Goal: Task Accomplishment & Management: Complete application form

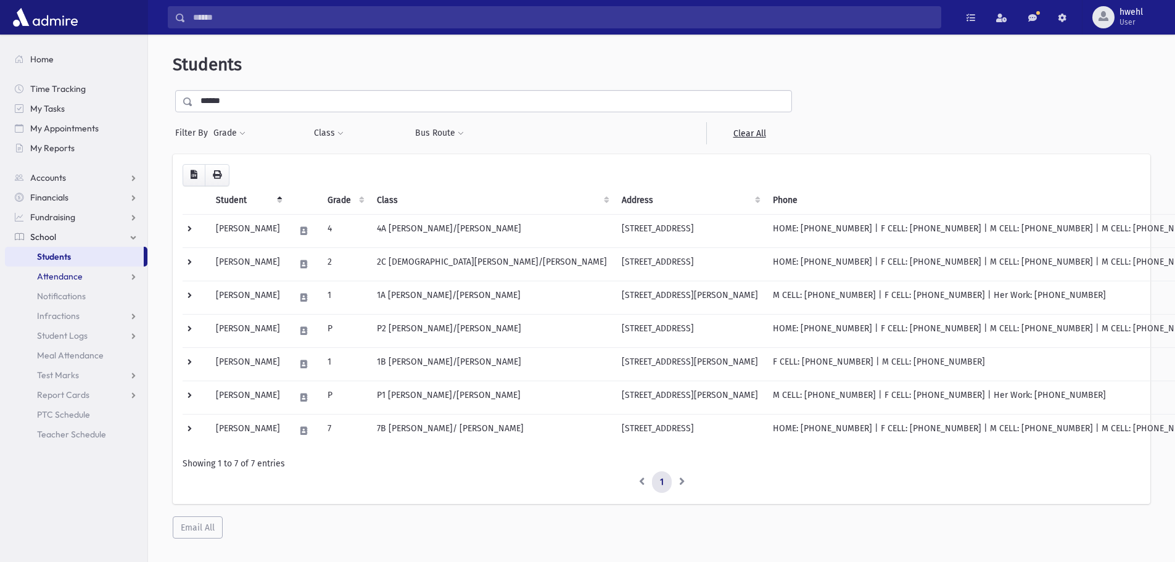
click at [56, 276] on span "Attendance" at bounding box center [60, 276] width 46 height 11
click at [54, 298] on span "Entry" at bounding box center [57, 296] width 21 height 11
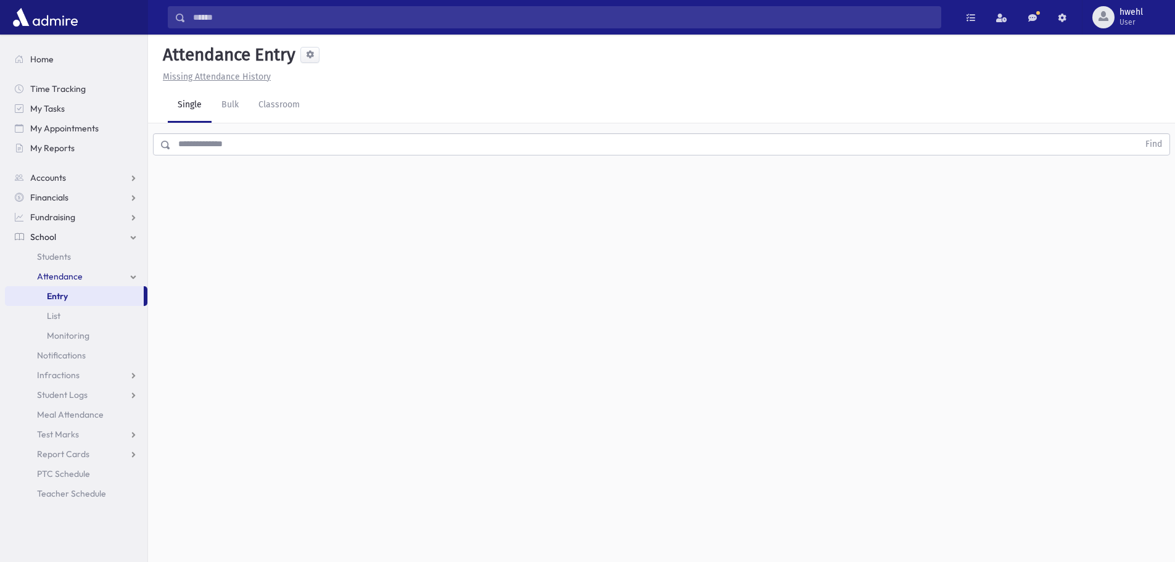
click at [227, 143] on input "text" at bounding box center [655, 144] width 968 height 22
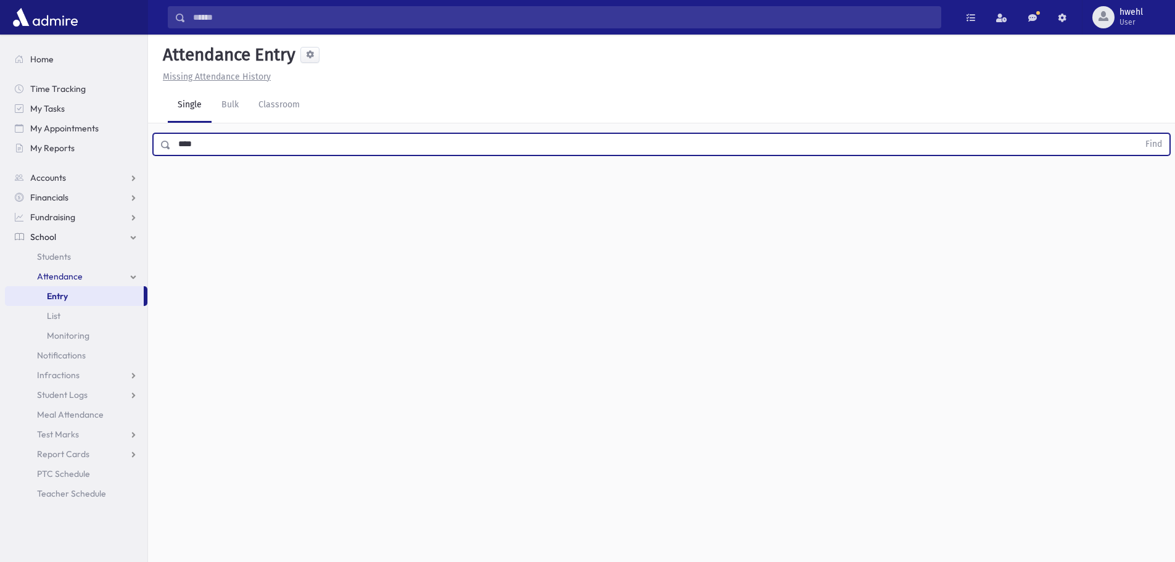
click at [1138, 134] on button "Find" at bounding box center [1153, 144] width 31 height 21
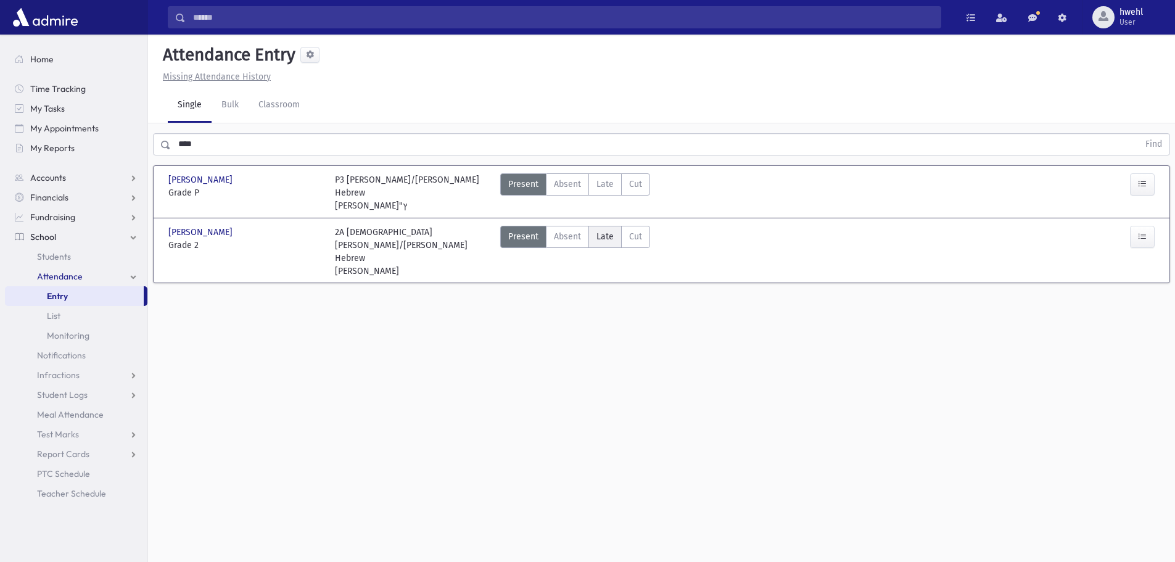
click at [593, 226] on label "Late Late" at bounding box center [604, 237] width 33 height 22
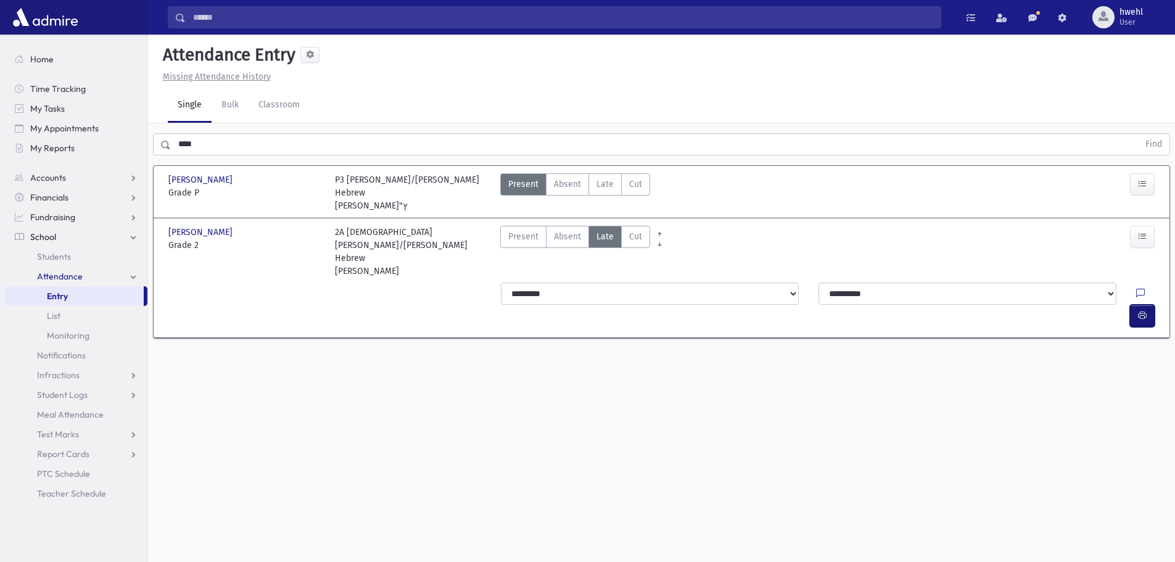
click at [1145, 310] on icon "button" at bounding box center [1142, 315] width 9 height 10
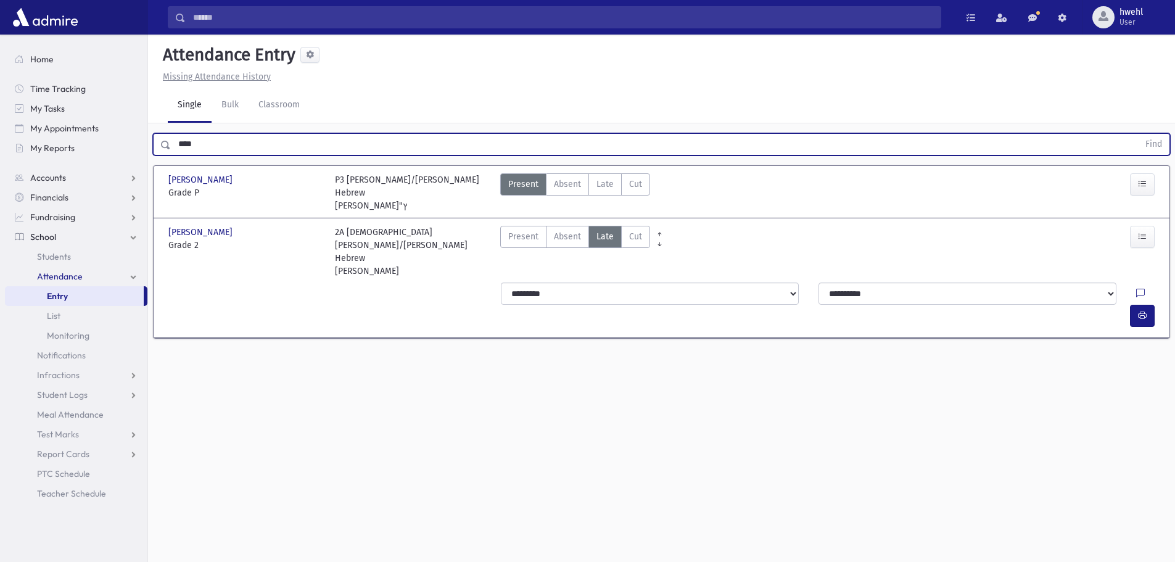
drag, startPoint x: 233, startPoint y: 147, endPoint x: 179, endPoint y: 143, distance: 54.4
click at [179, 143] on input "****" at bounding box center [655, 144] width 968 height 22
click at [1138, 134] on button "Find" at bounding box center [1153, 144] width 31 height 21
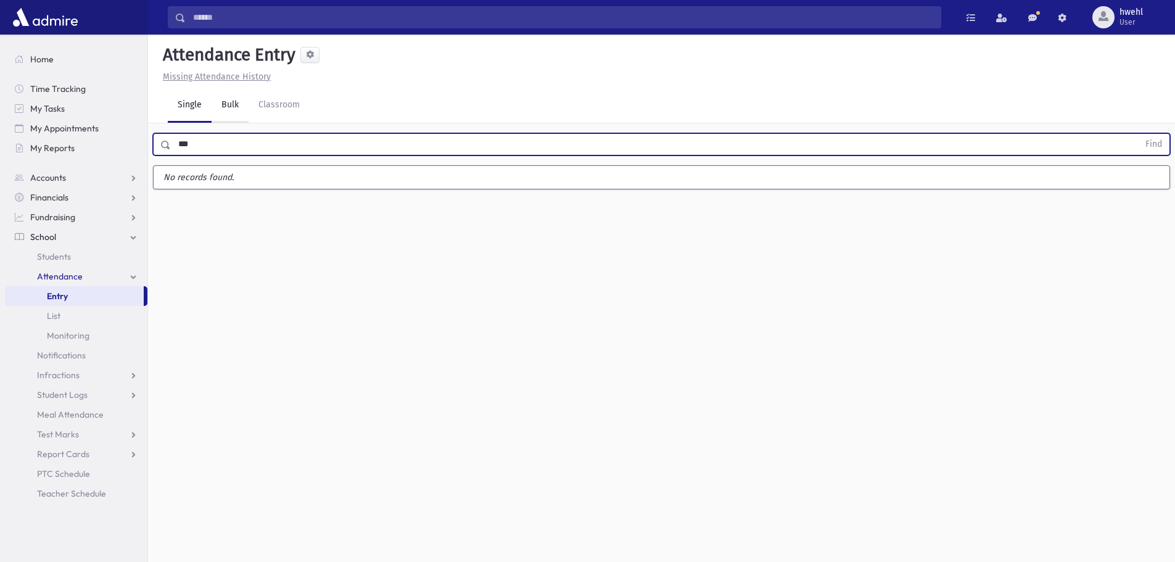
click at [1138, 134] on button "Find" at bounding box center [1153, 144] width 31 height 21
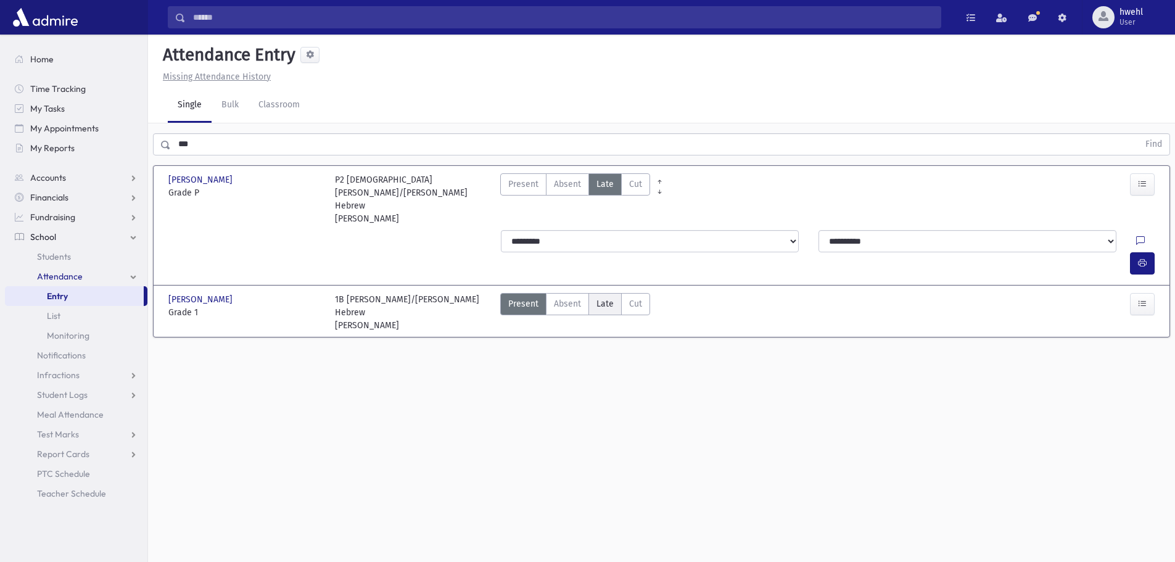
click at [605, 297] on span "Late" at bounding box center [604, 303] width 17 height 13
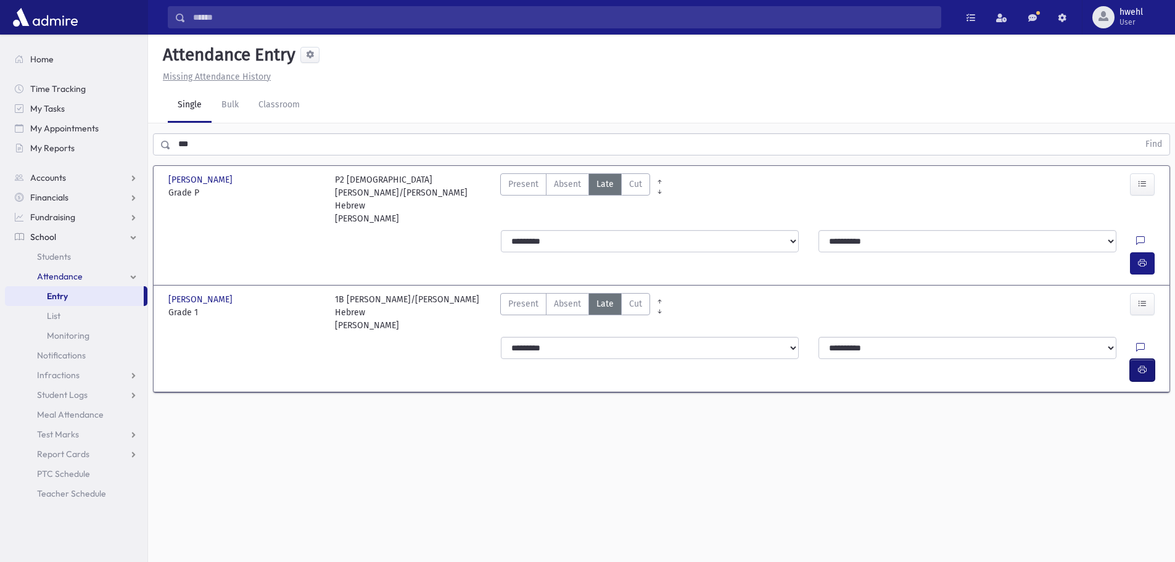
click at [1143, 365] on icon "button" at bounding box center [1142, 370] width 9 height 10
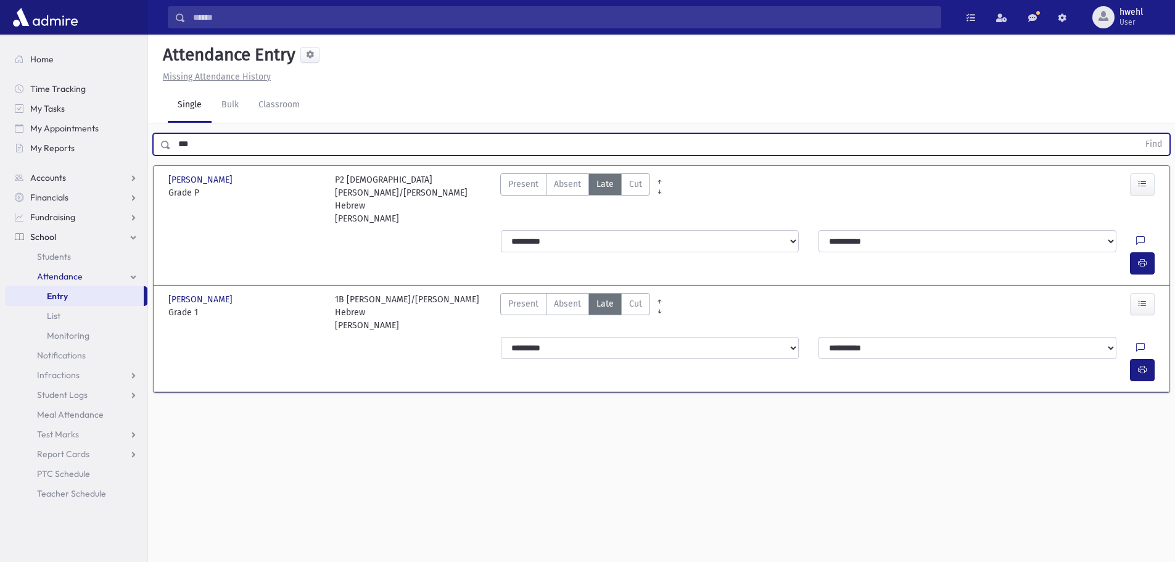
drag, startPoint x: 200, startPoint y: 145, endPoint x: 168, endPoint y: 144, distance: 32.1
click at [168, 144] on div "*** Find" at bounding box center [661, 144] width 1017 height 22
click at [1138, 134] on button "Find" at bounding box center [1153, 144] width 31 height 21
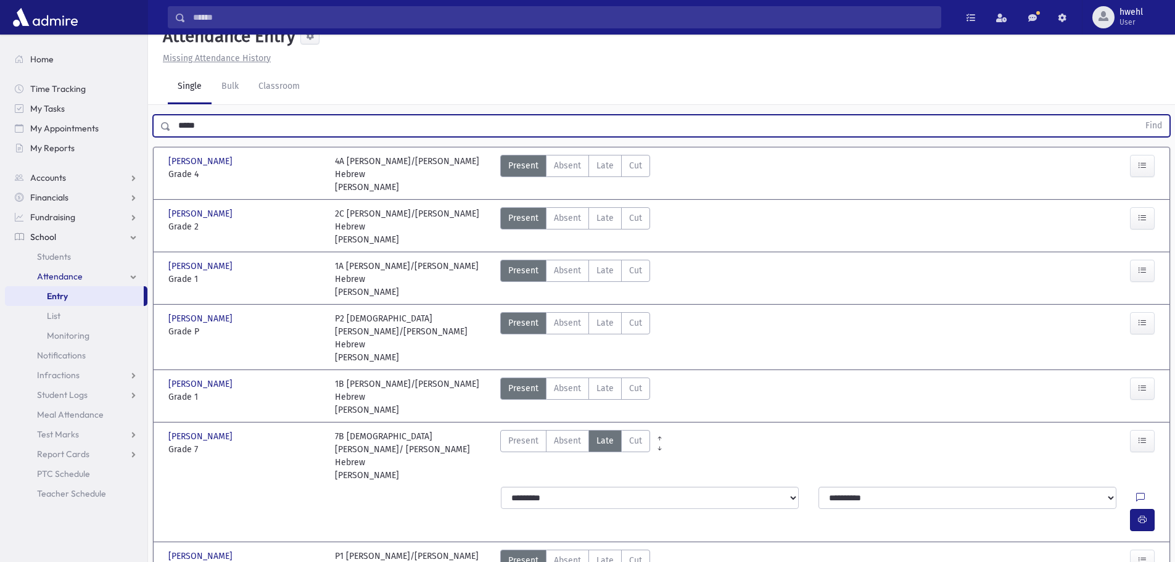
scroll to position [28, 0]
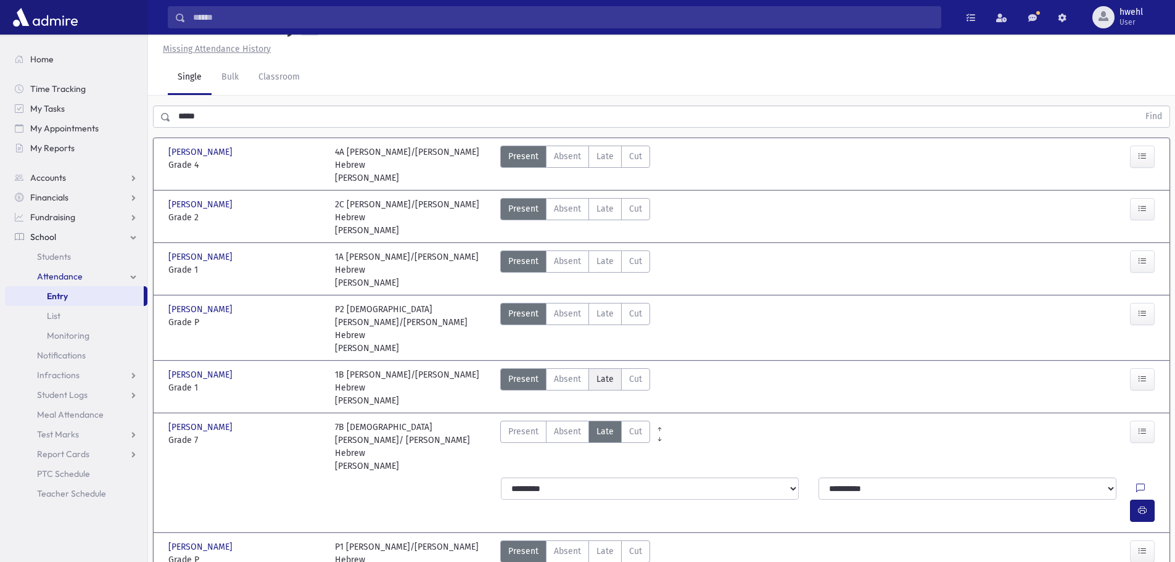
click at [600, 373] on span "Late" at bounding box center [604, 379] width 17 height 13
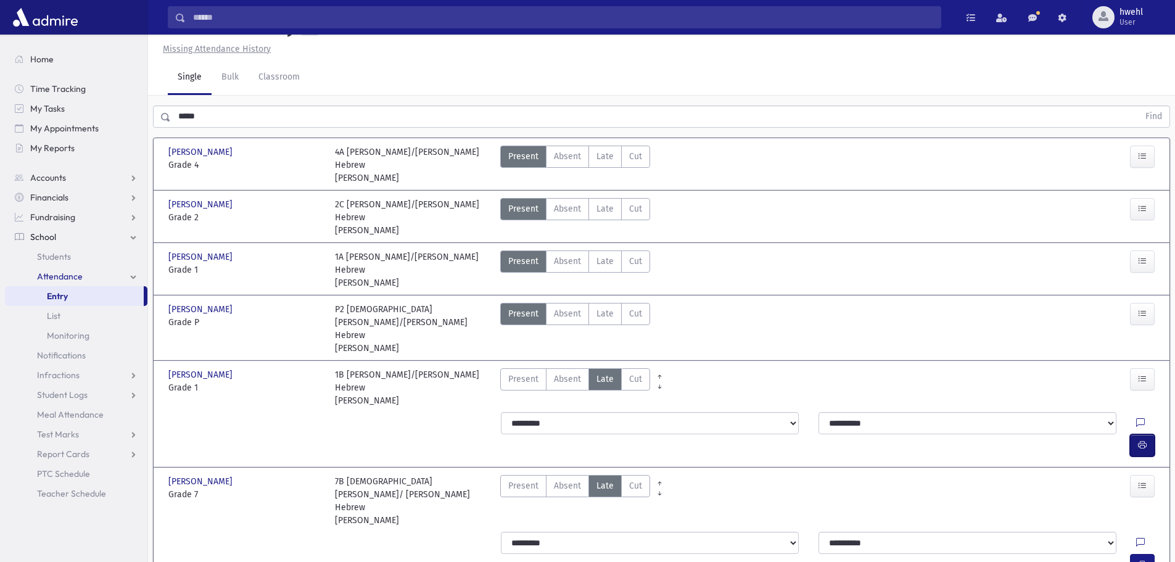
click at [1142, 440] on icon "button" at bounding box center [1142, 445] width 9 height 10
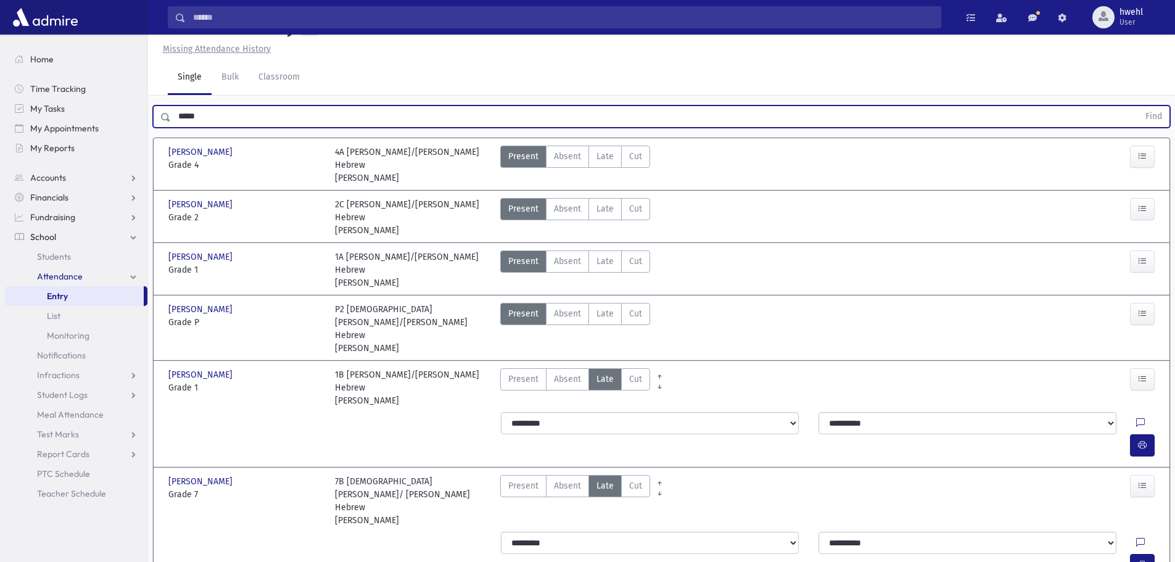
drag, startPoint x: 200, startPoint y: 119, endPoint x: 168, endPoint y: 118, distance: 32.7
click at [168, 118] on div "***** Find" at bounding box center [661, 116] width 1017 height 22
click at [1138, 106] on button "Find" at bounding box center [1153, 116] width 31 height 21
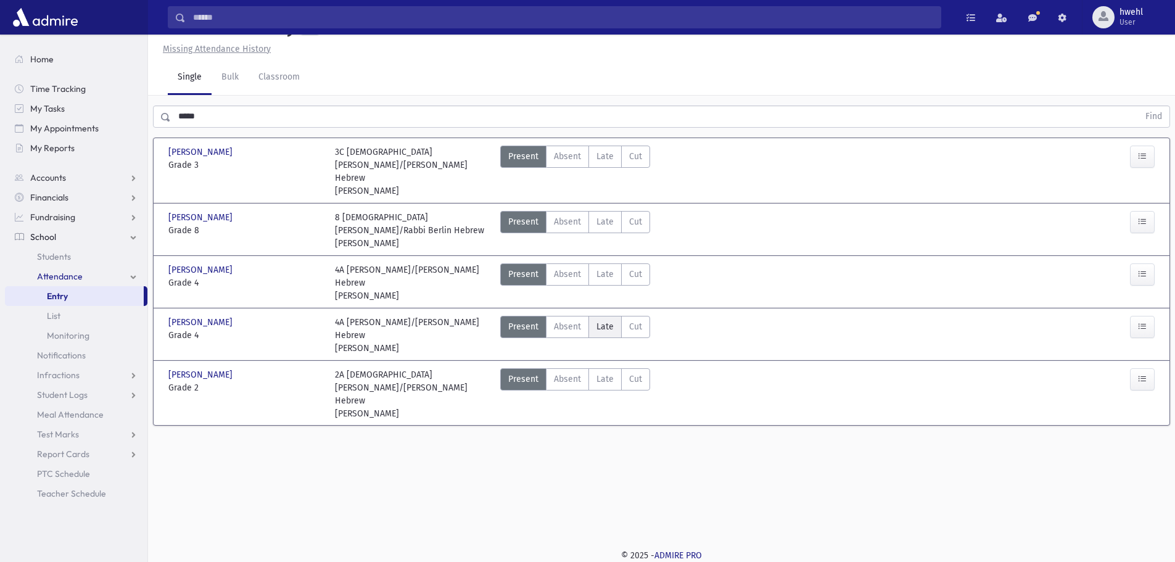
click at [601, 320] on span "Late" at bounding box center [604, 326] width 17 height 13
click at [600, 373] on span "Late" at bounding box center [604, 379] width 17 height 13
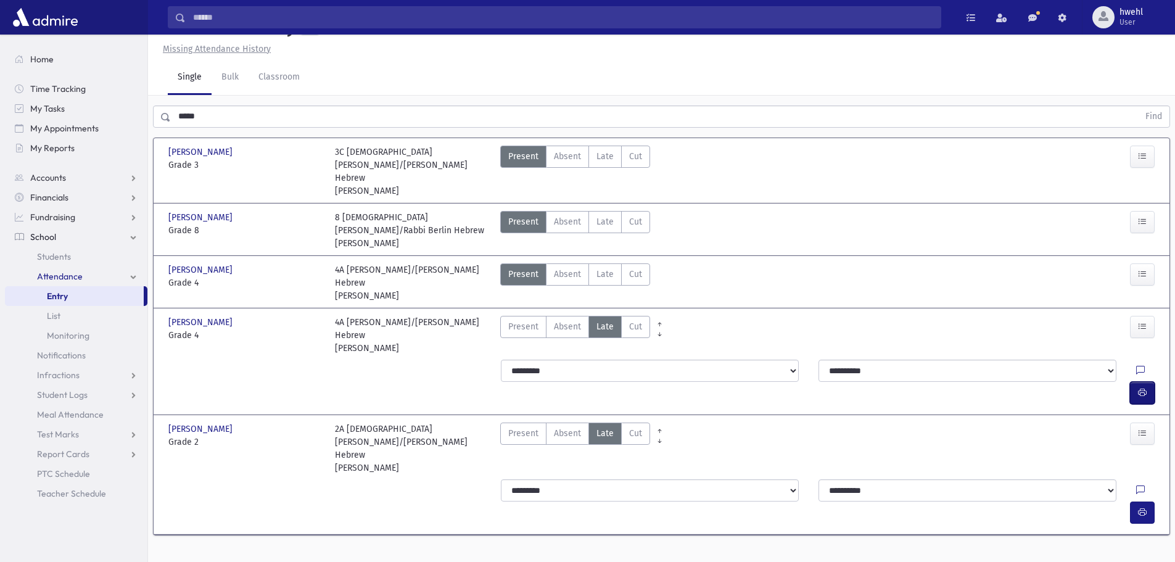
click at [1141, 387] on icon "button" at bounding box center [1142, 392] width 9 height 10
click at [1142, 507] on icon "button" at bounding box center [1142, 512] width 9 height 10
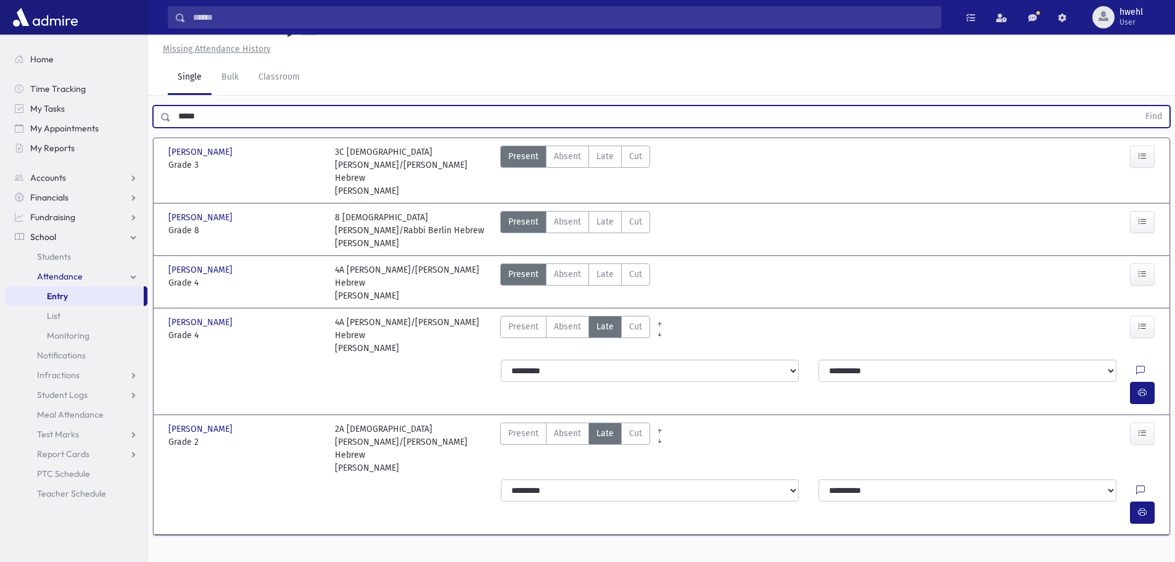
drag, startPoint x: 212, startPoint y: 111, endPoint x: 178, endPoint y: 104, distance: 34.7
click at [178, 104] on div "***** Find" at bounding box center [661, 114] width 1027 height 37
click at [1138, 106] on button "Find" at bounding box center [1153, 116] width 31 height 21
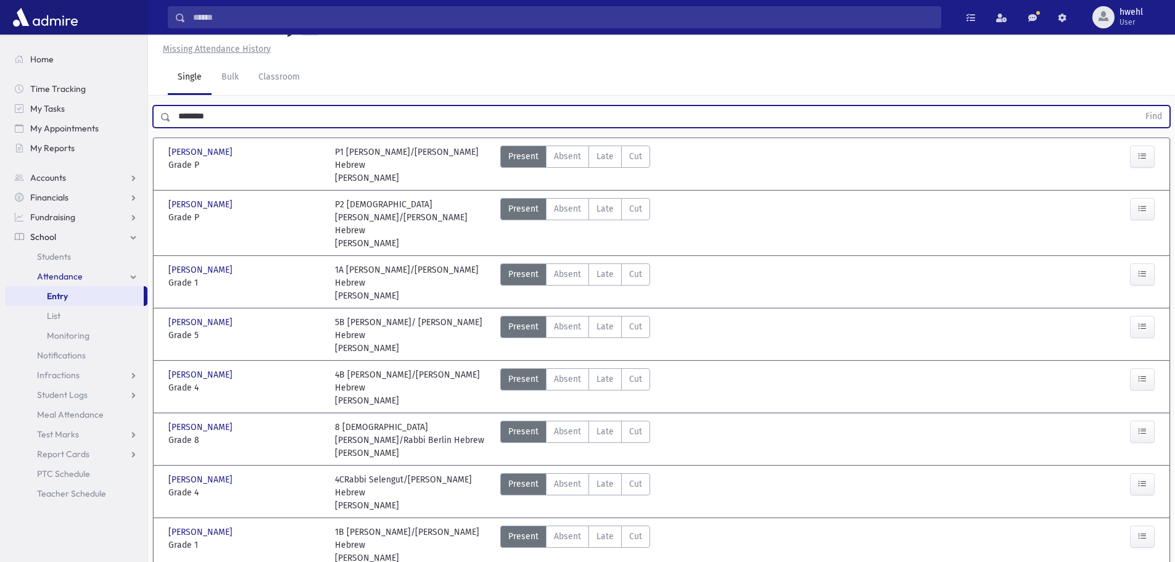
type input "********"
click at [1138, 106] on button "Find" at bounding box center [1153, 116] width 31 height 21
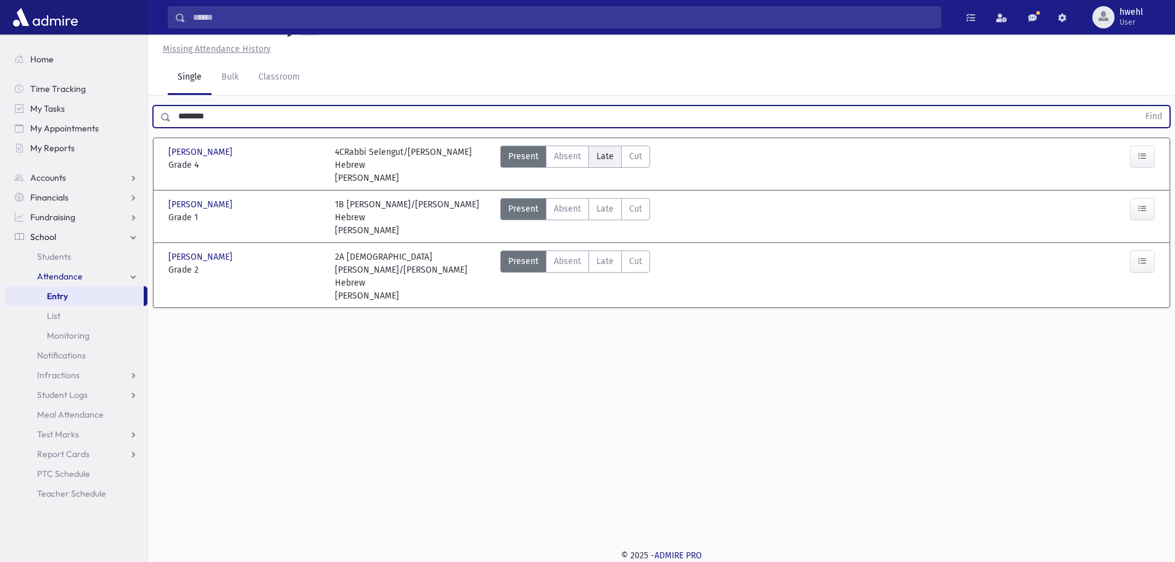
click at [607, 155] on span "Late" at bounding box center [604, 156] width 17 height 13
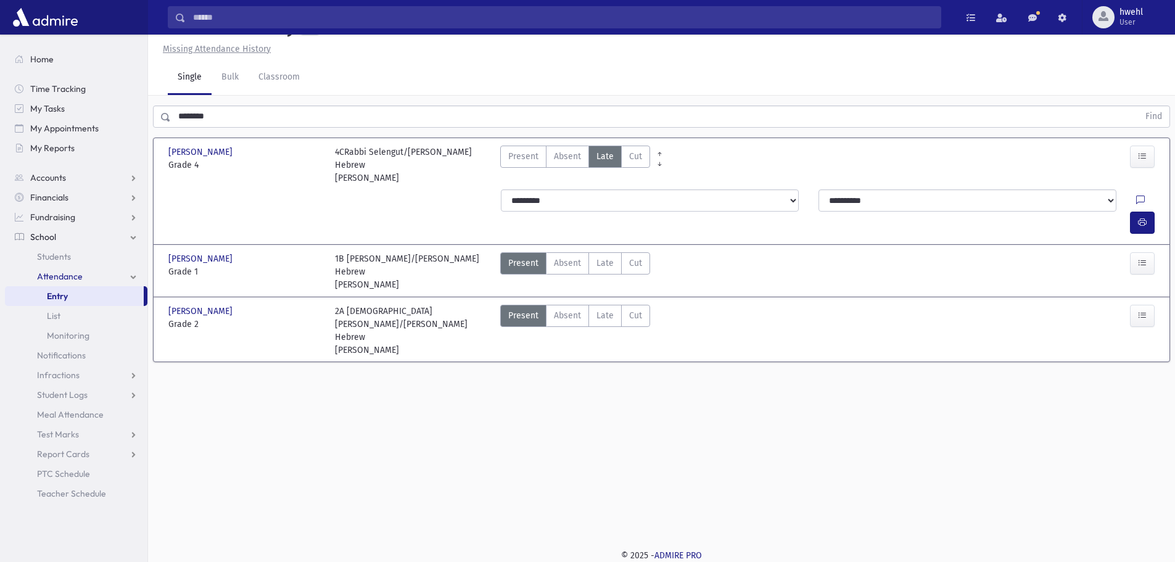
click at [603, 252] on div "Present P Absent Absent Late Late Cut Cut" at bounding box center [575, 271] width 150 height 39
click at [601, 257] on span "Late" at bounding box center [604, 263] width 17 height 13
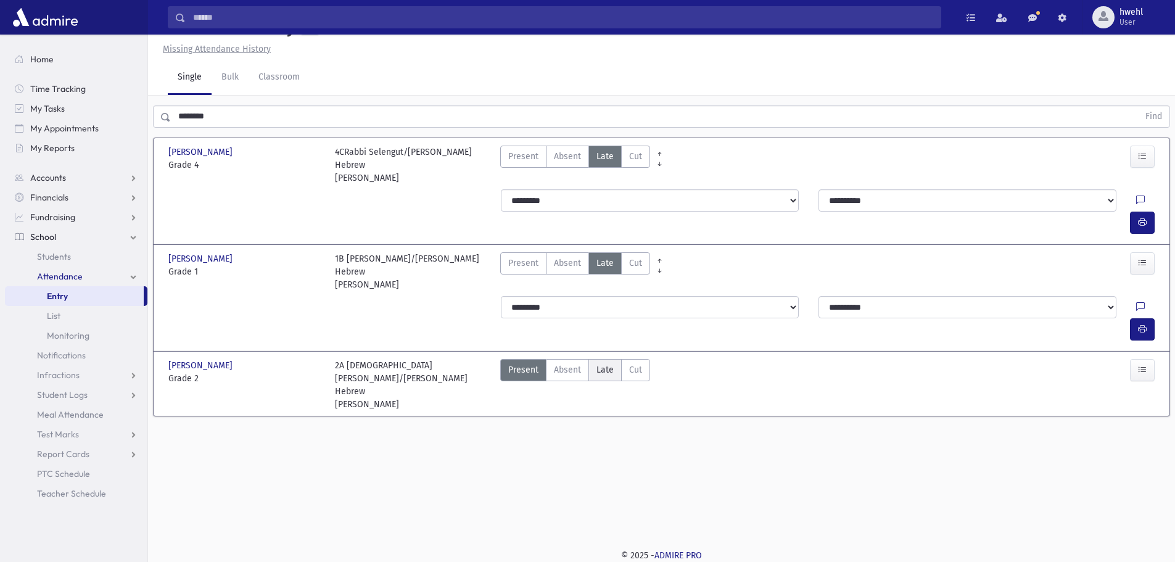
click at [605, 357] on div "Finkelstein, Yaakov Finkelstein, Yaakov Grade 2 Grade 2 2A Rabbi Gasner/Miss Gr…" at bounding box center [661, 384] width 1009 height 54
click at [604, 363] on span "Late" at bounding box center [604, 369] width 17 height 13
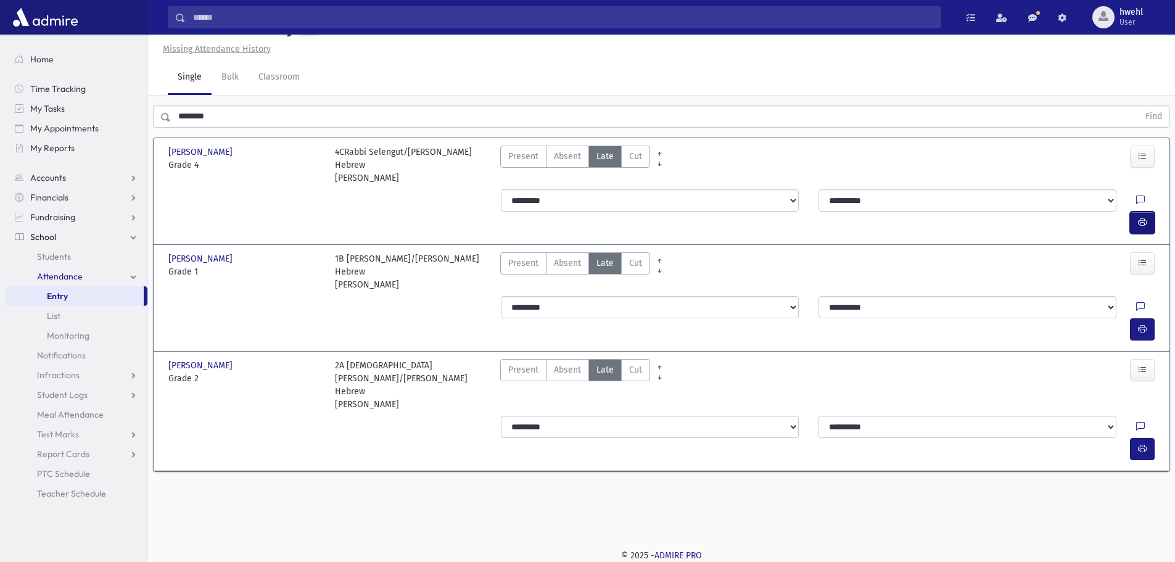
click at [1139, 217] on icon "button" at bounding box center [1142, 222] width 9 height 10
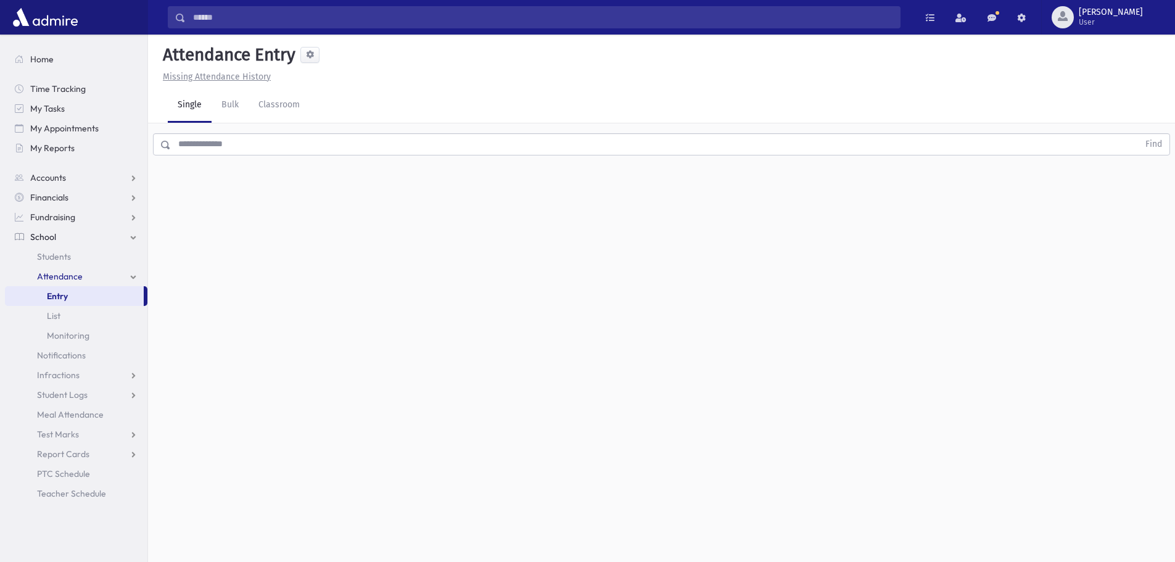
click at [37, 278] on span "Attendance" at bounding box center [60, 276] width 46 height 11
click at [60, 278] on span "Attendance" at bounding box center [60, 276] width 46 height 11
click at [189, 150] on input "text" at bounding box center [655, 144] width 968 height 22
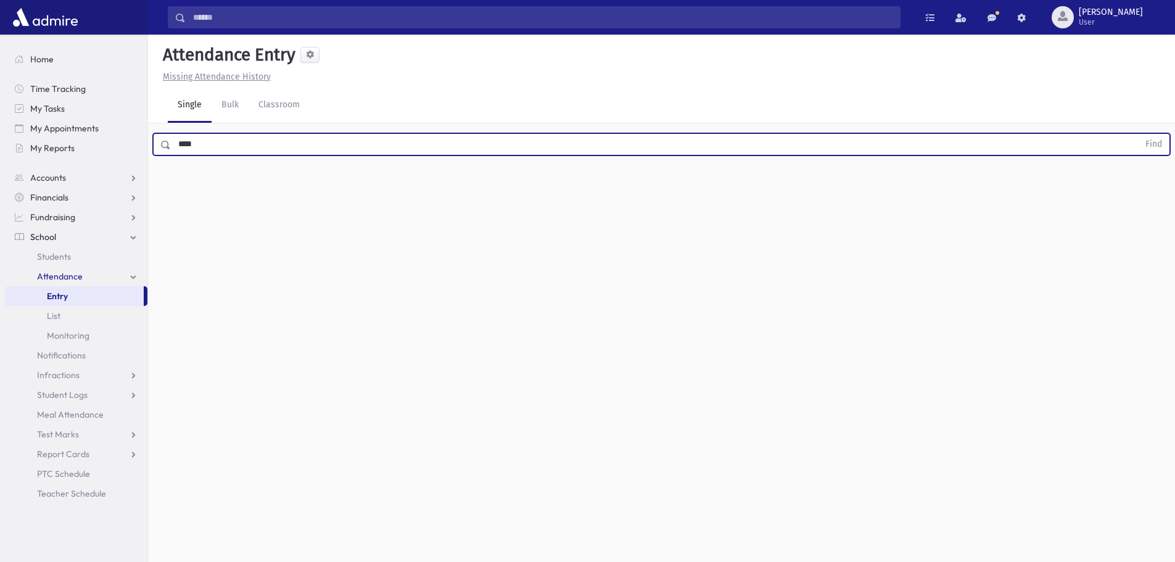
click at [1138, 134] on button "Find" at bounding box center [1153, 144] width 31 height 21
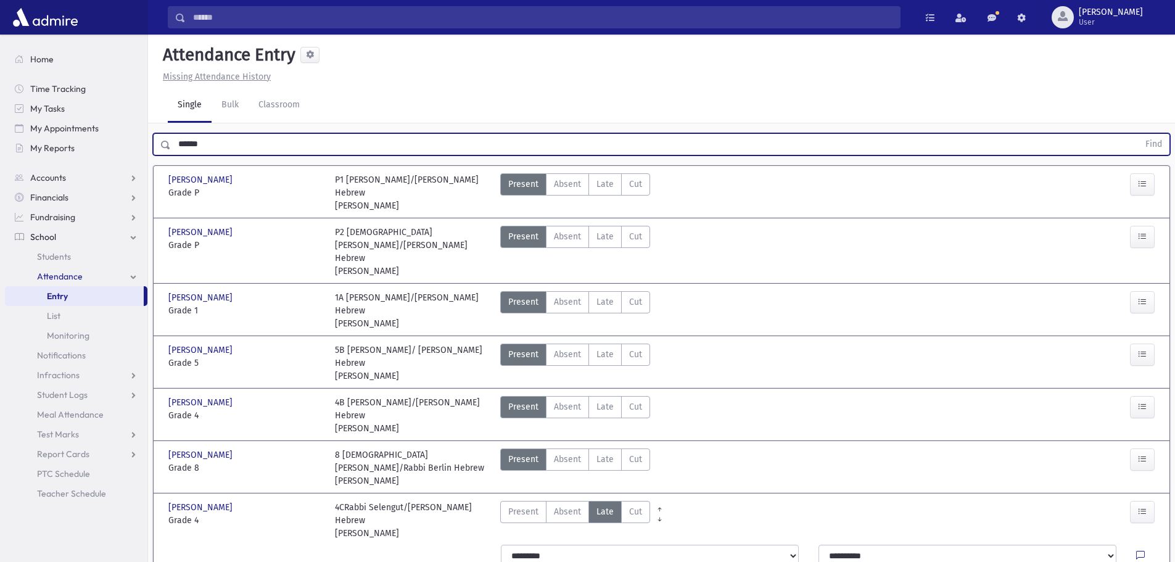
click at [1138, 134] on button "Find" at bounding box center [1153, 144] width 31 height 21
type input "*******"
click at [1138, 134] on button "Find" at bounding box center [1153, 144] width 31 height 21
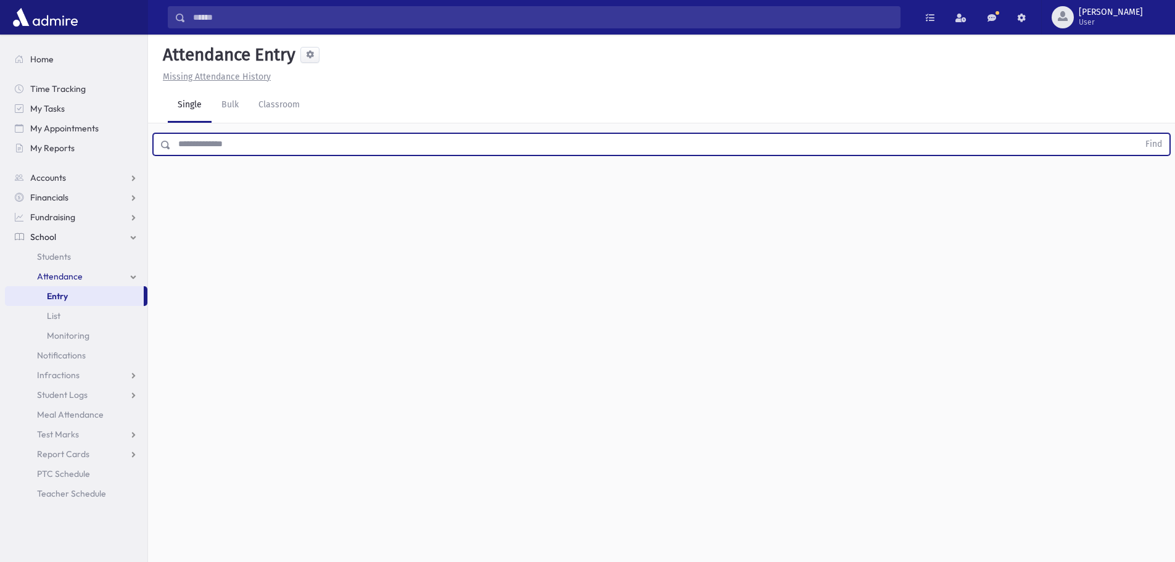
click at [231, 142] on input "text" at bounding box center [655, 144] width 968 height 22
click at [1138, 134] on button "Find" at bounding box center [1153, 144] width 31 height 21
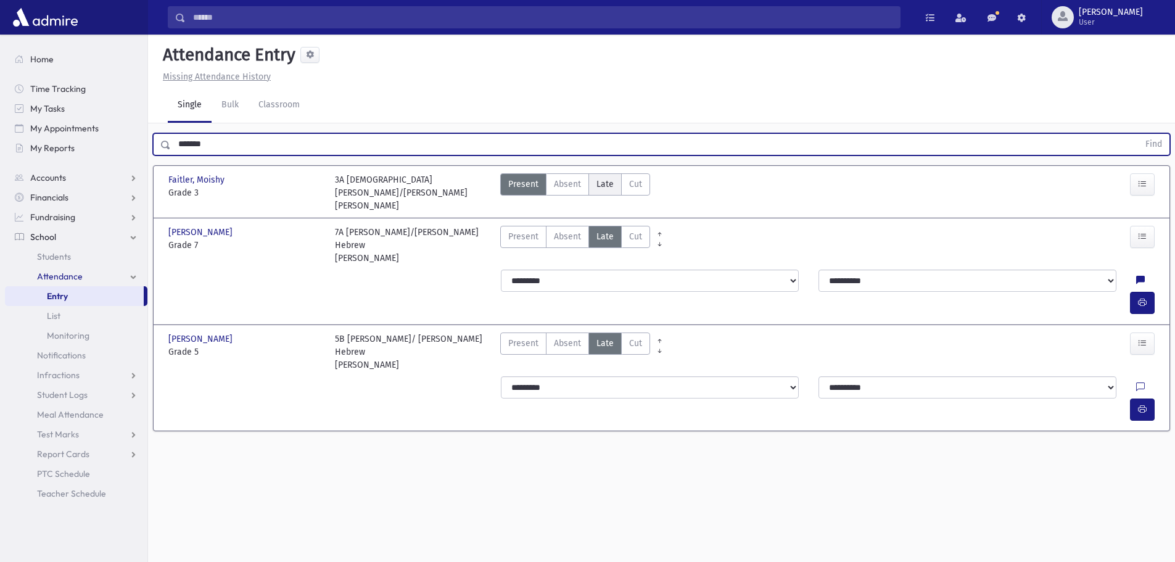
click at [609, 174] on label "Late Late" at bounding box center [604, 184] width 33 height 22
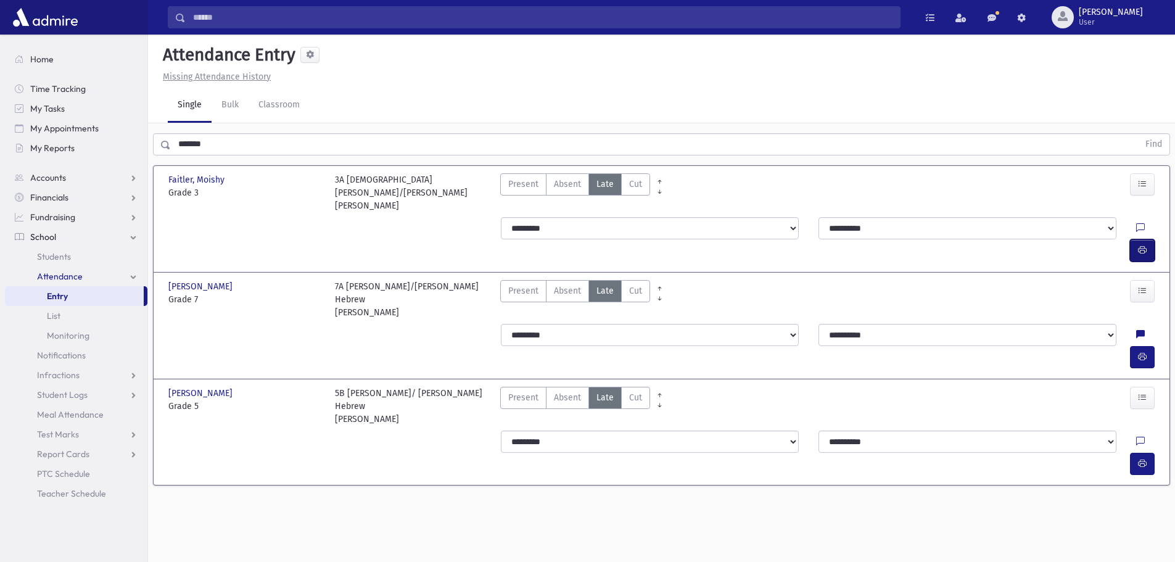
click at [1147, 239] on button "button" at bounding box center [1142, 250] width 25 height 22
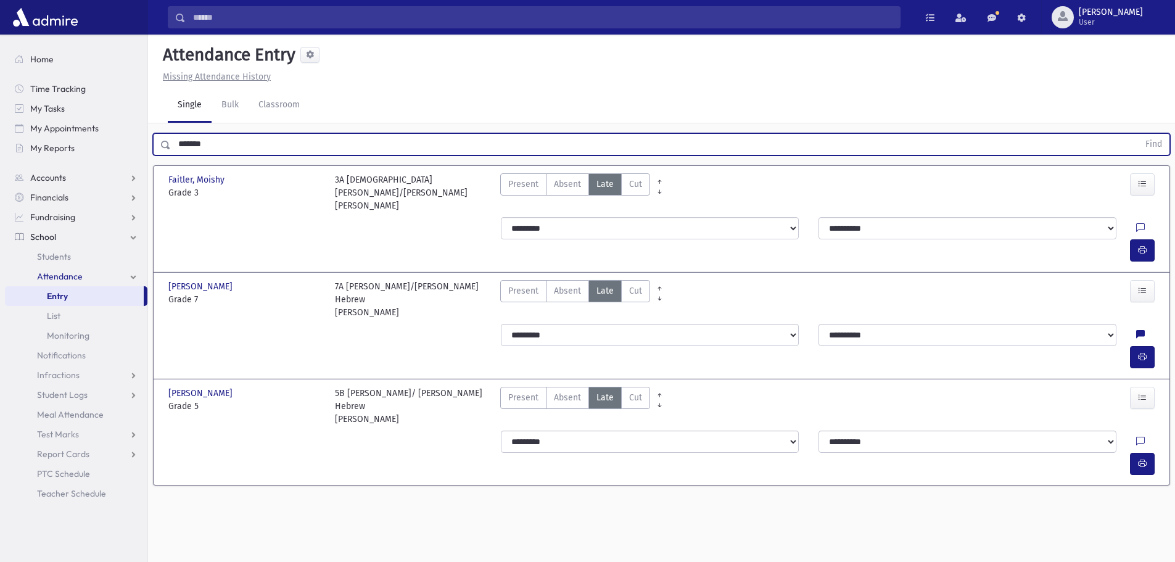
drag, startPoint x: 240, startPoint y: 147, endPoint x: 179, endPoint y: 142, distance: 61.3
click at [179, 142] on input "*******" at bounding box center [655, 144] width 968 height 22
click at [1138, 134] on button "Find" at bounding box center [1153, 144] width 31 height 21
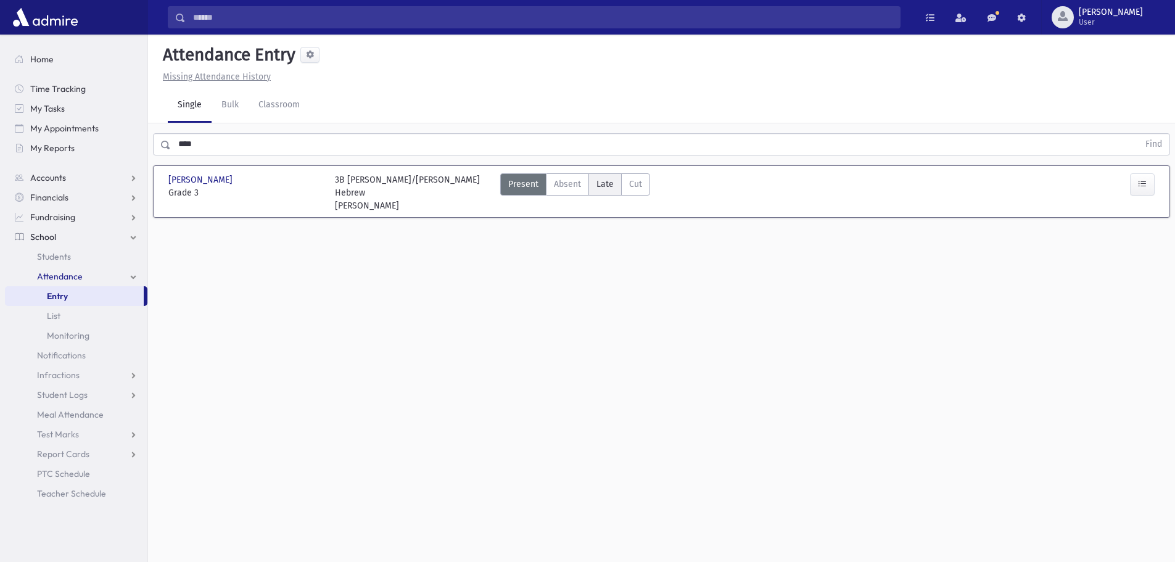
click at [608, 187] on span "Late" at bounding box center [604, 184] width 17 height 13
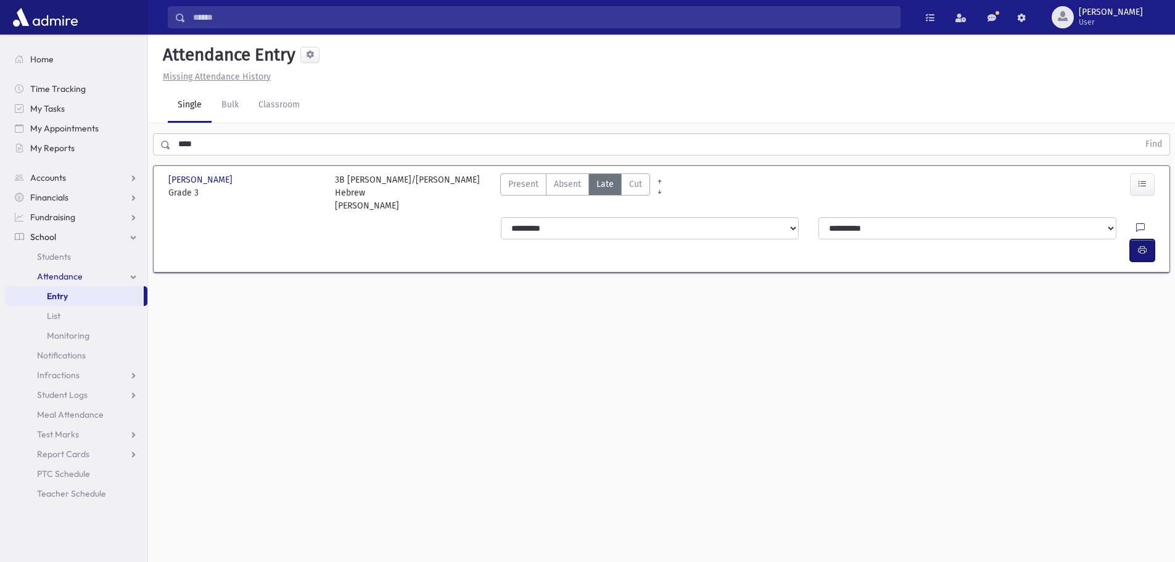
click at [1136, 239] on button "button" at bounding box center [1142, 250] width 25 height 22
click at [537, 178] on span "Present" at bounding box center [523, 184] width 30 height 13
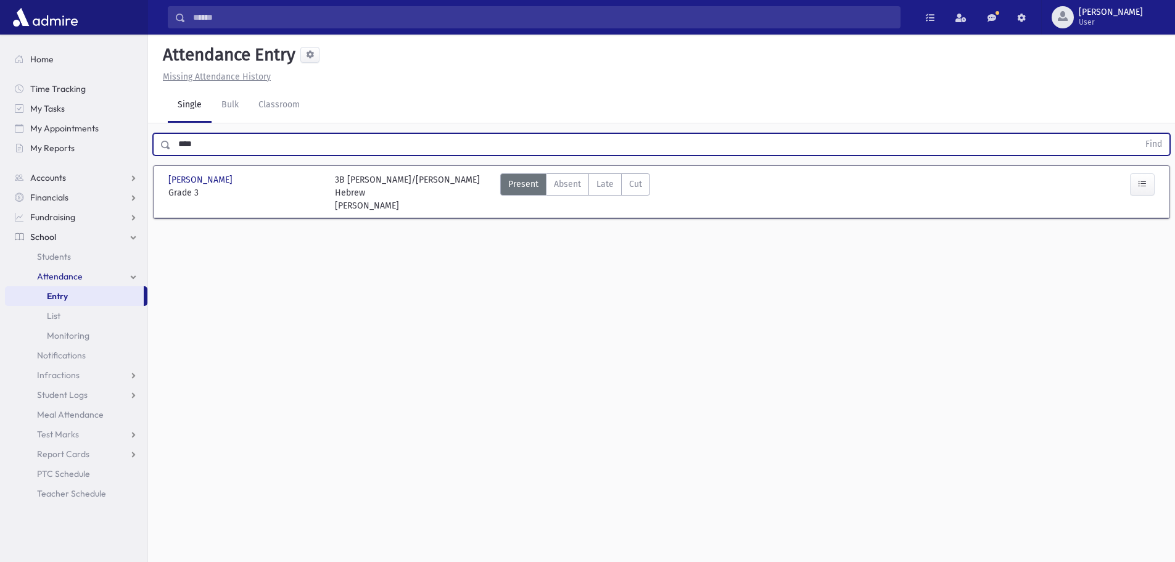
drag, startPoint x: 364, startPoint y: 148, endPoint x: 177, endPoint y: 147, distance: 186.9
click at [177, 147] on input "****" at bounding box center [655, 144] width 968 height 22
click at [1138, 134] on button "Find" at bounding box center [1153, 144] width 31 height 21
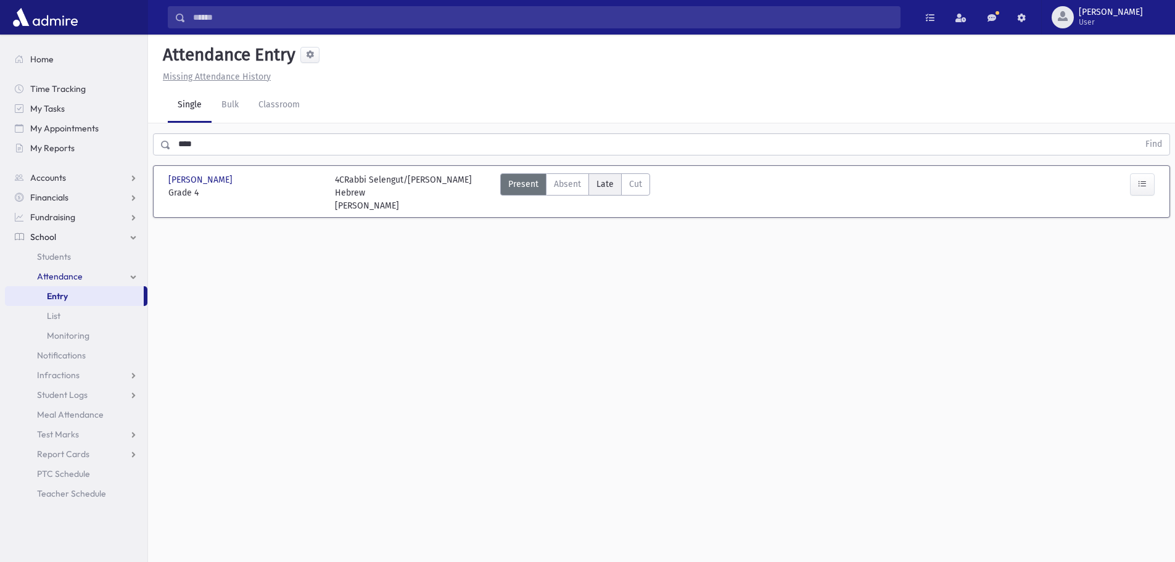
click at [599, 189] on span "Late" at bounding box center [604, 184] width 17 height 13
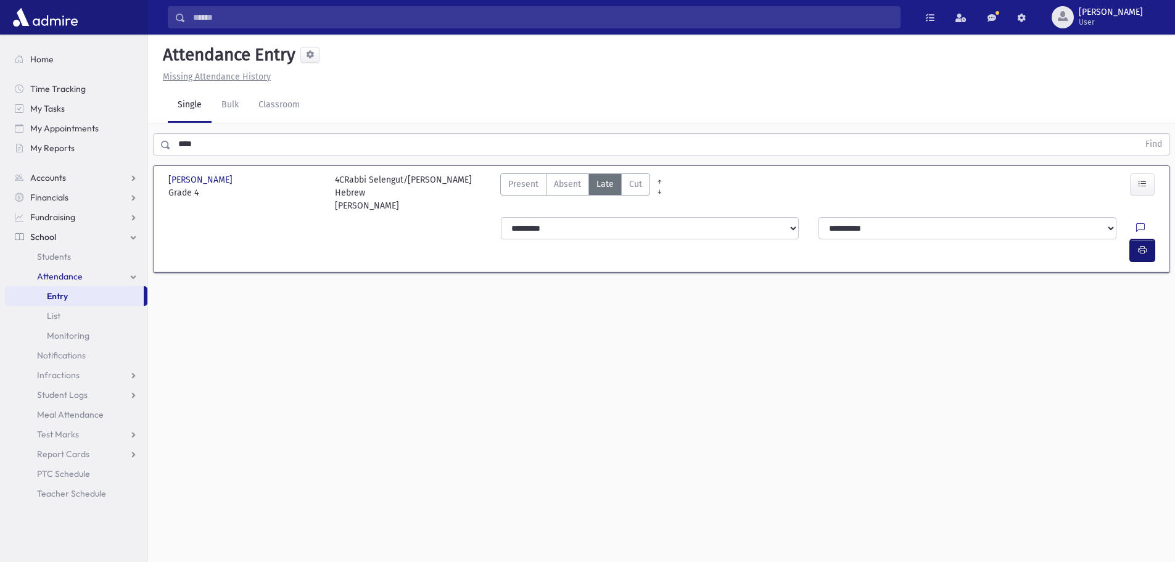
click at [1150, 239] on button "button" at bounding box center [1142, 250] width 25 height 22
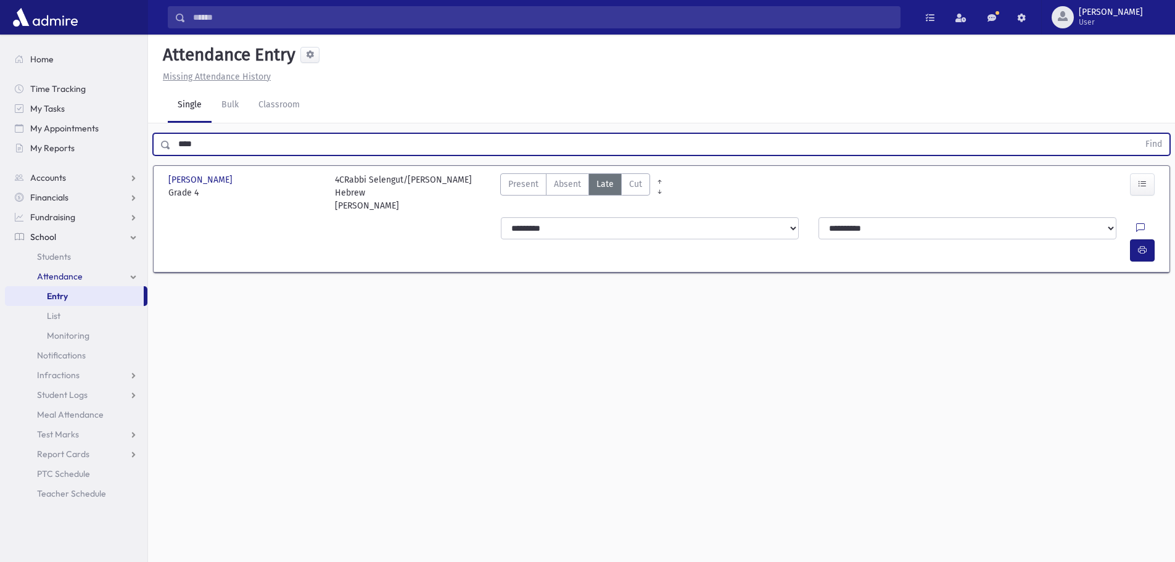
drag, startPoint x: 218, startPoint y: 141, endPoint x: 166, endPoint y: 156, distance: 54.5
click at [166, 156] on div "**** Find" at bounding box center [661, 141] width 1027 height 37
type input "*****"
drag, startPoint x: 202, startPoint y: 146, endPoint x: 132, endPoint y: 154, distance: 70.1
click at [132, 154] on div "Search Results All Accounts" at bounding box center [587, 295] width 1175 height 590
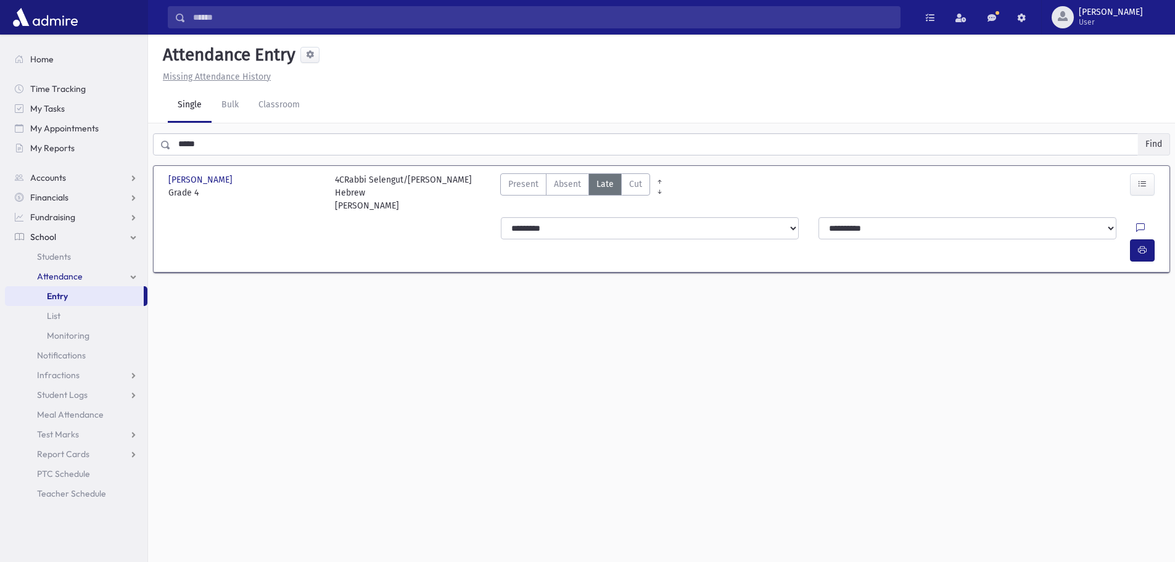
click at [1152, 142] on button "Find" at bounding box center [1153, 144] width 31 height 21
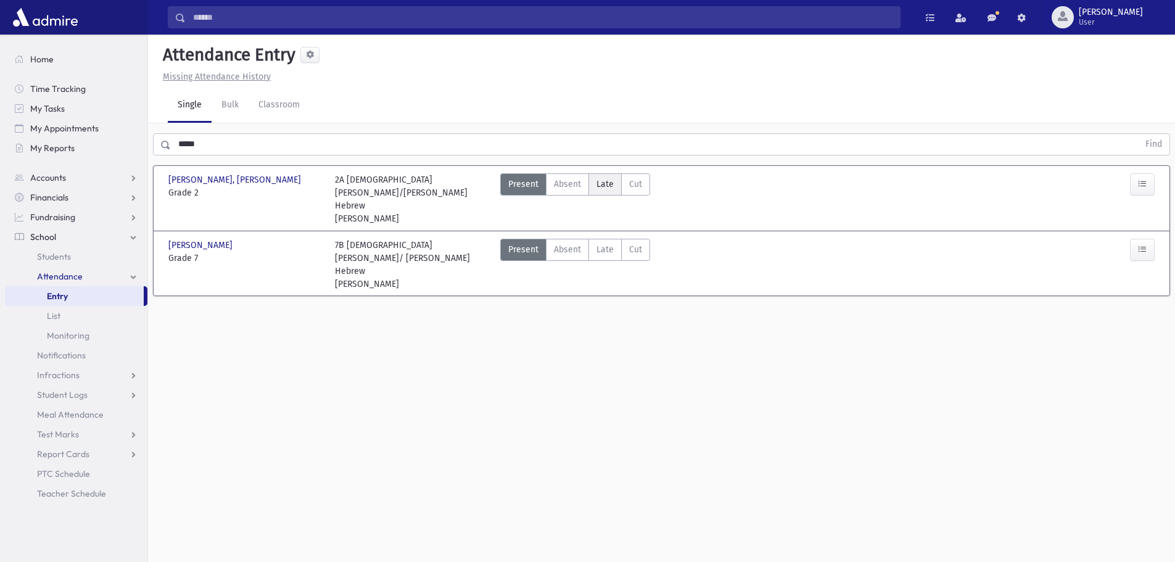
click at [598, 189] on span "Late" at bounding box center [604, 184] width 17 height 13
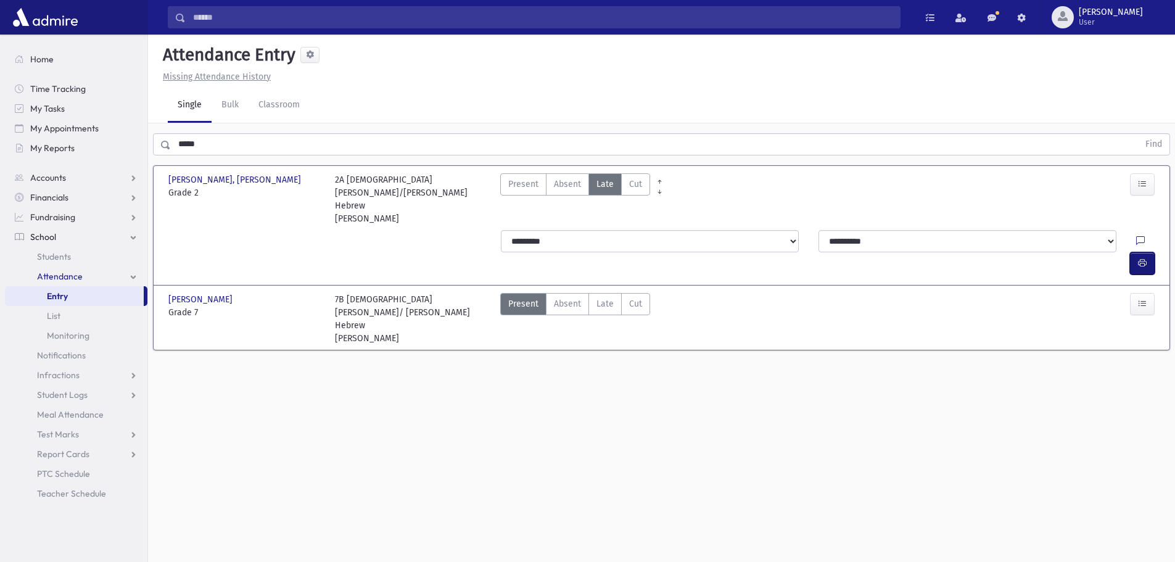
click at [1134, 252] on button "button" at bounding box center [1142, 263] width 25 height 22
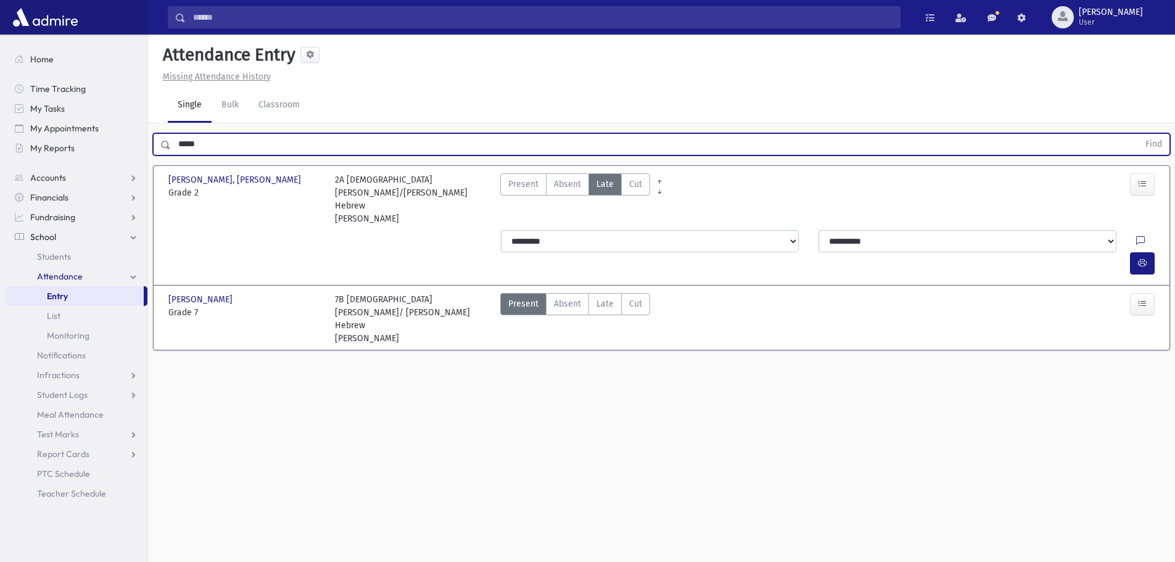
drag, startPoint x: 206, startPoint y: 143, endPoint x: 167, endPoint y: 141, distance: 39.5
click at [167, 141] on div "***** Find" at bounding box center [661, 144] width 1017 height 22
click at [1149, 146] on button "Find" at bounding box center [1153, 144] width 31 height 21
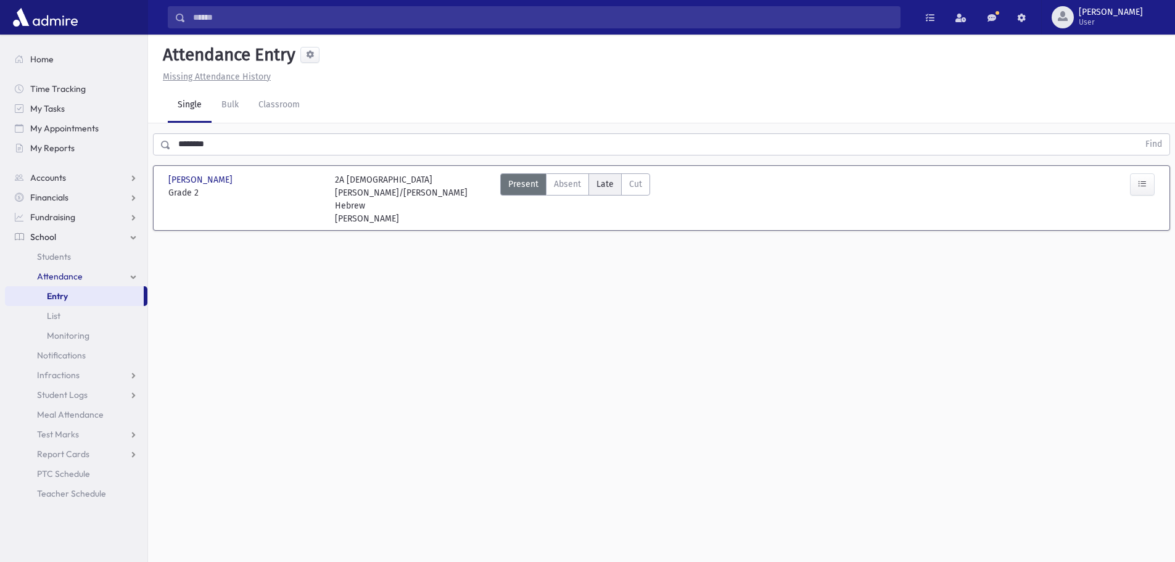
click at [600, 190] on span "Late" at bounding box center [604, 184] width 17 height 13
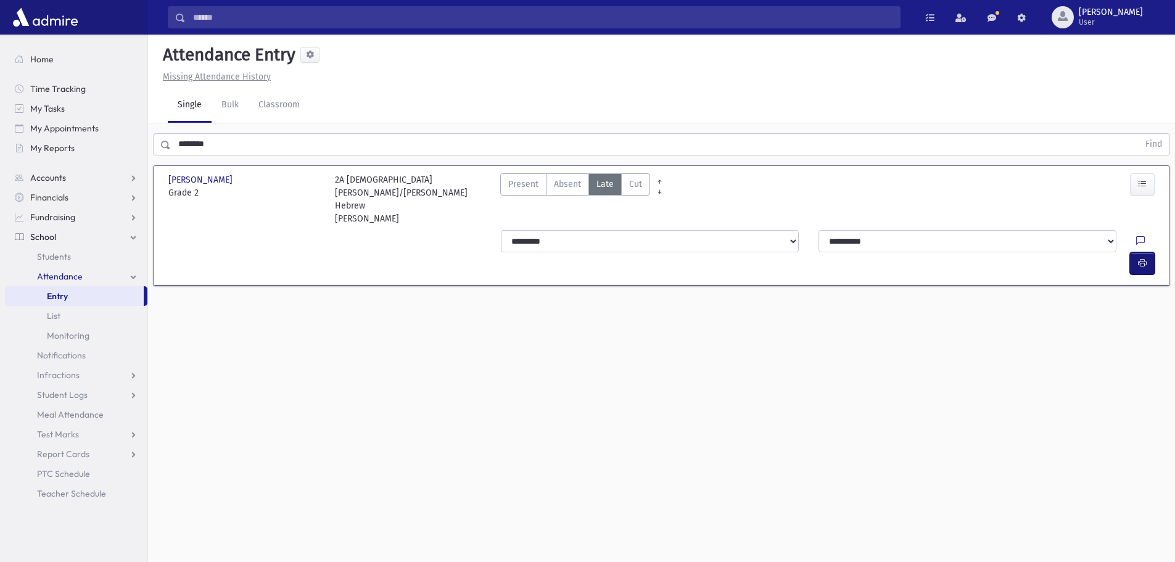
click at [1141, 258] on icon "button" at bounding box center [1142, 263] width 9 height 10
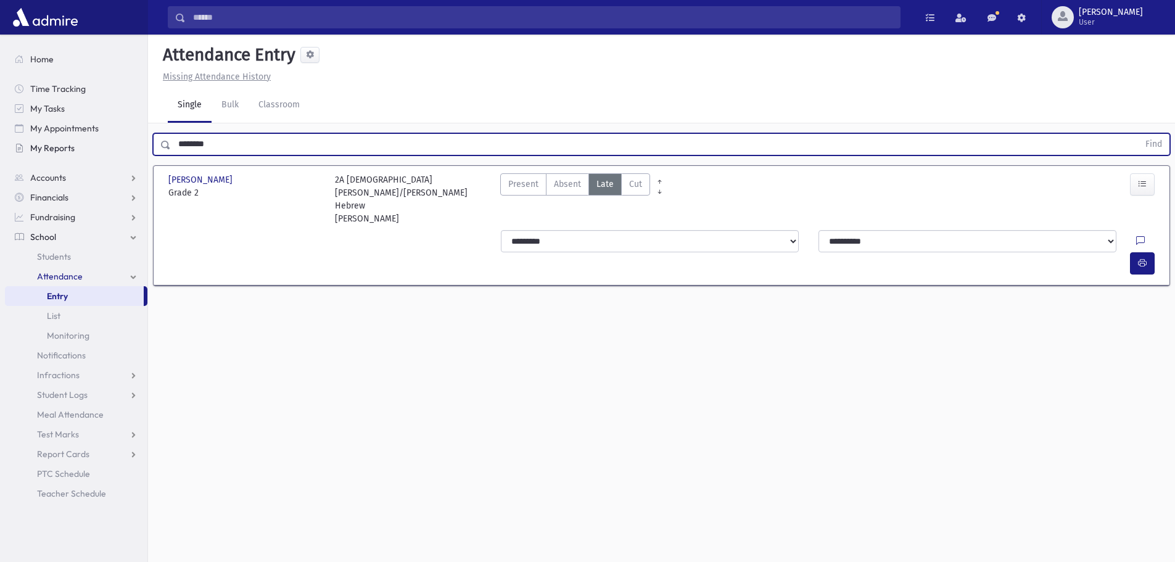
drag, startPoint x: 220, startPoint y: 143, endPoint x: 146, endPoint y: 146, distance: 74.7
click at [146, 146] on div "Search Results All Accounts" at bounding box center [587, 295] width 1175 height 590
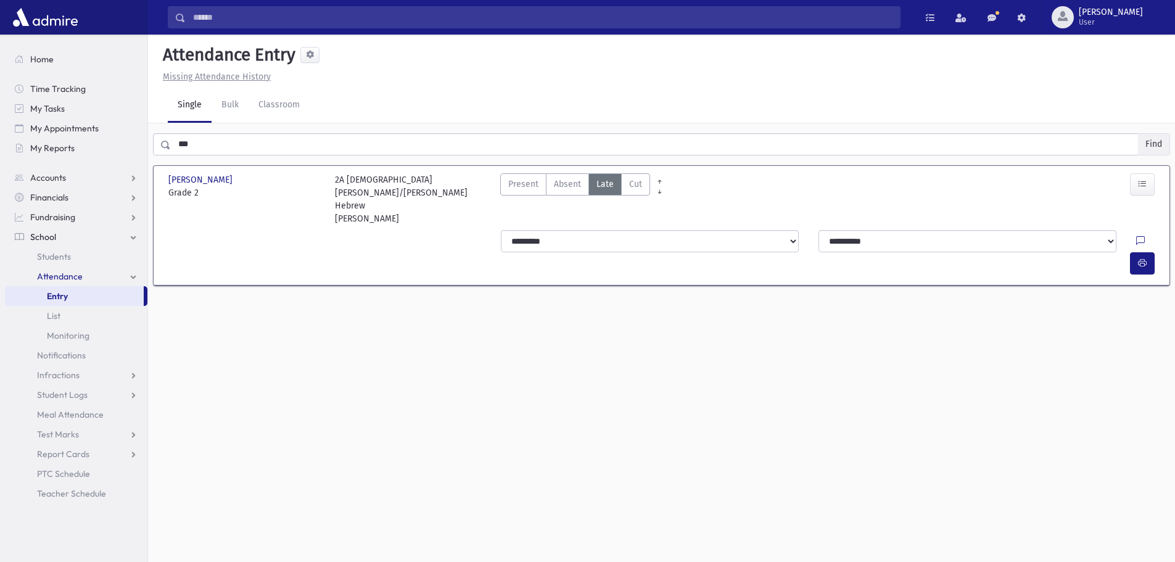
click at [1158, 139] on button "Find" at bounding box center [1153, 144] width 31 height 21
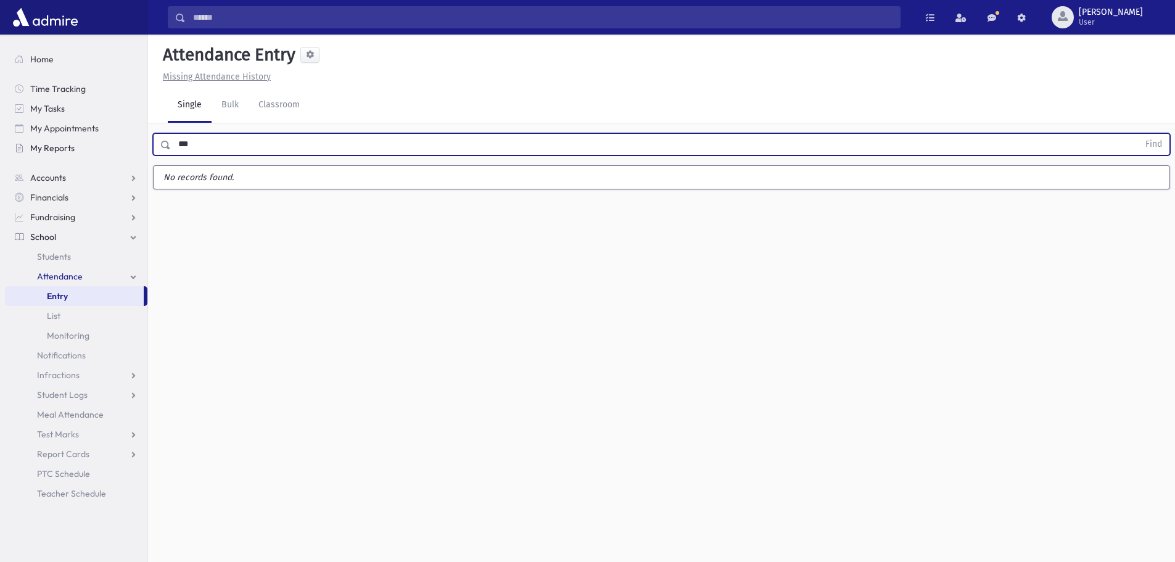
drag, startPoint x: 205, startPoint y: 139, endPoint x: 118, endPoint y: 140, distance: 86.4
click at [118, 140] on div "Search Results All Accounts" at bounding box center [587, 295] width 1175 height 590
click at [1145, 149] on button "Find" at bounding box center [1153, 144] width 31 height 21
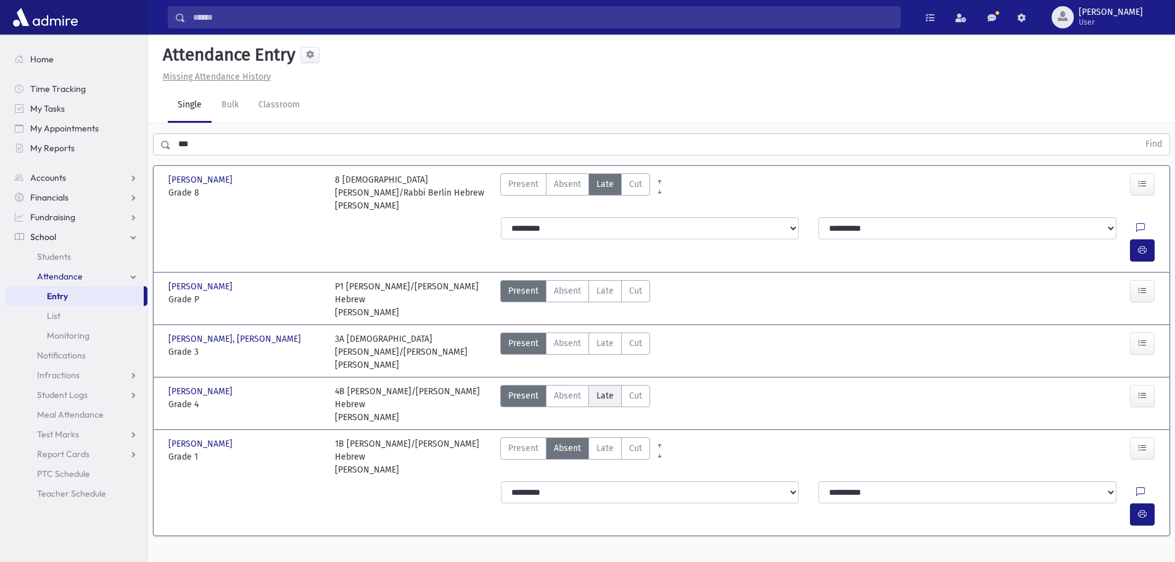
click at [606, 389] on span "Late" at bounding box center [604, 395] width 17 height 13
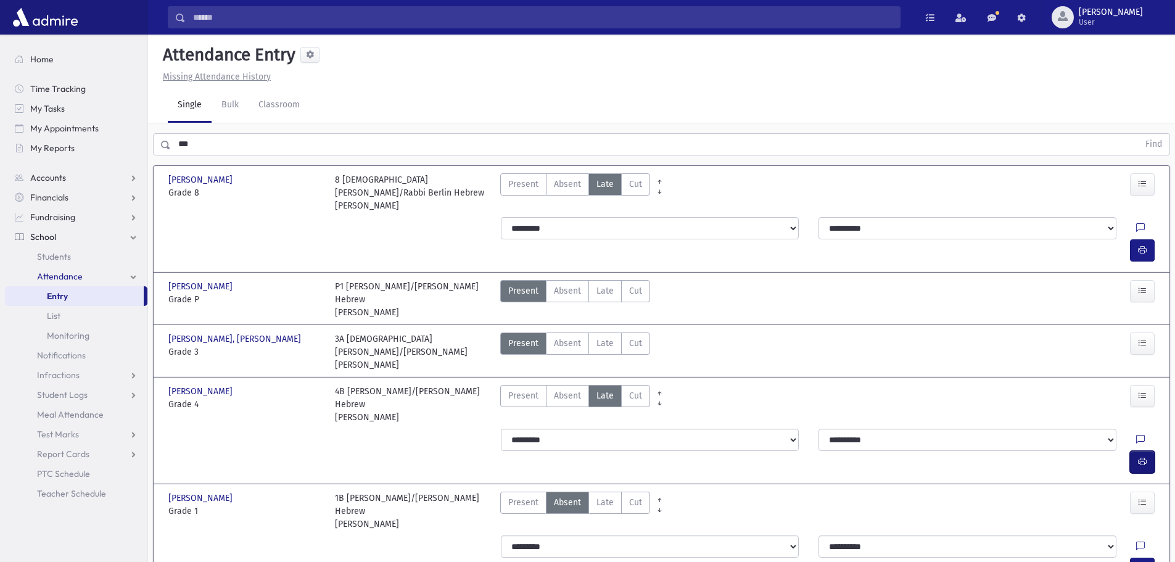
click at [1148, 451] on button "button" at bounding box center [1142, 462] width 25 height 22
click at [601, 496] on span "Late" at bounding box center [604, 502] width 17 height 13
click at [1144, 561] on icon "button" at bounding box center [1142, 568] width 9 height 10
click at [609, 337] on span "Late" at bounding box center [604, 343] width 17 height 13
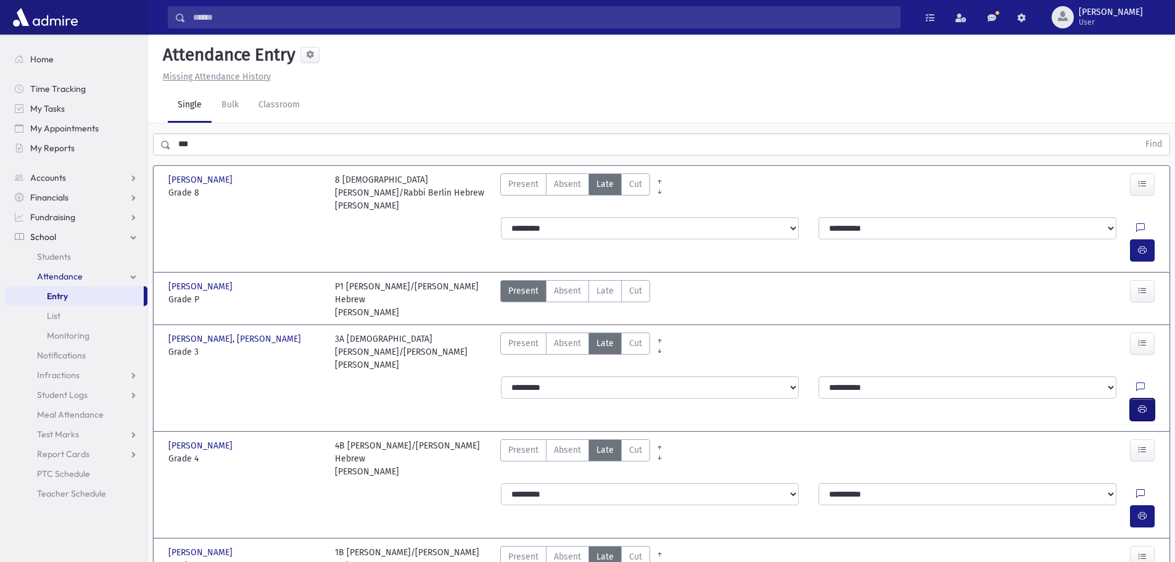
click at [1148, 398] on button "button" at bounding box center [1142, 409] width 25 height 22
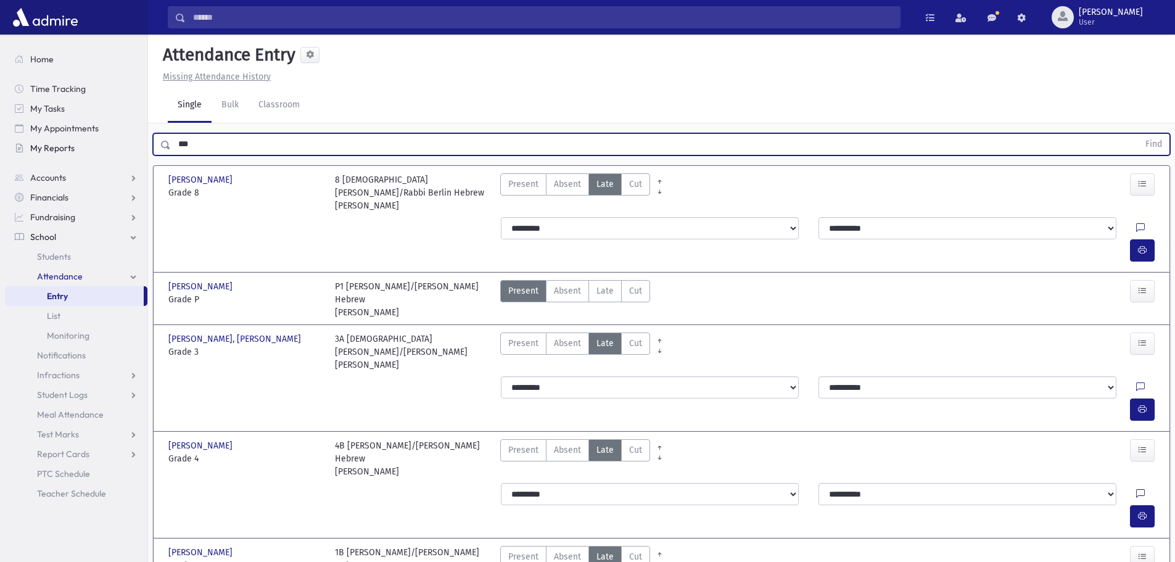
drag, startPoint x: 215, startPoint y: 138, endPoint x: 136, endPoint y: 147, distance: 78.9
click at [136, 147] on div "Search Results All Accounts" at bounding box center [587, 345] width 1175 height 691
type input "**"
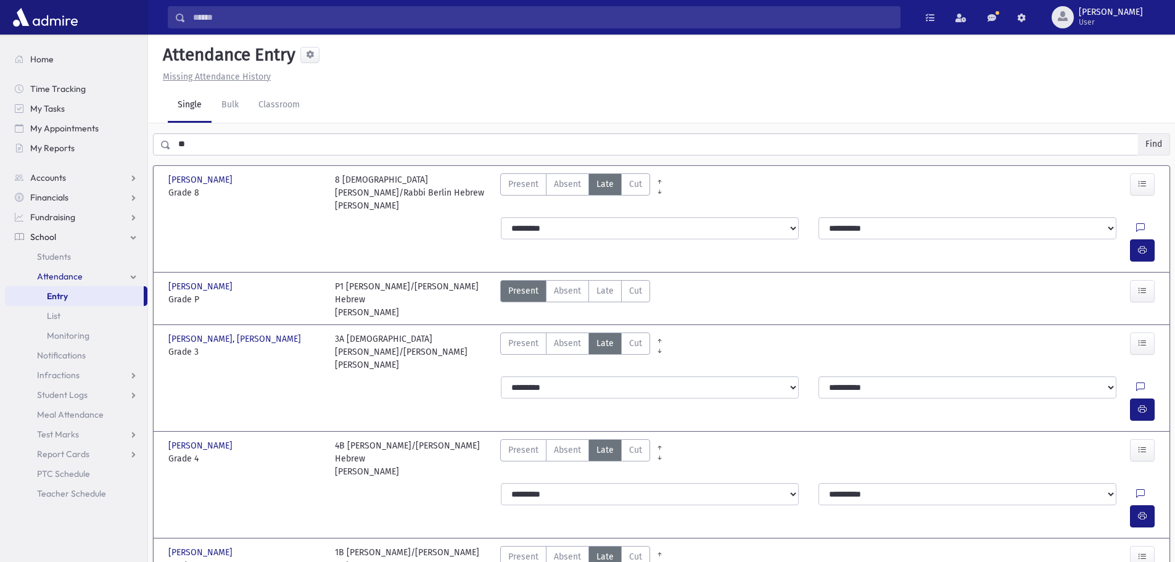
click at [1147, 146] on button "Find" at bounding box center [1153, 144] width 31 height 21
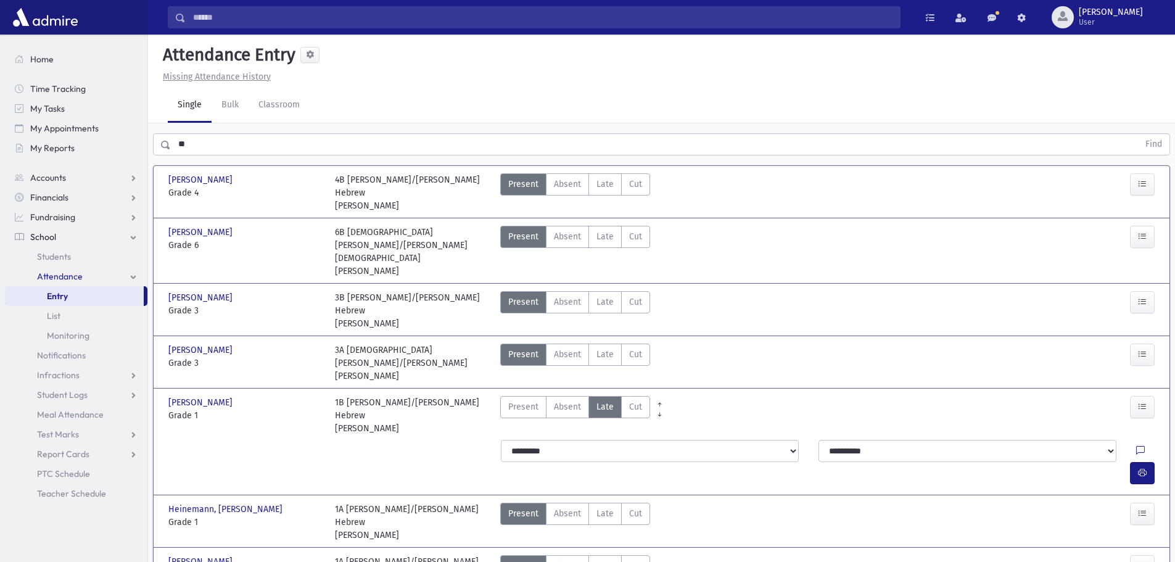
click at [194, 141] on input "**" at bounding box center [655, 144] width 968 height 22
click at [1141, 147] on button "Find" at bounding box center [1153, 144] width 31 height 21
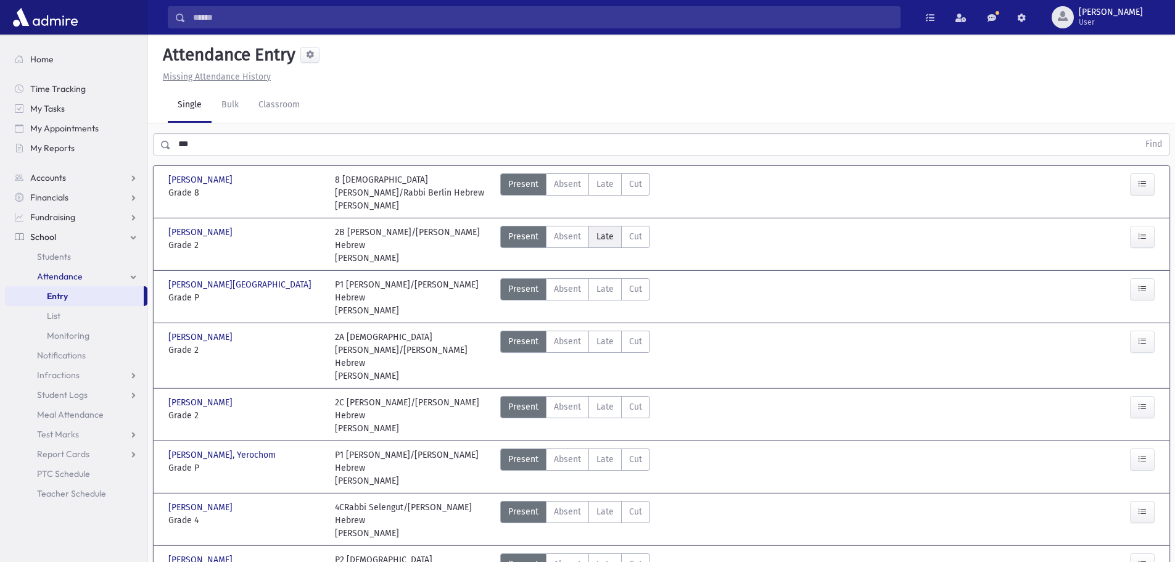
click at [599, 241] on span "Late" at bounding box center [604, 236] width 17 height 13
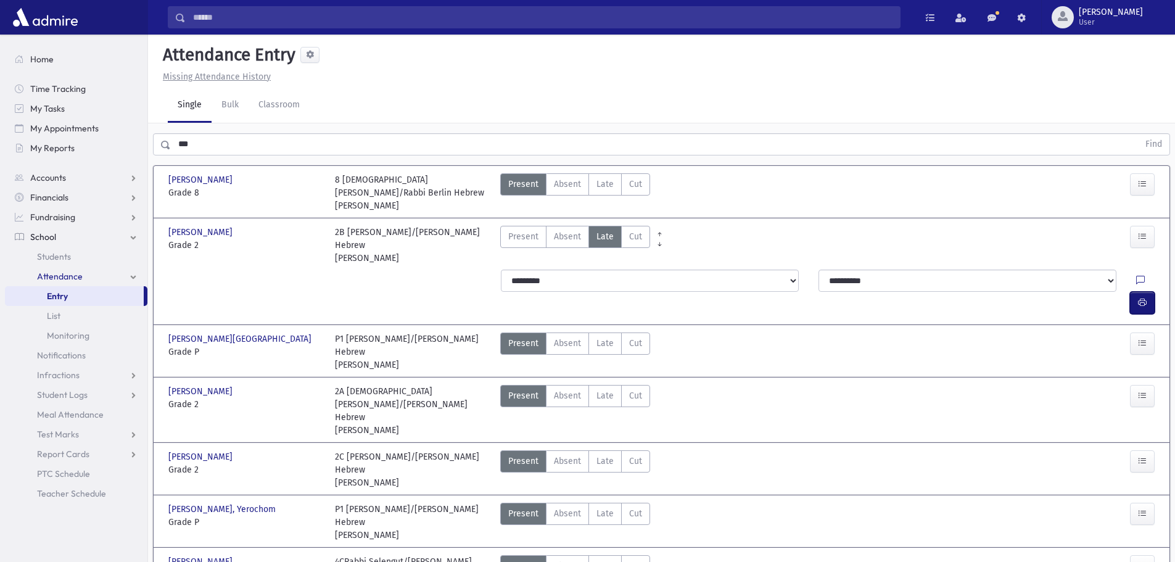
click at [1138, 297] on icon "button" at bounding box center [1142, 302] width 9 height 10
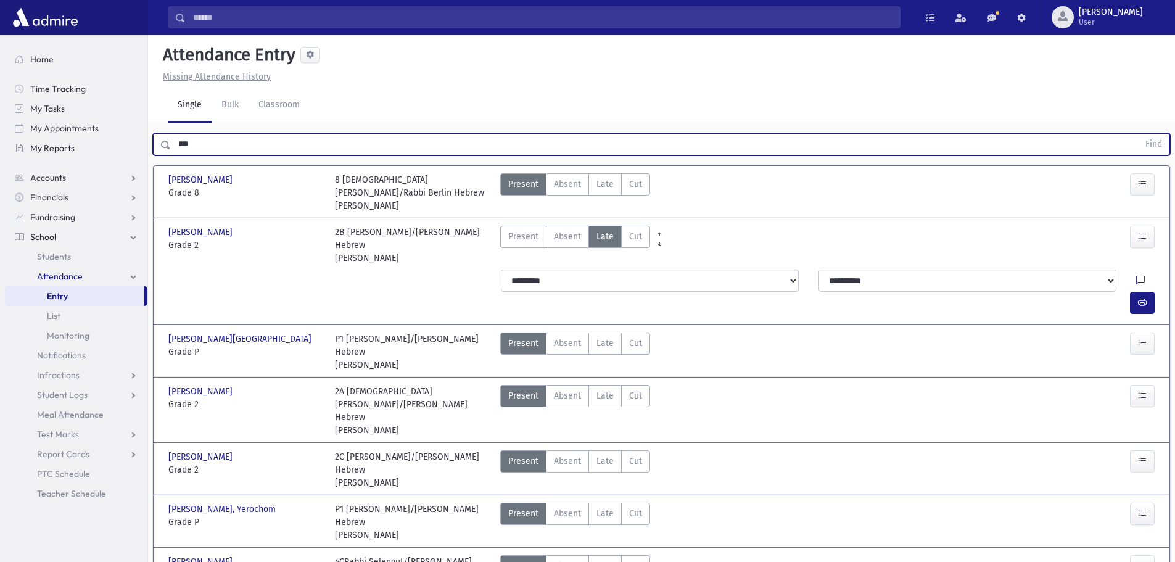
drag, startPoint x: 196, startPoint y: 139, endPoint x: 97, endPoint y: 149, distance: 99.8
click at [101, 139] on div "Search Results All Accounts" at bounding box center [587, 355] width 1175 height 710
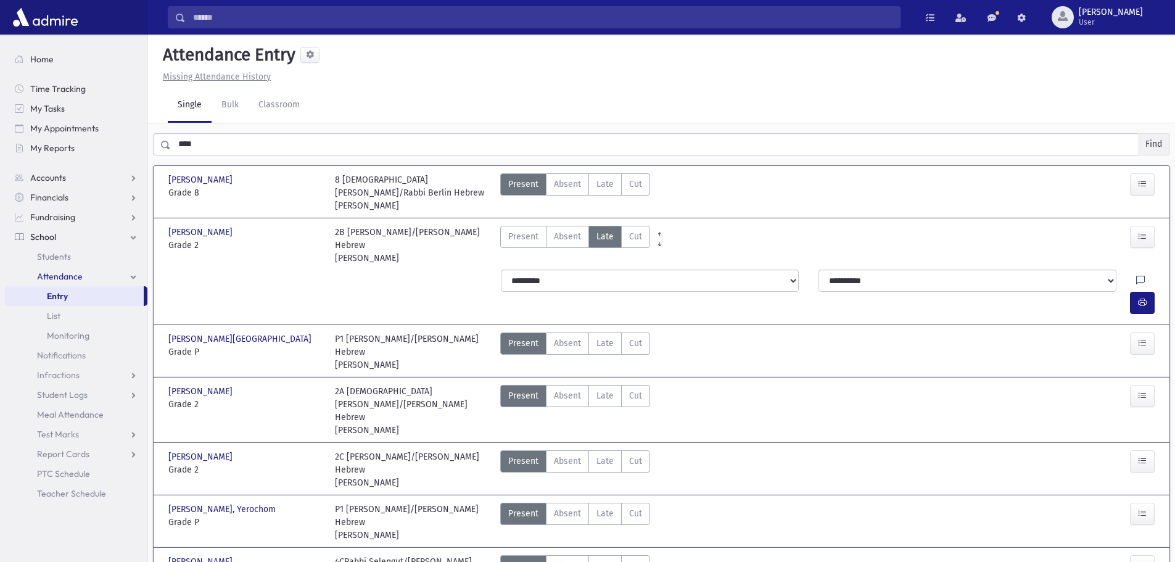
click at [1155, 147] on button "Find" at bounding box center [1153, 144] width 31 height 21
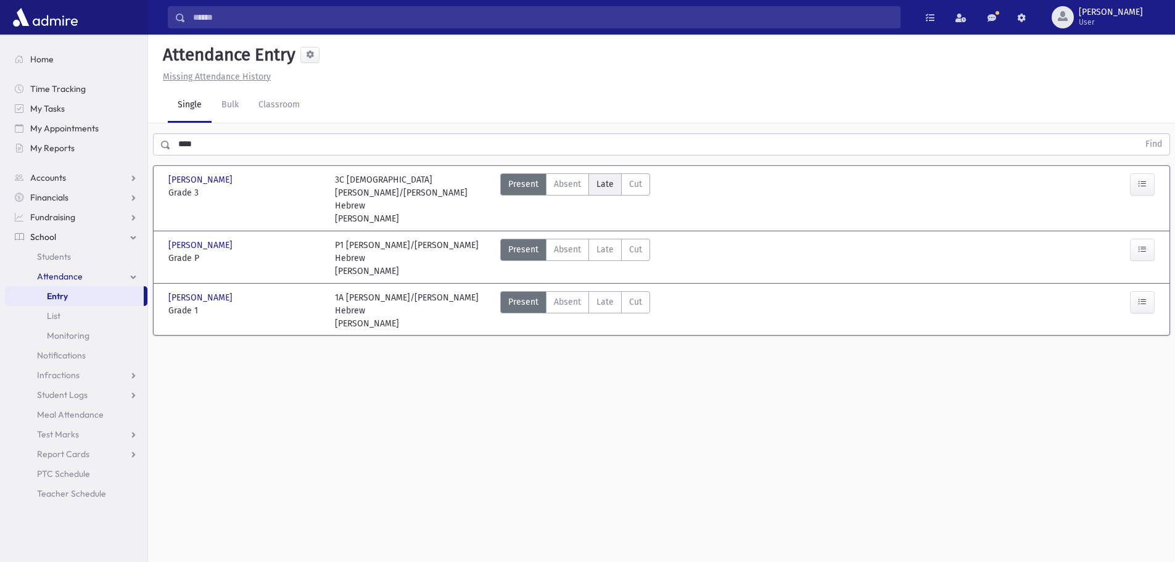
click at [600, 186] on span "Late" at bounding box center [604, 184] width 17 height 13
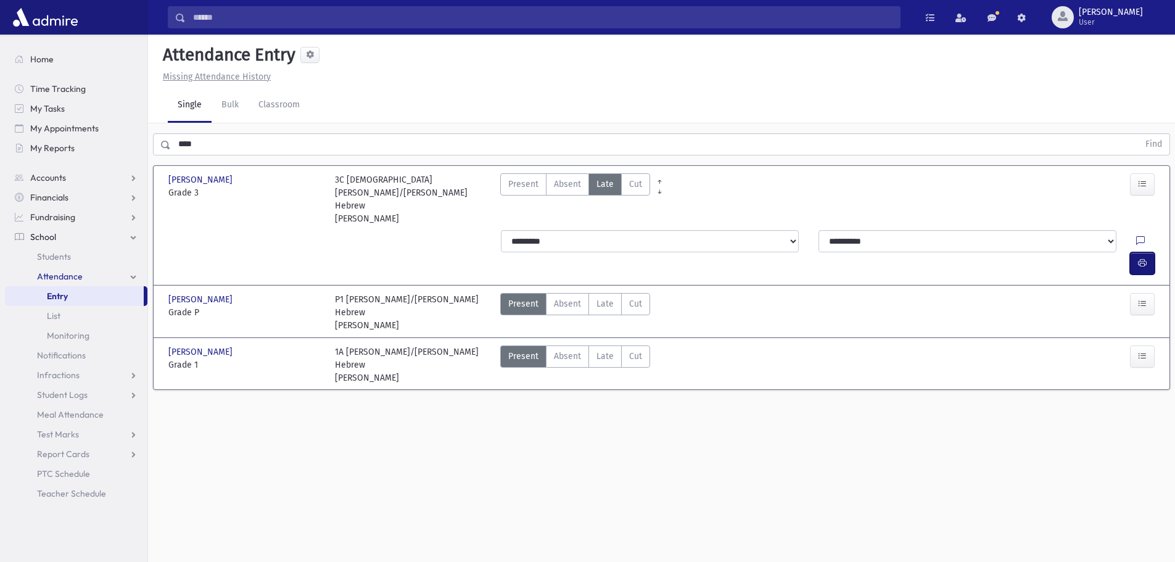
click at [1134, 252] on button "button" at bounding box center [1142, 263] width 25 height 22
click at [604, 350] on span "Late" at bounding box center [604, 356] width 17 height 13
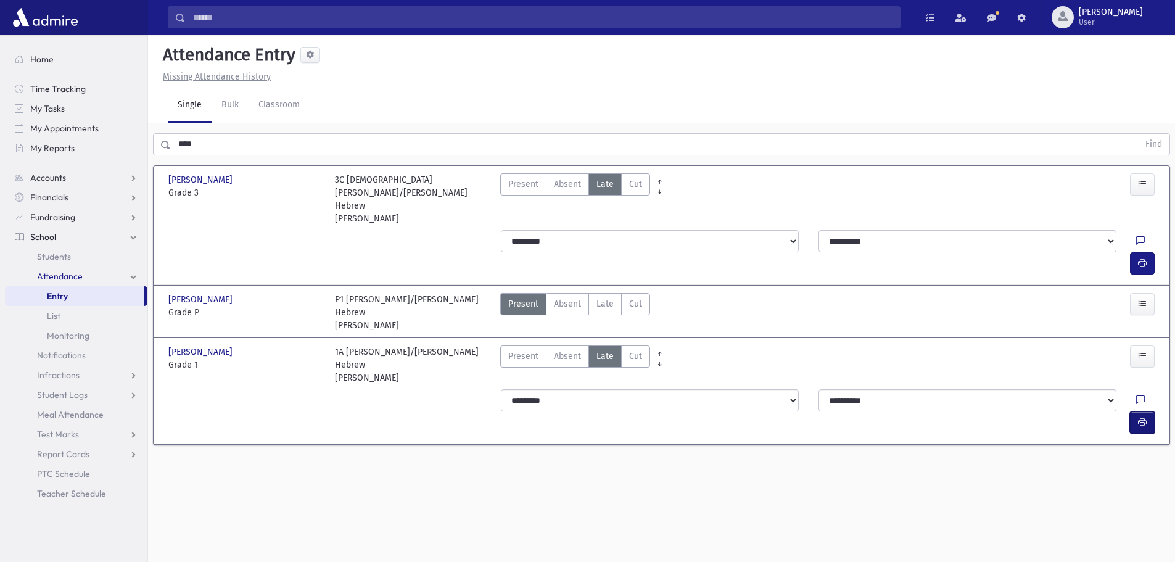
click at [1140, 417] on icon "button" at bounding box center [1142, 422] width 9 height 10
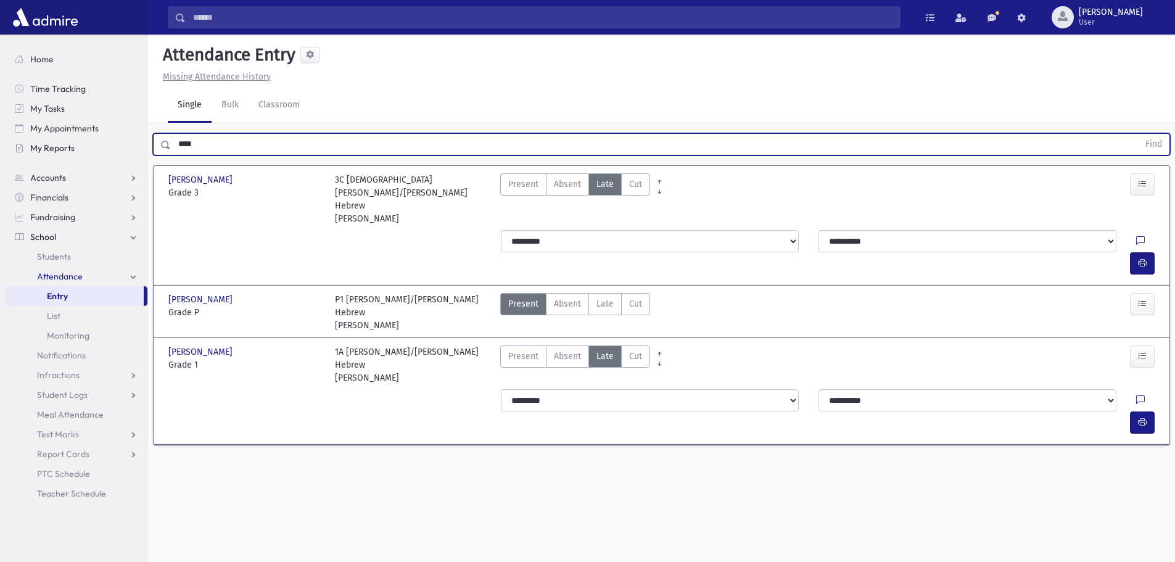
drag, startPoint x: 207, startPoint y: 146, endPoint x: 141, endPoint y: 153, distance: 66.4
click at [141, 153] on div "Search Results All Accounts" at bounding box center [587, 295] width 1175 height 590
type input "****"
click at [1155, 143] on button "Find" at bounding box center [1153, 144] width 31 height 21
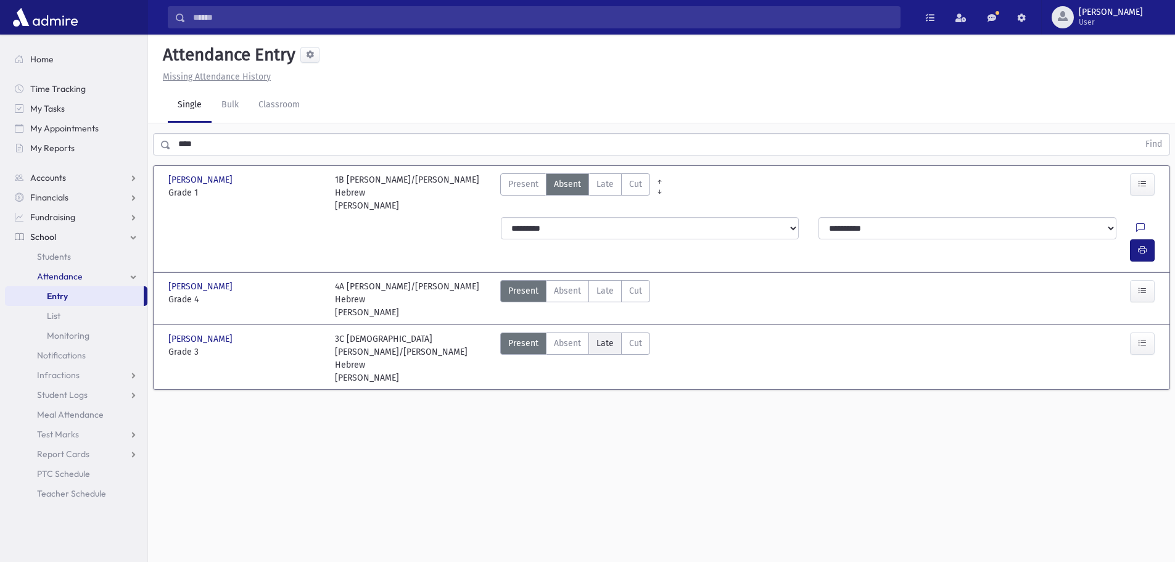
click at [601, 337] on span "Late" at bounding box center [604, 343] width 17 height 13
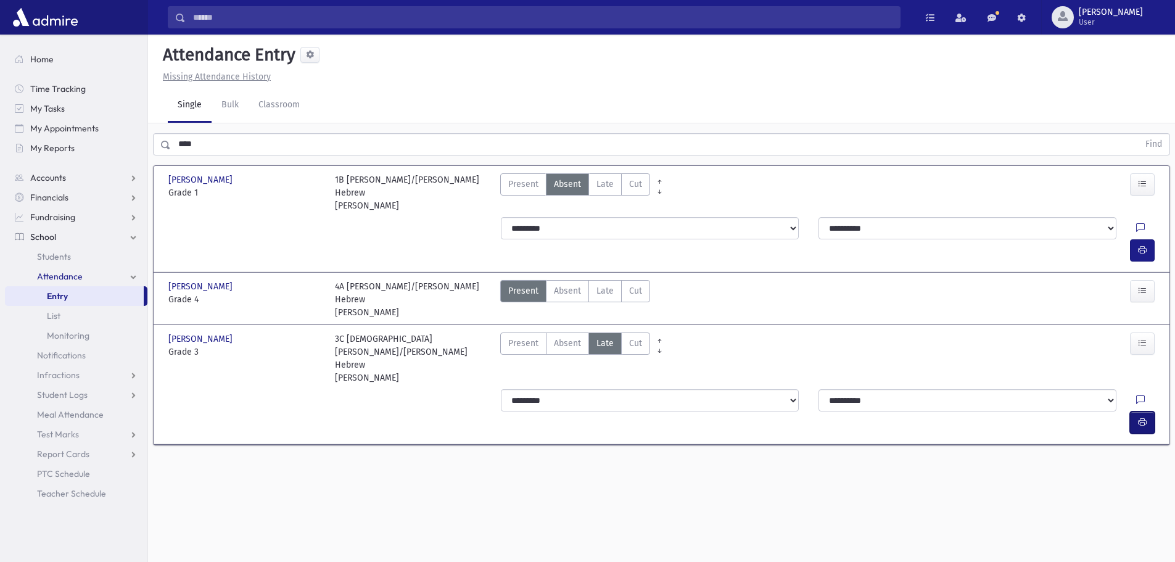
click at [1138, 417] on icon "button" at bounding box center [1142, 422] width 9 height 10
click at [604, 185] on span "Late" at bounding box center [604, 184] width 17 height 13
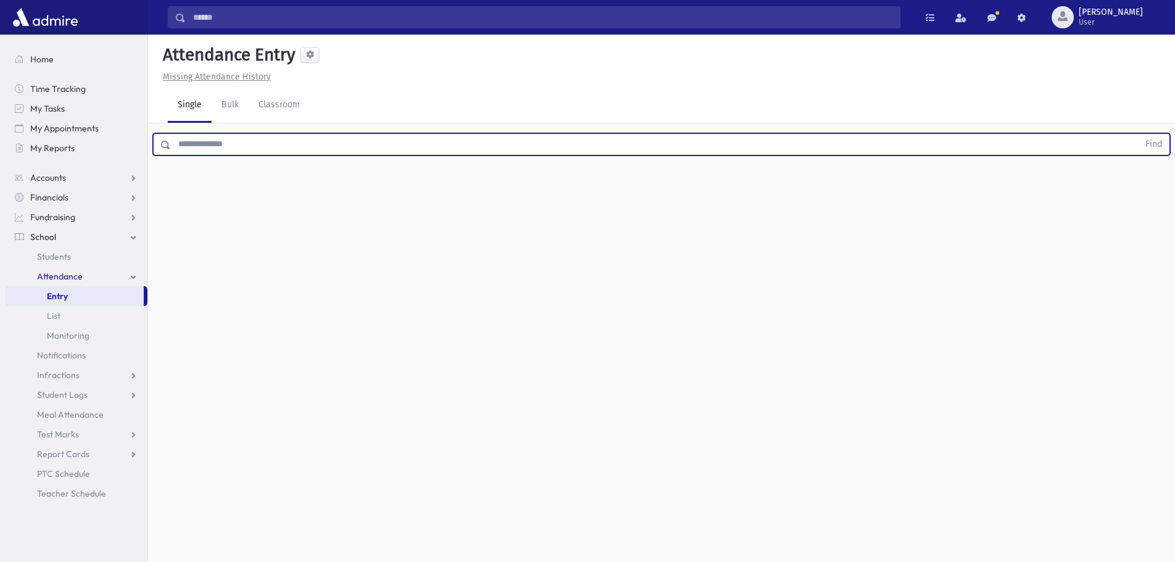
click at [365, 147] on input "text" at bounding box center [655, 144] width 968 height 22
click at [1138, 134] on button "Find" at bounding box center [1153, 144] width 31 height 21
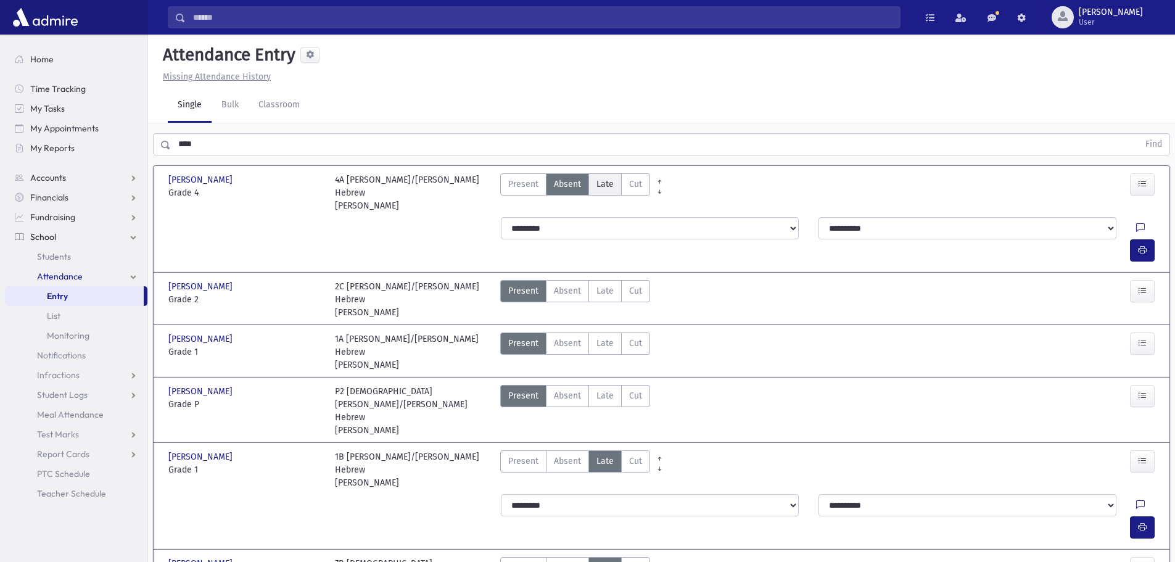
click at [603, 181] on span "Late" at bounding box center [604, 184] width 17 height 13
click at [1148, 239] on button "button" at bounding box center [1142, 250] width 25 height 22
click at [612, 284] on span "Late" at bounding box center [604, 290] width 17 height 13
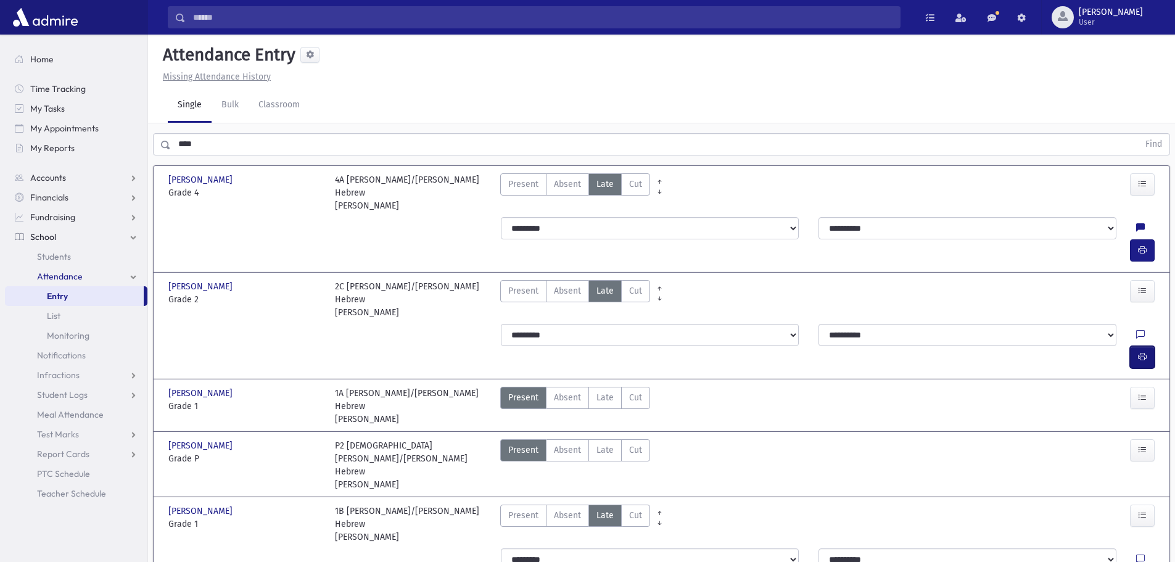
click at [1145, 352] on icon "button" at bounding box center [1142, 357] width 9 height 10
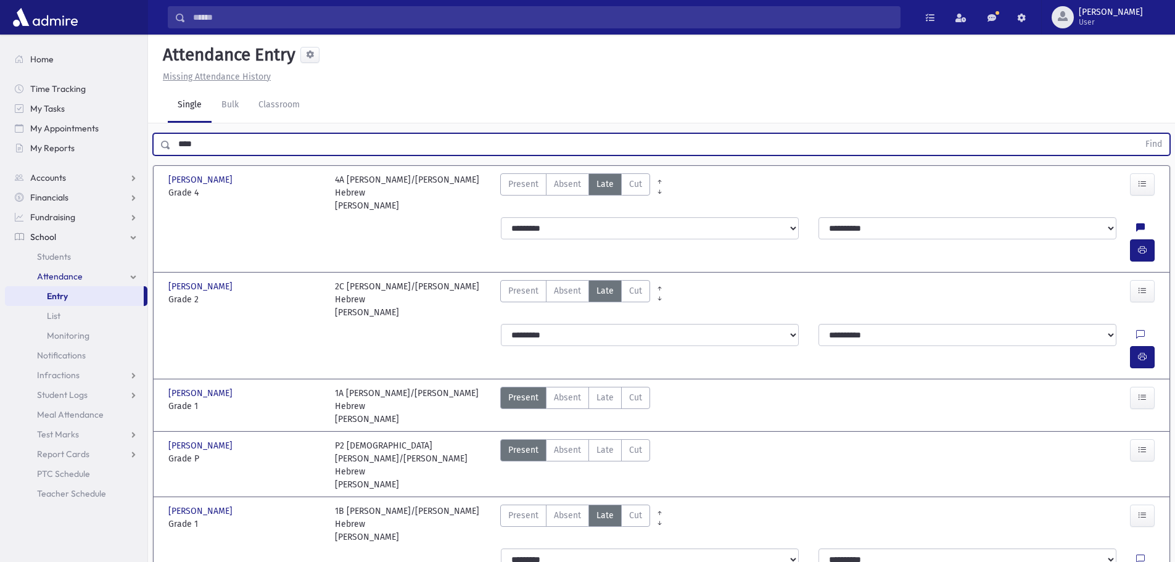
drag, startPoint x: 505, startPoint y: 151, endPoint x: 176, endPoint y: 150, distance: 328.2
click at [176, 150] on input "****" at bounding box center [655, 144] width 968 height 22
click at [1138, 134] on button "Find" at bounding box center [1153, 144] width 31 height 21
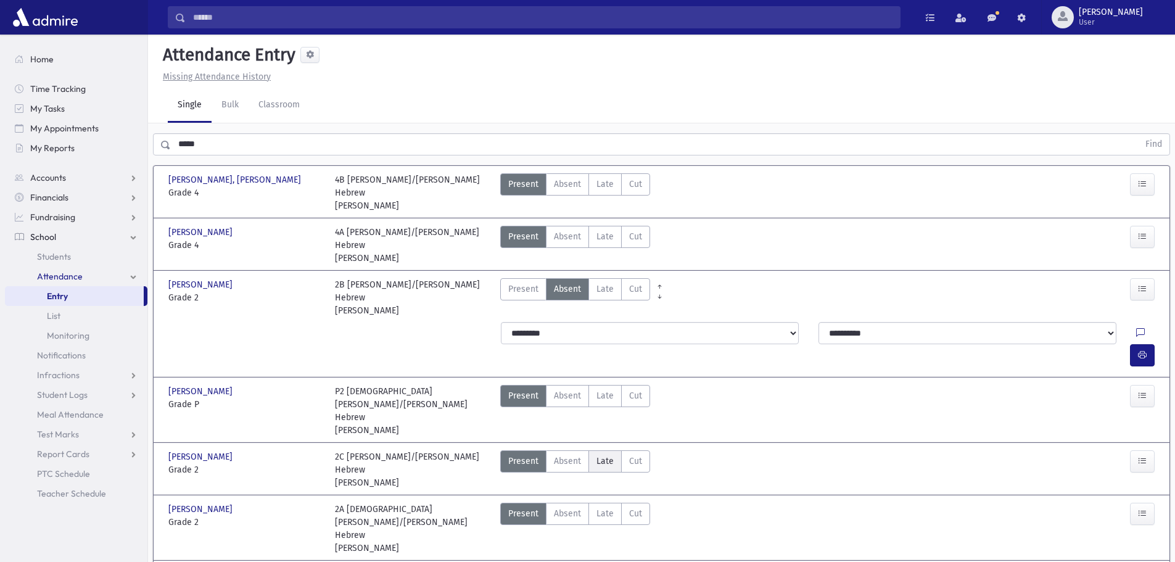
click at [609, 455] on span "Late" at bounding box center [604, 461] width 17 height 13
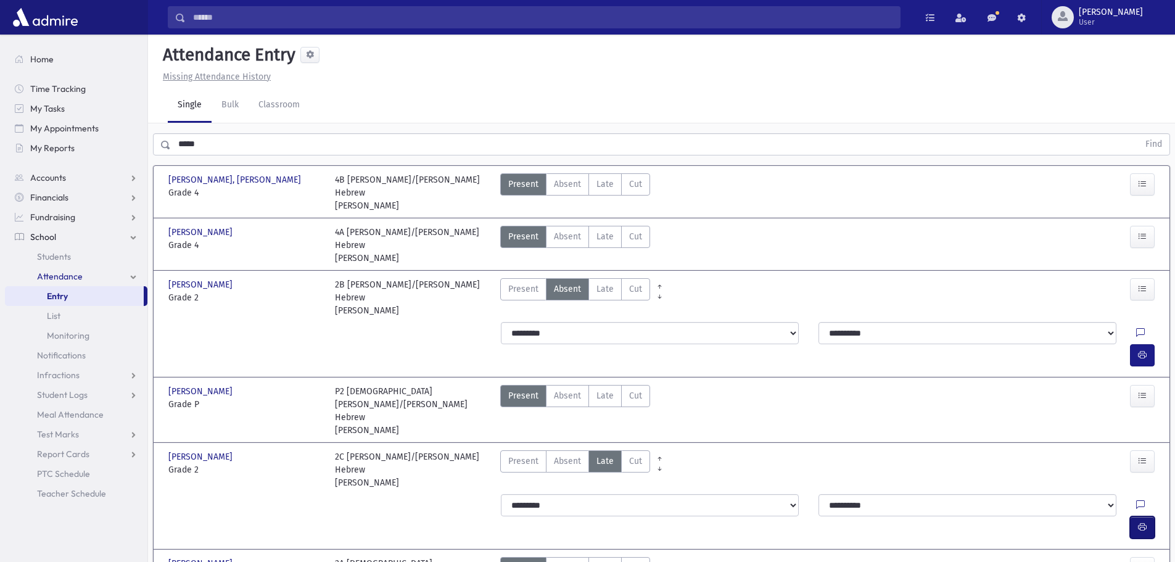
click at [1139, 522] on icon "button" at bounding box center [1142, 527] width 9 height 10
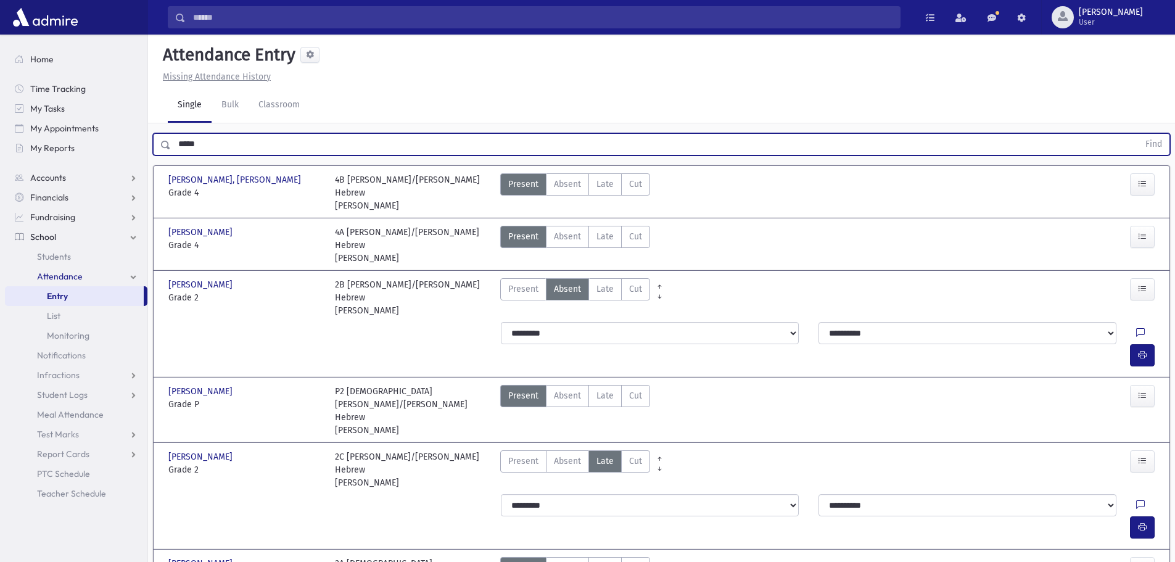
drag, startPoint x: 302, startPoint y: 146, endPoint x: 180, endPoint y: 143, distance: 121.6
click at [180, 143] on input "*****" at bounding box center [655, 144] width 968 height 22
click at [1138, 134] on button "Find" at bounding box center [1153, 144] width 31 height 21
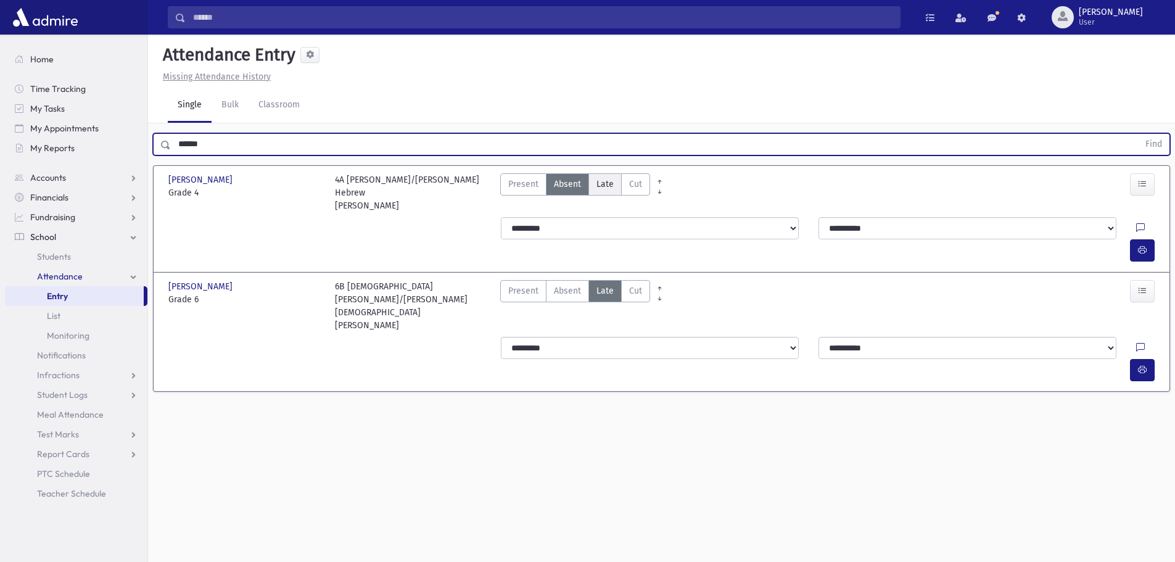
click at [608, 178] on span "Late" at bounding box center [604, 184] width 17 height 13
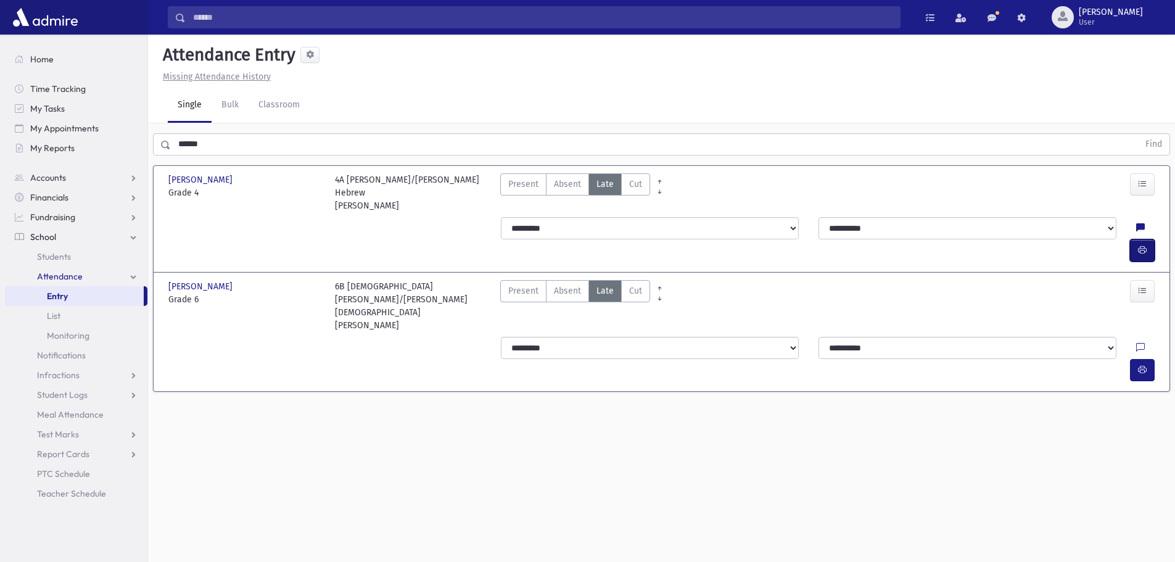
click at [1143, 245] on icon "button" at bounding box center [1142, 250] width 9 height 10
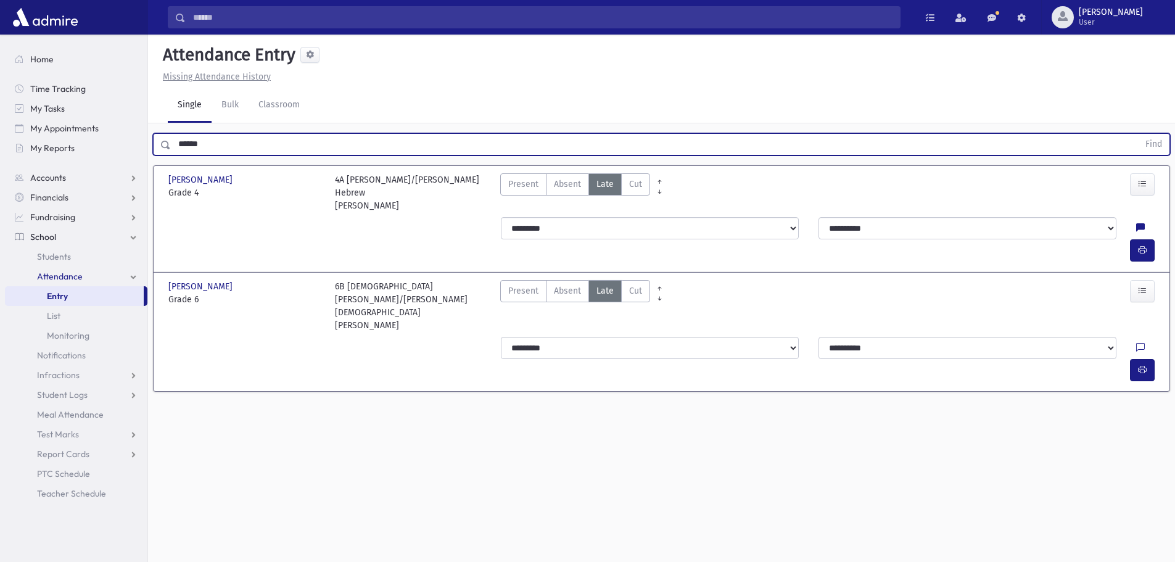
drag, startPoint x: 219, startPoint y: 149, endPoint x: 178, endPoint y: 147, distance: 41.4
click at [178, 147] on input "******" at bounding box center [655, 144] width 968 height 22
click at [1138, 134] on button "Find" at bounding box center [1153, 144] width 31 height 21
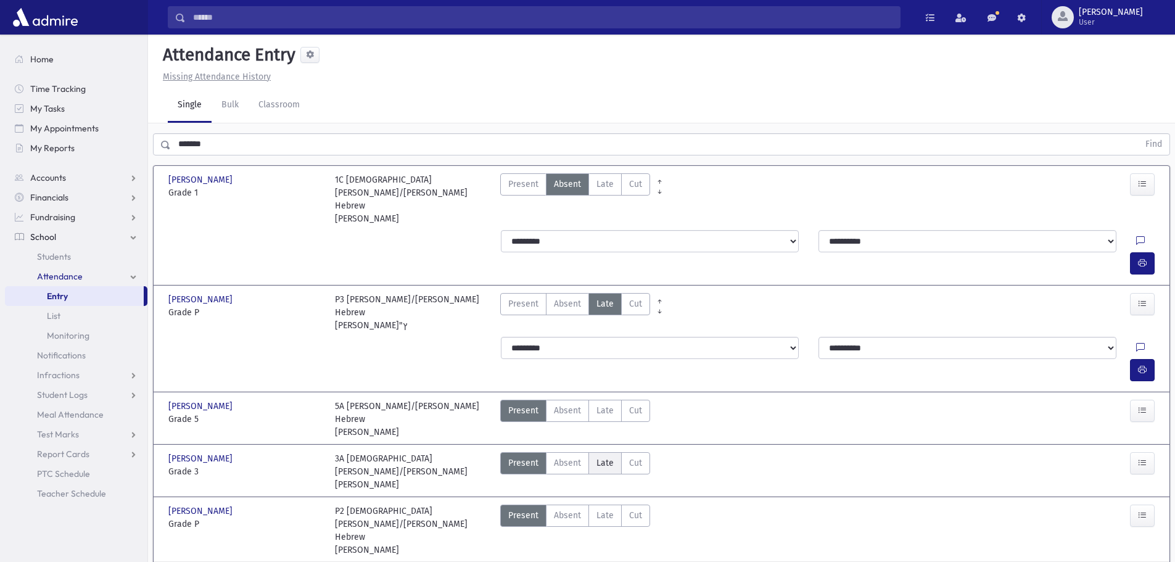
click at [614, 452] on label "Late Late" at bounding box center [604, 463] width 33 height 22
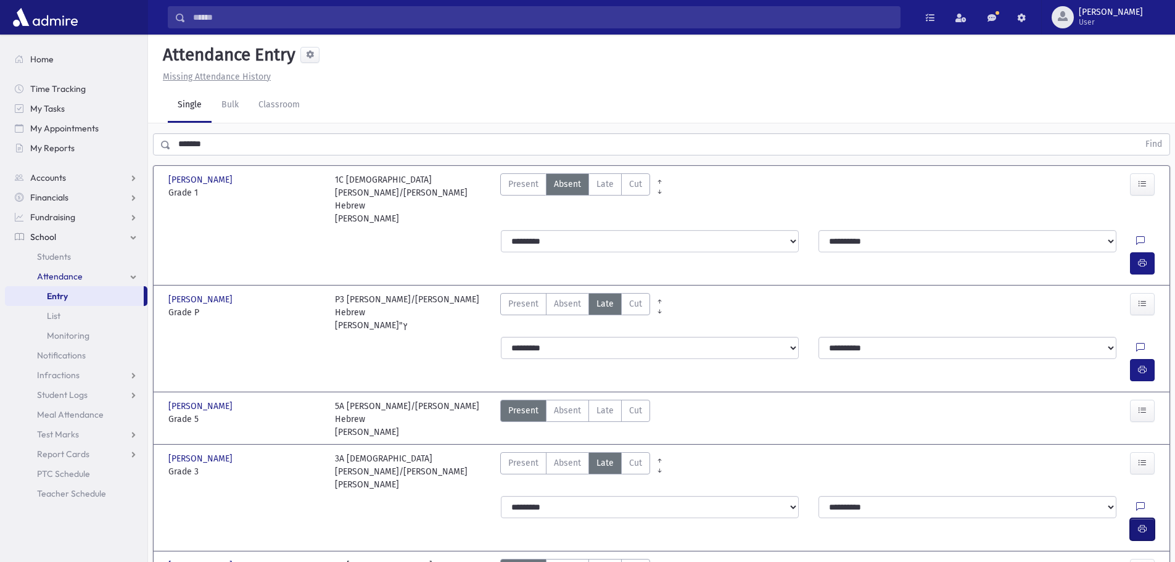
click at [1141, 524] on icon "button" at bounding box center [1142, 529] width 9 height 10
click at [611, 192] on label "Late Late" at bounding box center [604, 184] width 33 height 22
click at [1139, 258] on icon "button" at bounding box center [1142, 263] width 9 height 10
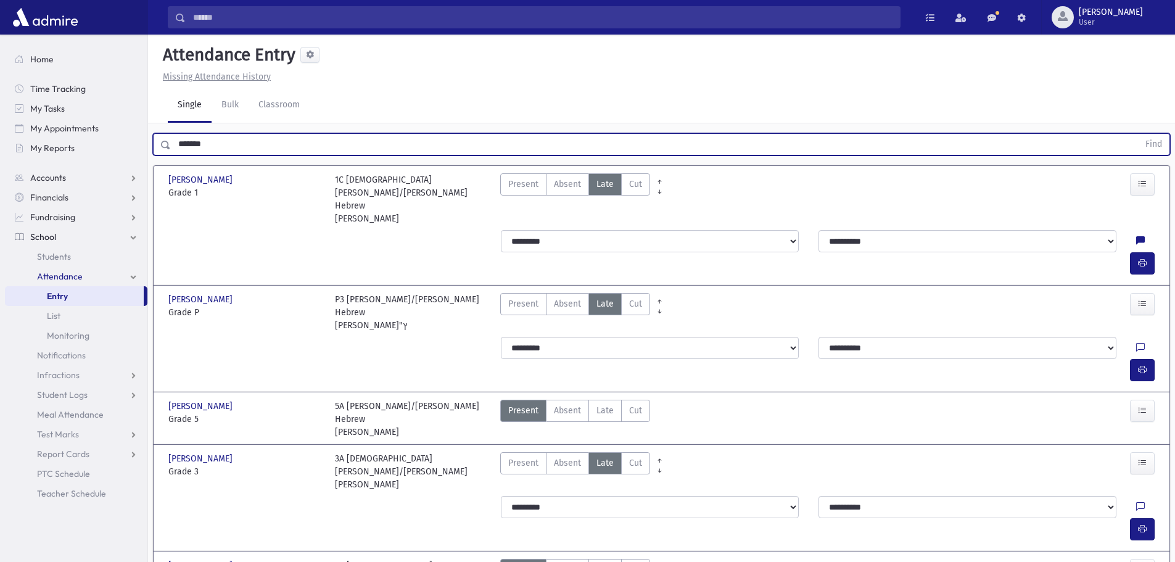
drag, startPoint x: 237, startPoint y: 151, endPoint x: 161, endPoint y: 144, distance: 76.2
click at [161, 144] on div "******* Find" at bounding box center [661, 144] width 1017 height 22
type input "****"
click at [1138, 134] on button "Find" at bounding box center [1153, 144] width 31 height 21
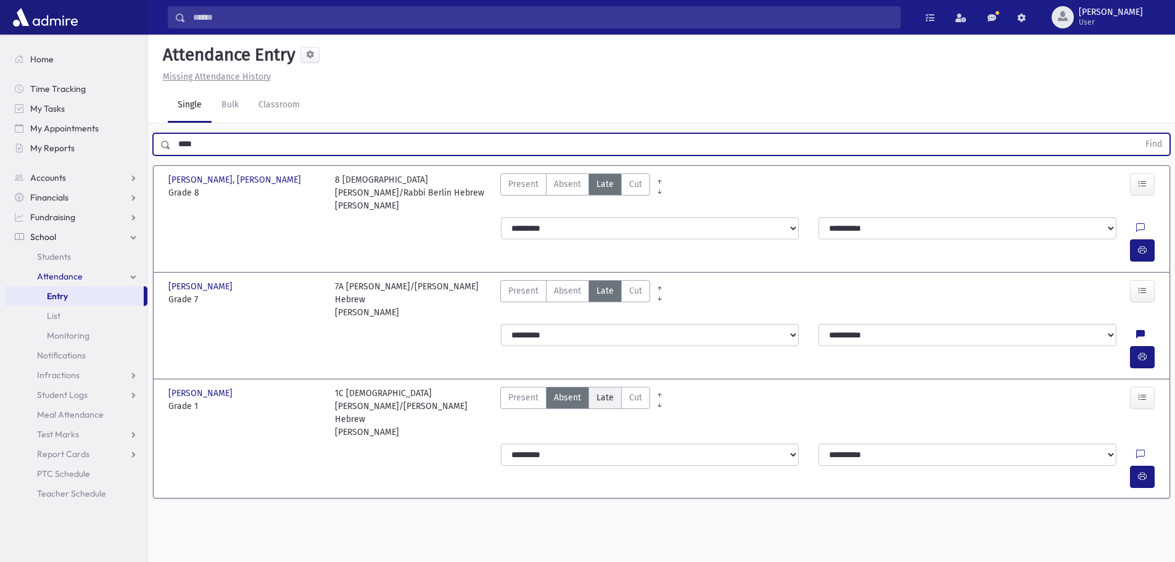
click at [613, 387] on label "Late Late" at bounding box center [604, 398] width 33 height 22
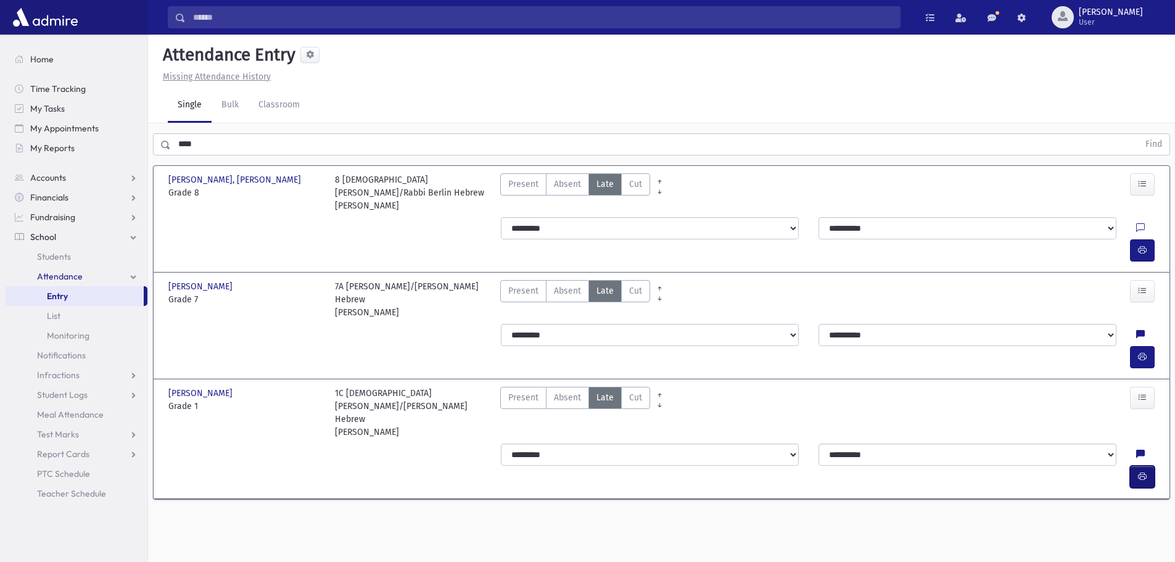
click at [1149, 466] on button "button" at bounding box center [1142, 477] width 25 height 22
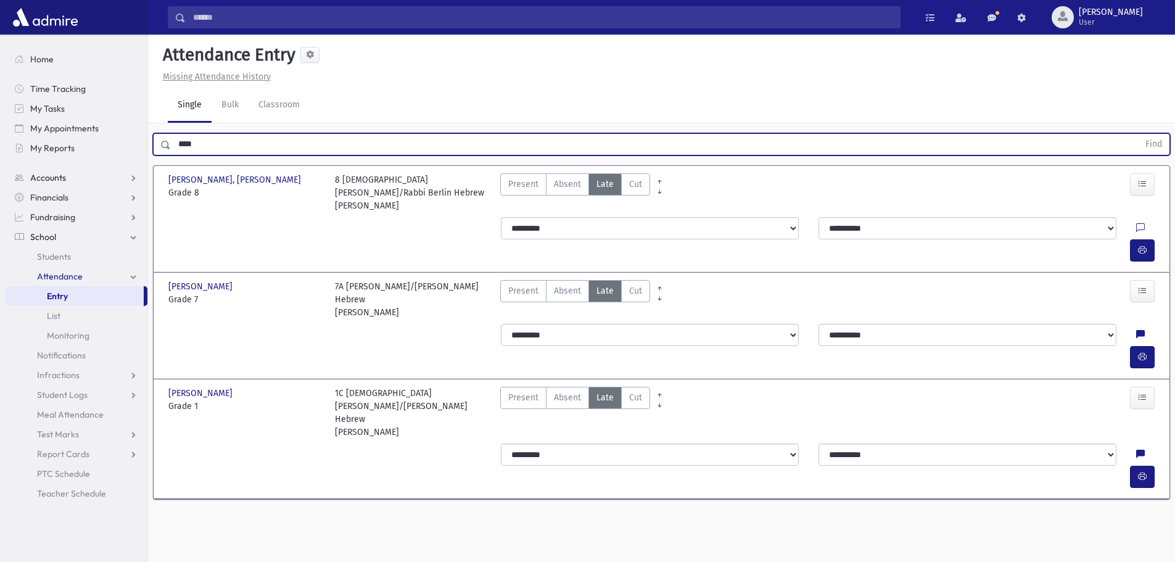
drag, startPoint x: 230, startPoint y: 139, endPoint x: 143, endPoint y: 168, distance: 91.7
click at [143, 168] on div "Search Results All Accounts" at bounding box center [587, 295] width 1175 height 590
click at [199, 146] on input "text" at bounding box center [655, 144] width 968 height 22
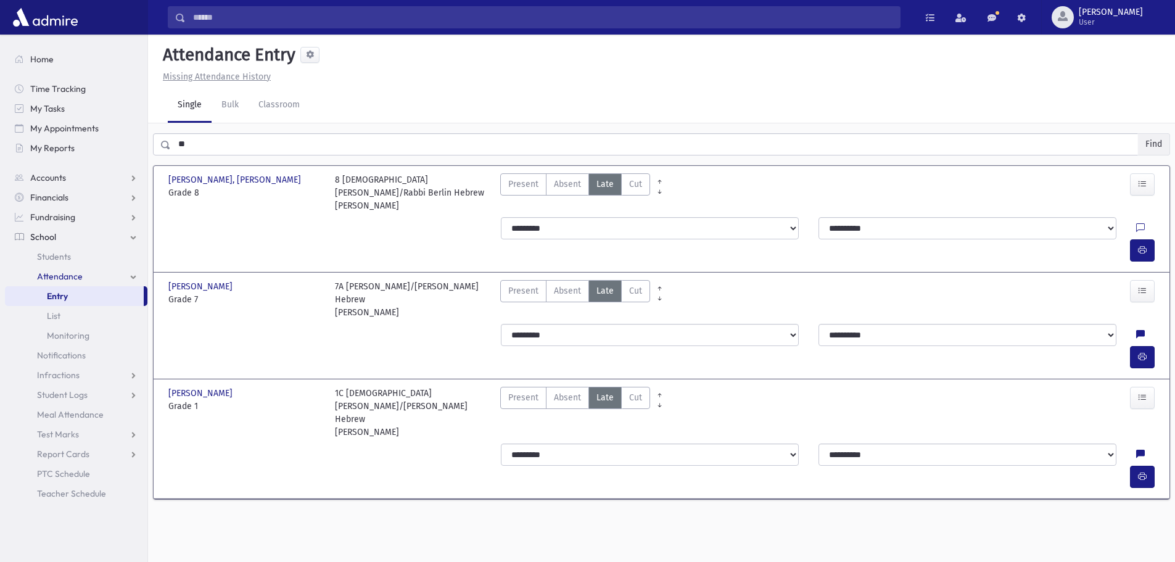
click at [1155, 144] on button "Find" at bounding box center [1153, 144] width 31 height 21
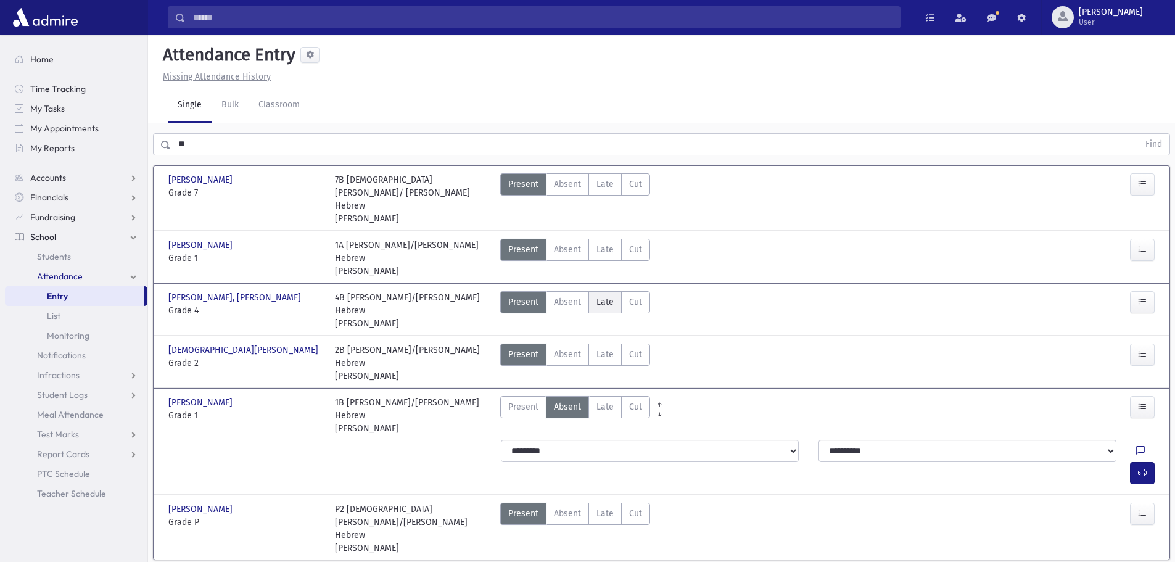
click at [602, 295] on span "Late" at bounding box center [604, 301] width 17 height 13
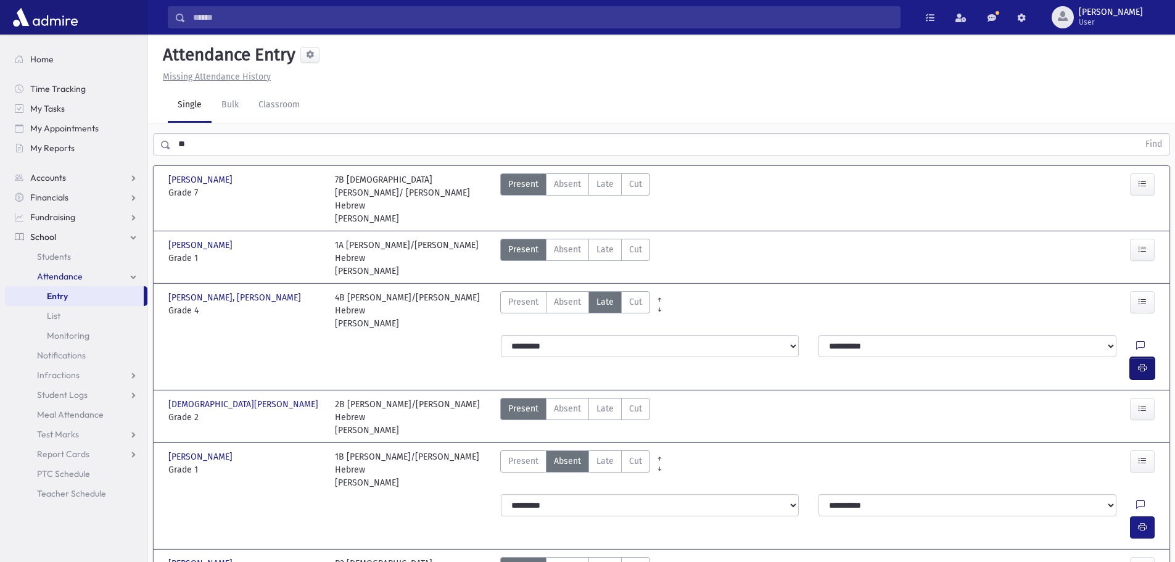
click at [1136, 357] on button "button" at bounding box center [1142, 368] width 25 height 22
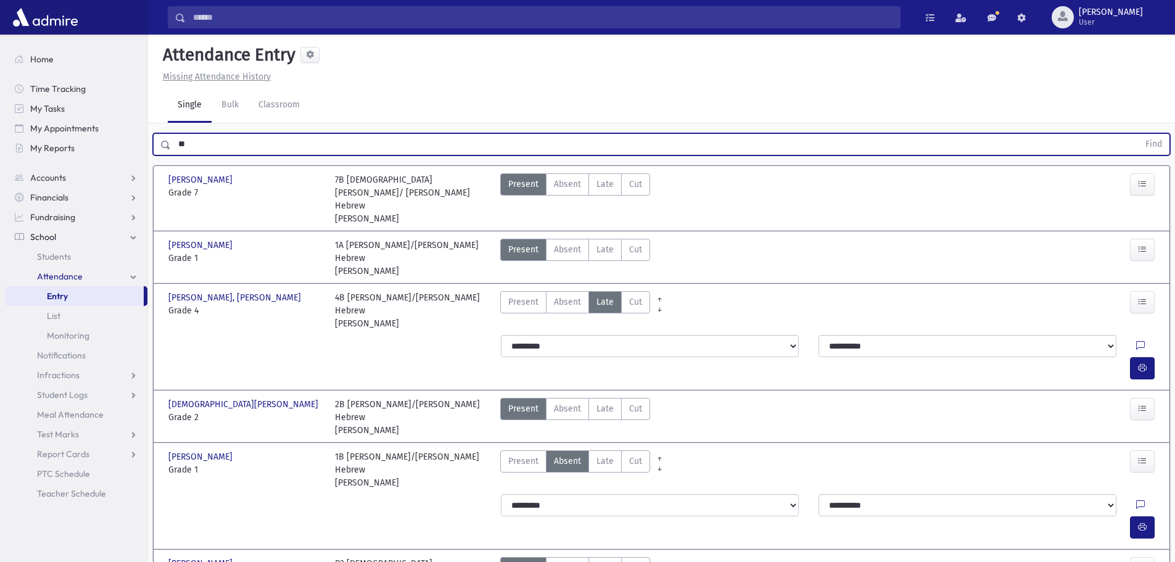
drag, startPoint x: 228, startPoint y: 146, endPoint x: 165, endPoint y: 157, distance: 63.9
click at [165, 157] on div "** Find" at bounding box center [661, 141] width 1027 height 37
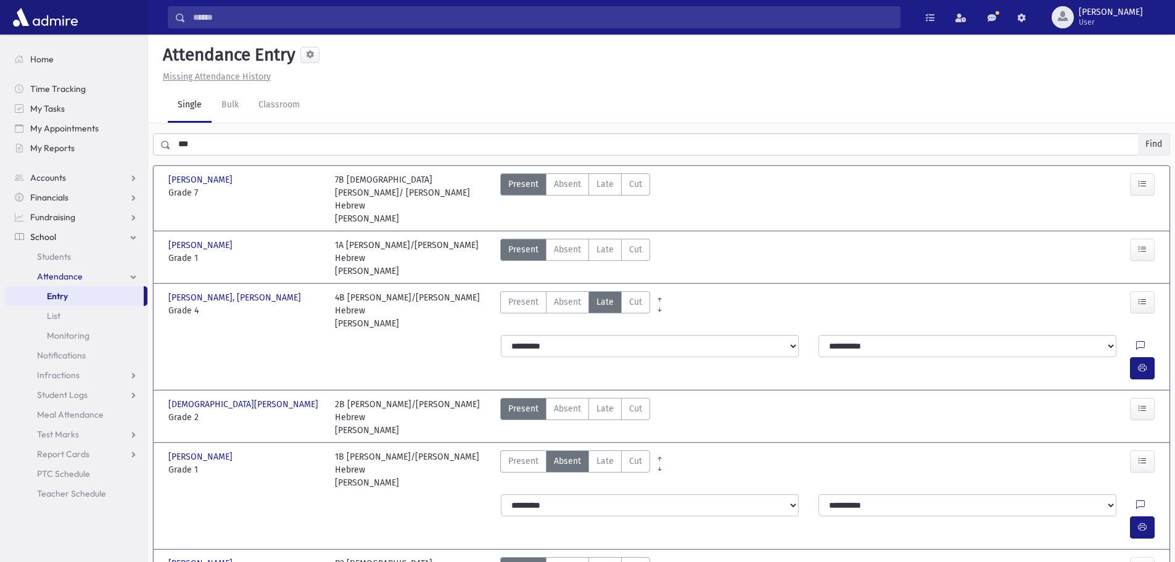
click at [1156, 147] on button "Find" at bounding box center [1153, 144] width 31 height 21
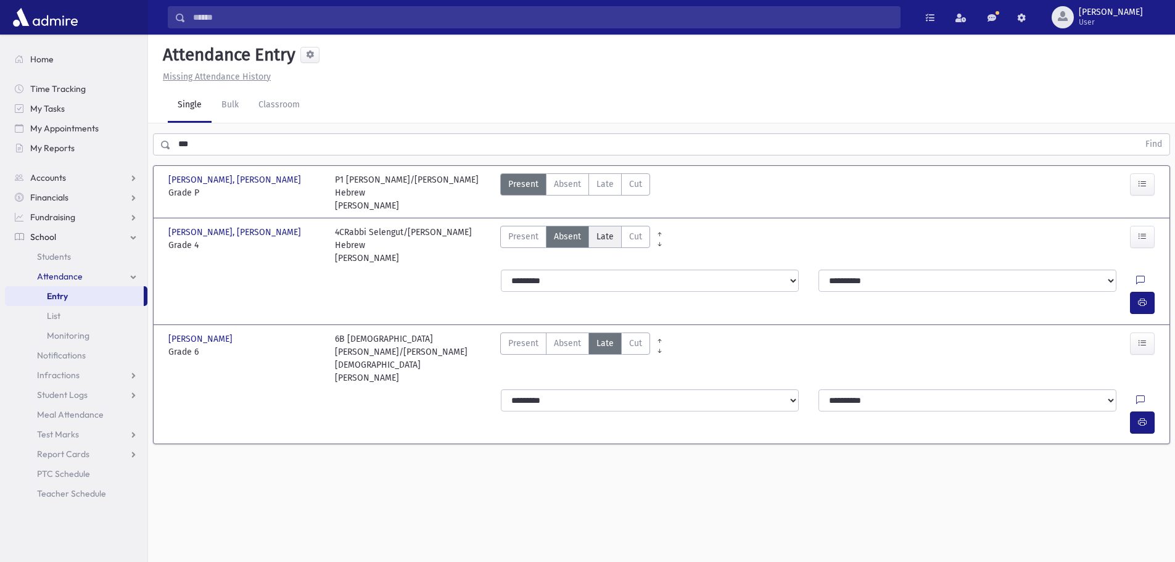
click at [603, 241] on span "Late" at bounding box center [604, 236] width 17 height 13
click at [1142, 297] on icon "button" at bounding box center [1142, 302] width 9 height 10
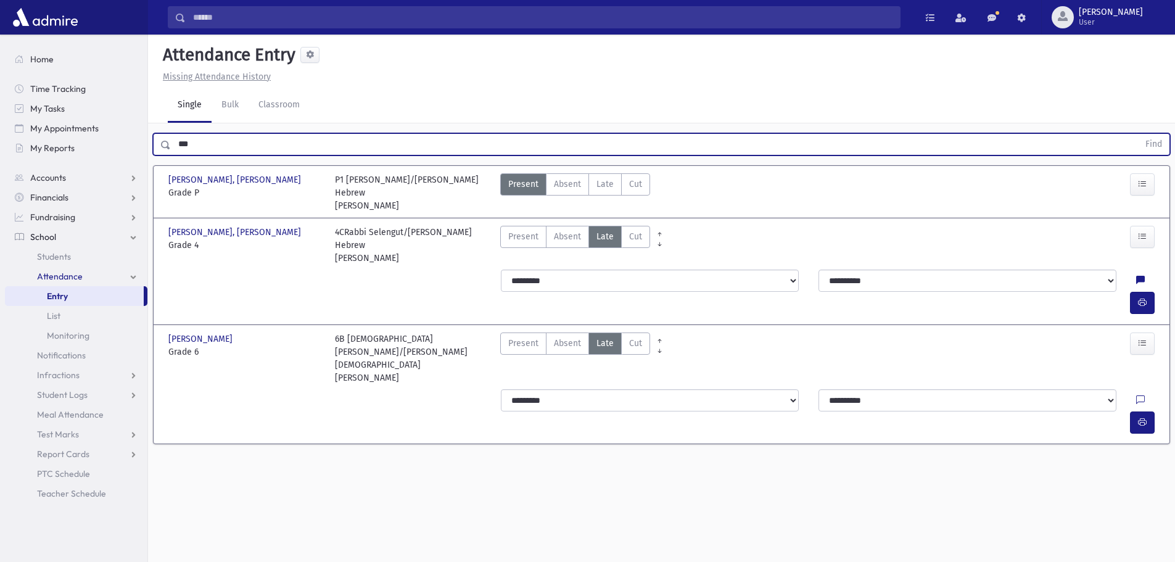
drag, startPoint x: 215, startPoint y: 146, endPoint x: 4, endPoint y: 169, distance: 212.9
click at [0, 163] on div "Search Results All Accounts" at bounding box center [587, 295] width 1175 height 590
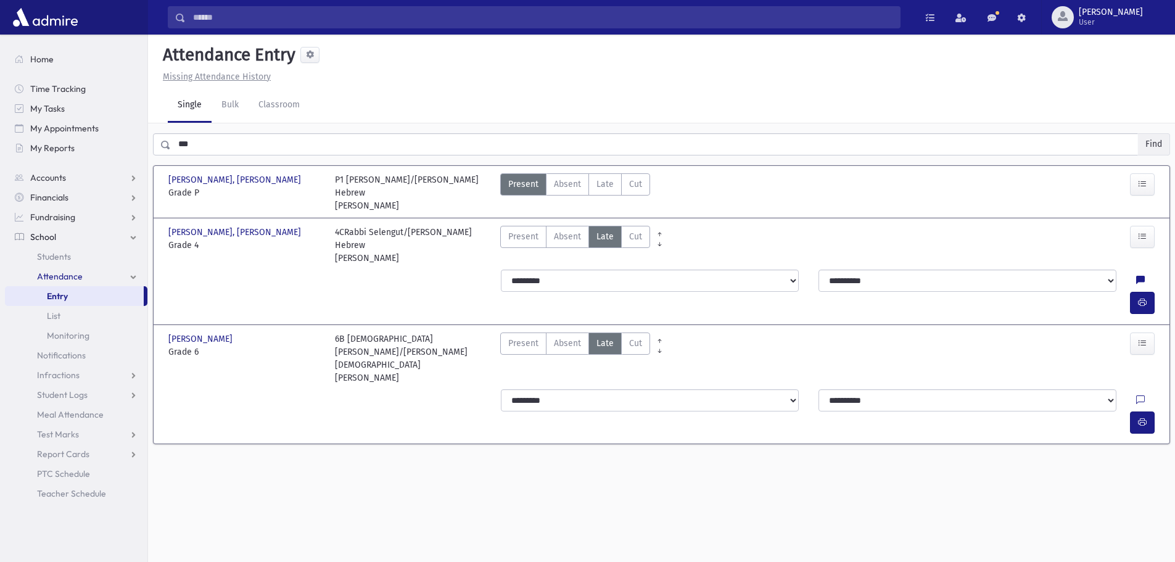
click at [1155, 147] on button "Find" at bounding box center [1153, 144] width 31 height 21
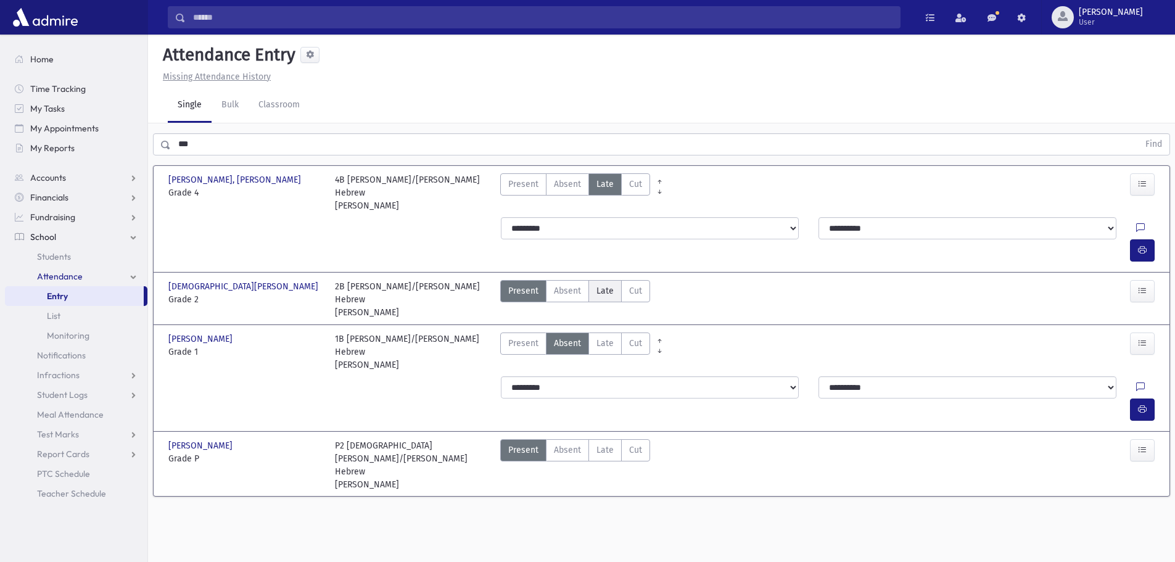
click at [601, 284] on span "Late" at bounding box center [604, 290] width 17 height 13
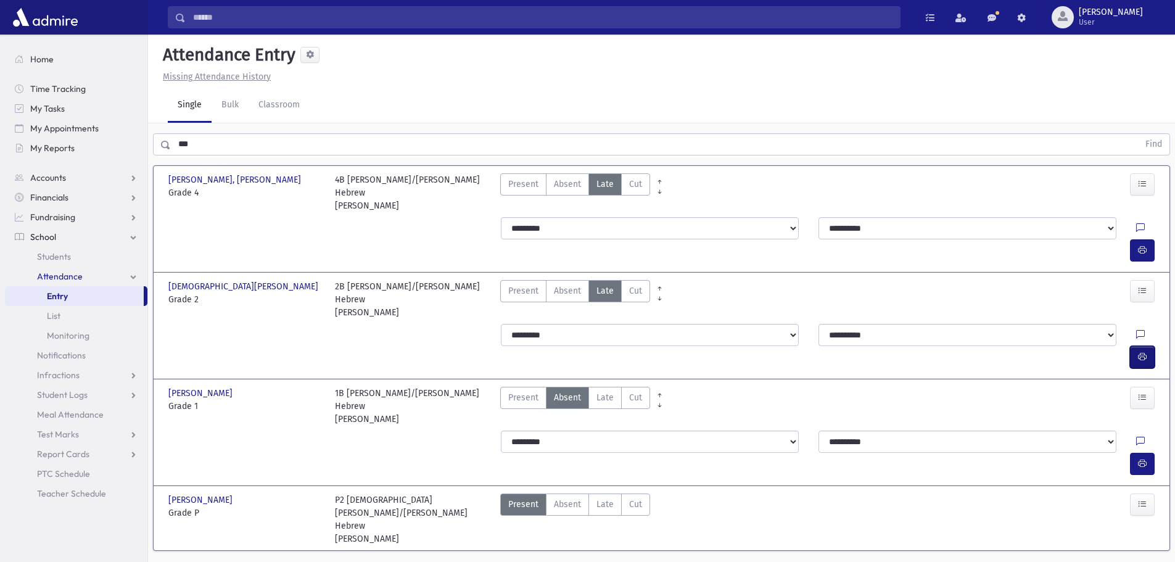
click at [1142, 352] on icon "button" at bounding box center [1142, 357] width 9 height 10
click at [611, 387] on label "Late Late" at bounding box center [604, 398] width 33 height 22
click at [1145, 458] on icon "button" at bounding box center [1142, 463] width 9 height 10
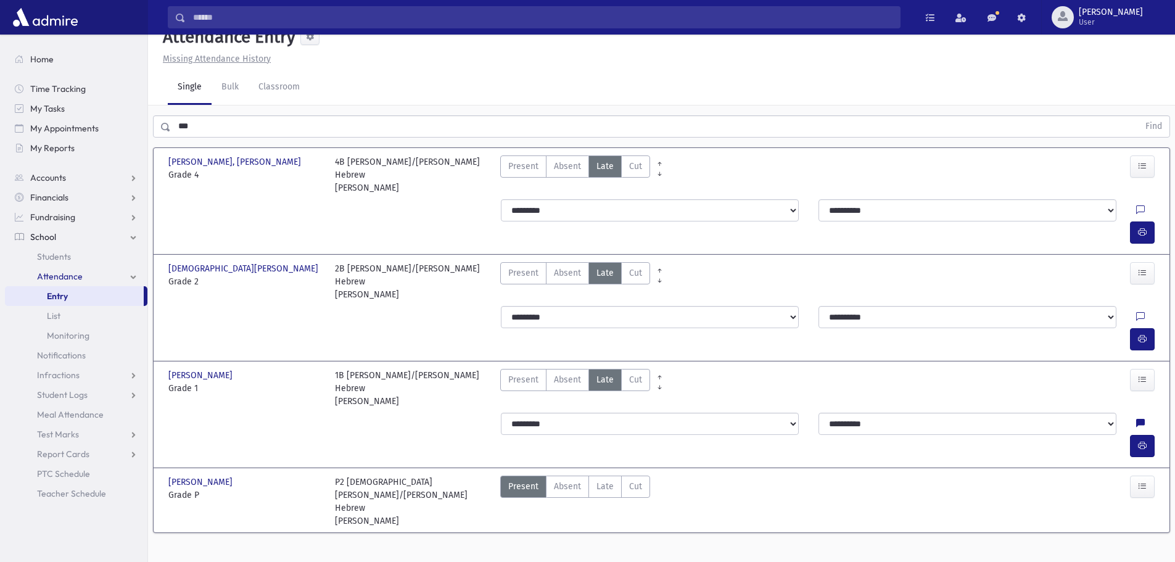
scroll to position [28, 0]
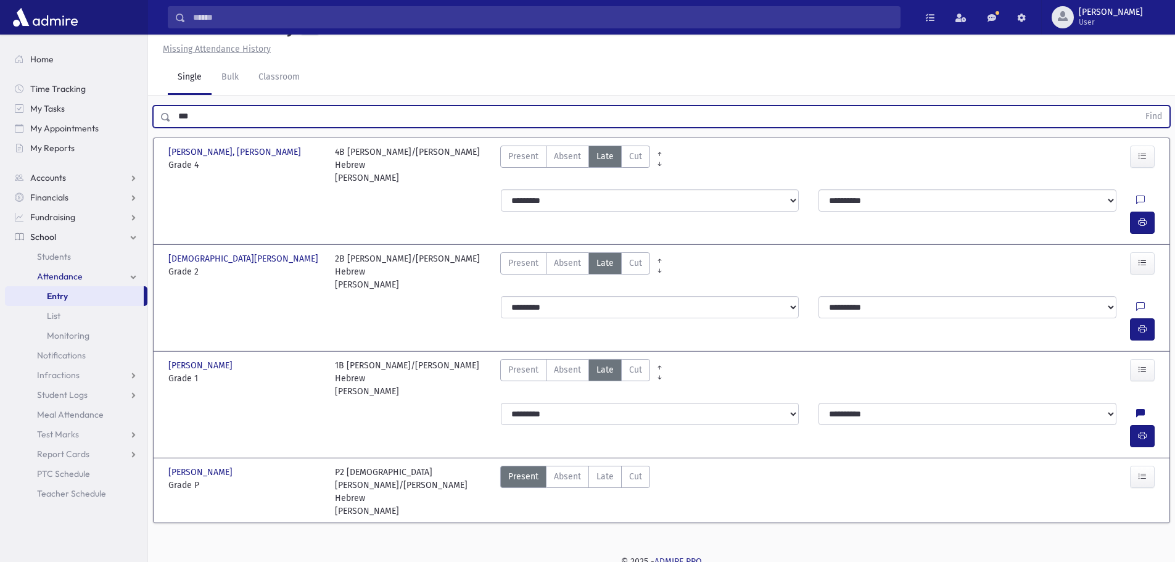
drag, startPoint x: 239, startPoint y: 120, endPoint x: 159, endPoint y: 163, distance: 91.6
click at [159, 163] on div "*** Find [PERSON_NAME] [PERSON_NAME], [PERSON_NAME] Grade 4 Grade 4 4B [PERSON_…" at bounding box center [661, 318] width 1027 height 445
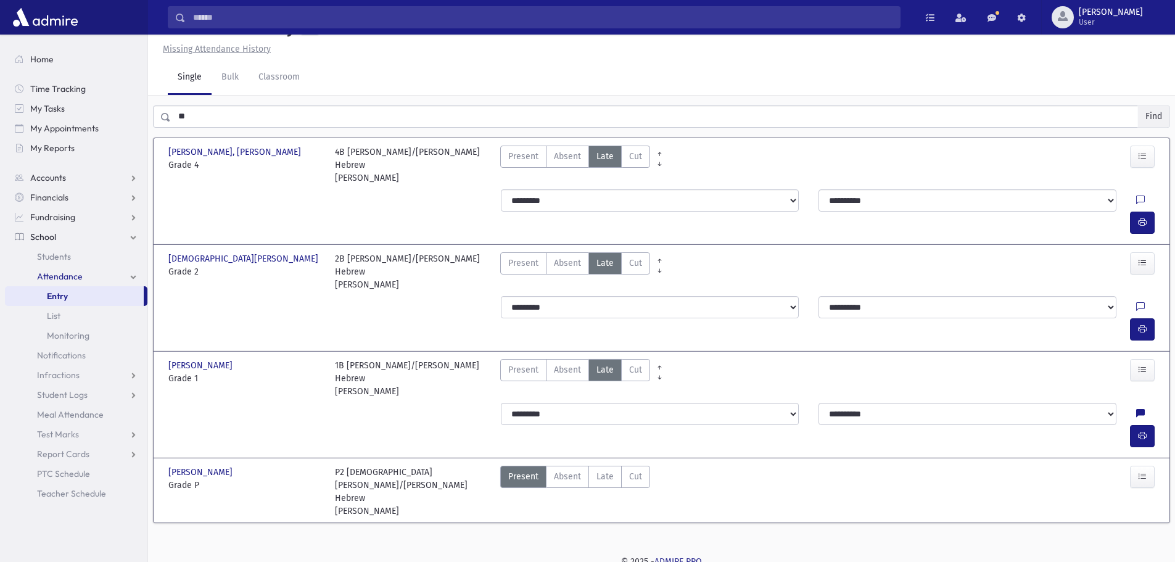
click at [1157, 115] on button "Find" at bounding box center [1153, 116] width 31 height 21
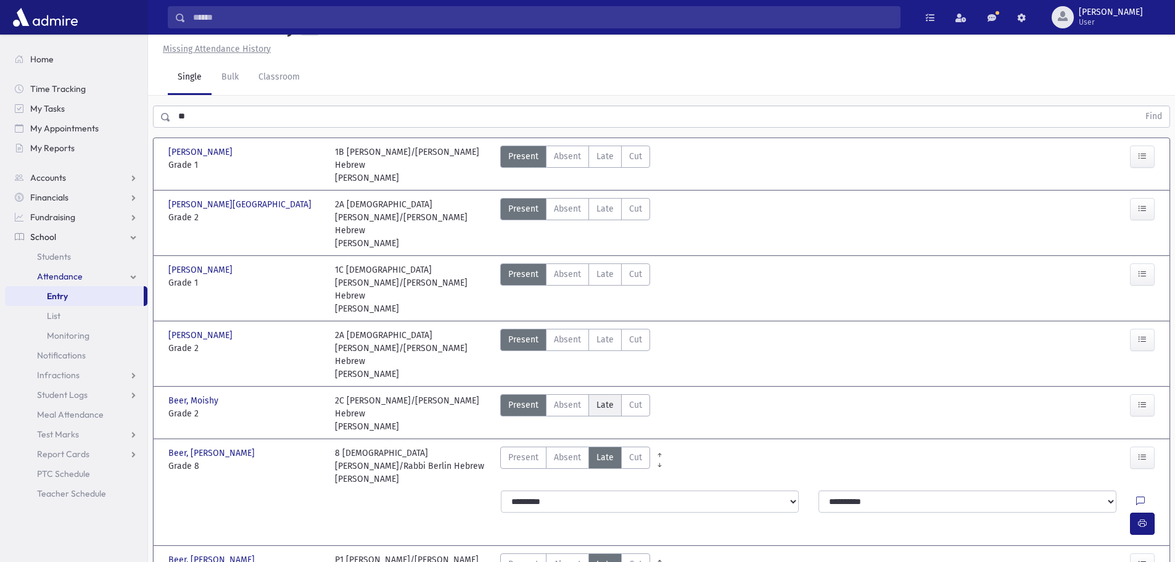
click at [600, 398] on span "Late" at bounding box center [604, 404] width 17 height 13
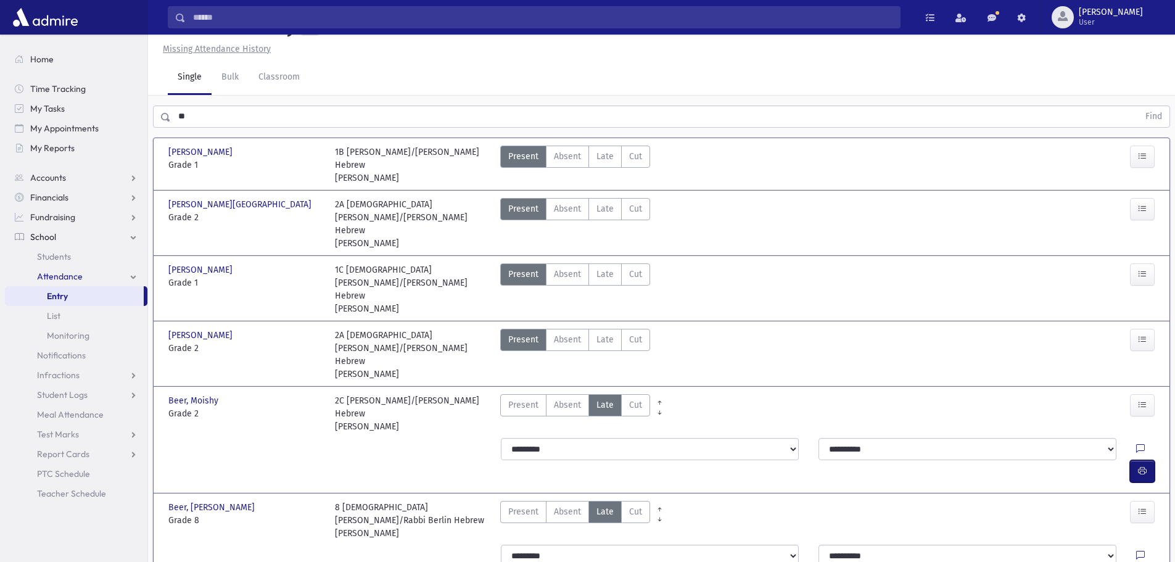
click at [1141, 466] on icon "button" at bounding box center [1142, 471] width 9 height 10
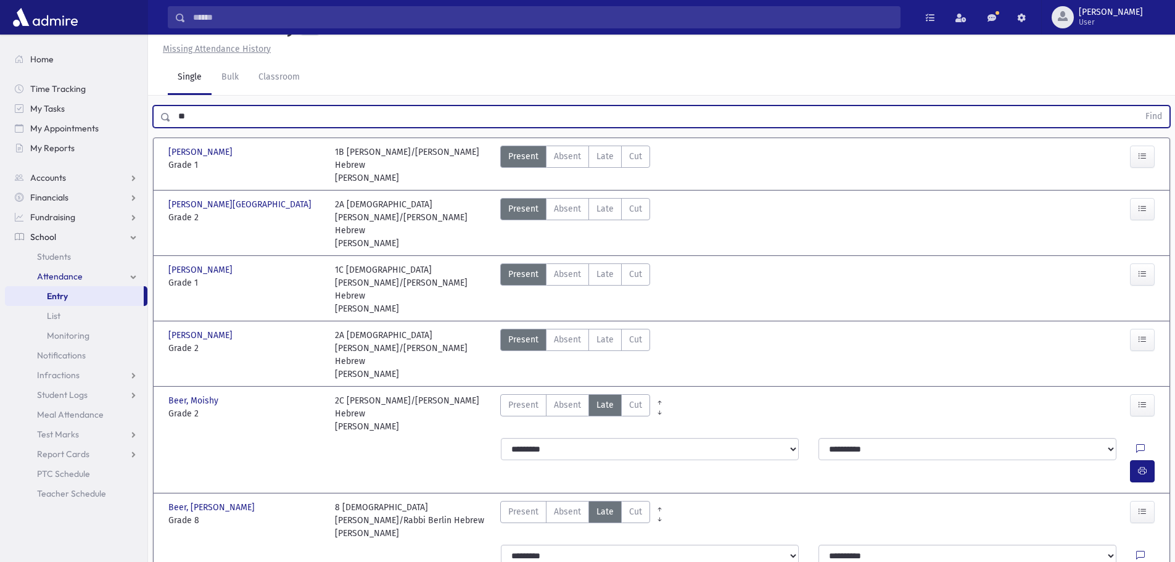
drag, startPoint x: 192, startPoint y: 115, endPoint x: 164, endPoint y: 120, distance: 28.8
click at [164, 120] on div "** Find" at bounding box center [661, 116] width 1017 height 22
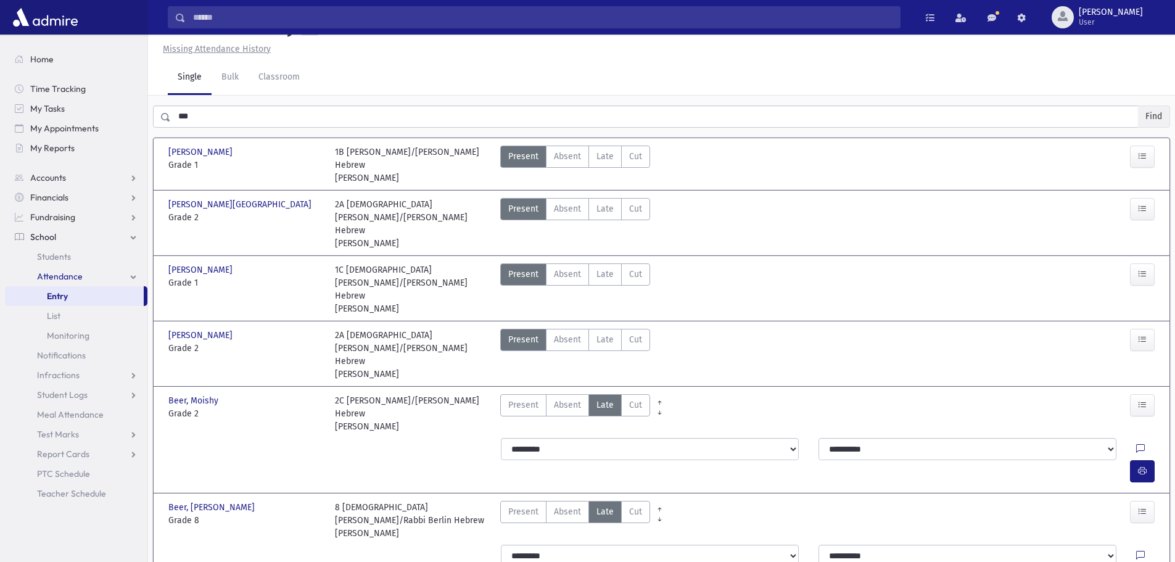
click at [1154, 116] on button "Find" at bounding box center [1153, 116] width 31 height 21
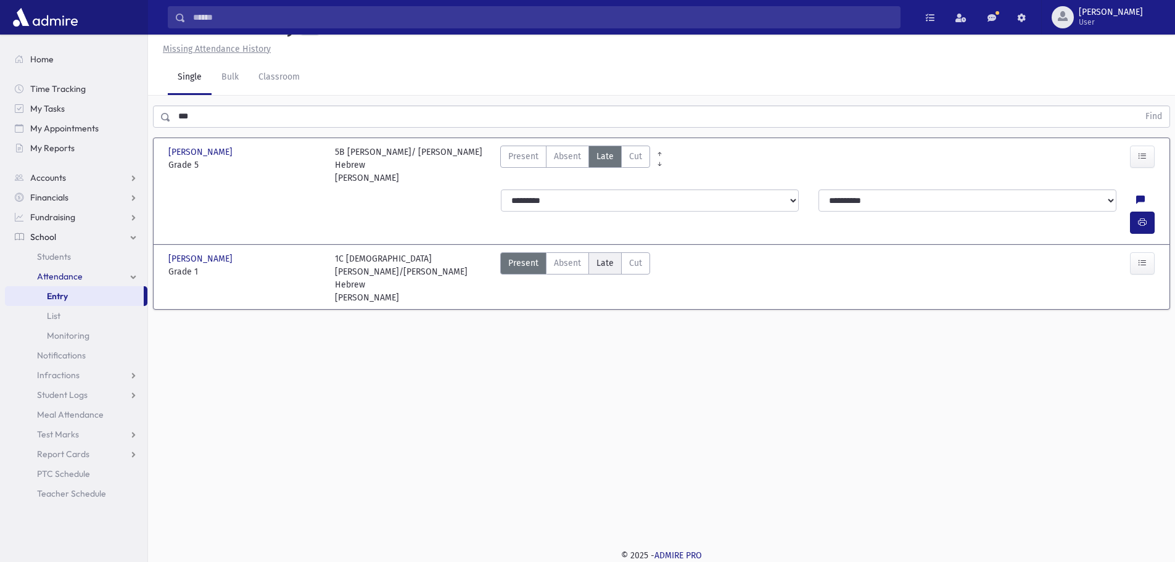
click at [600, 257] on span "Late" at bounding box center [604, 263] width 17 height 13
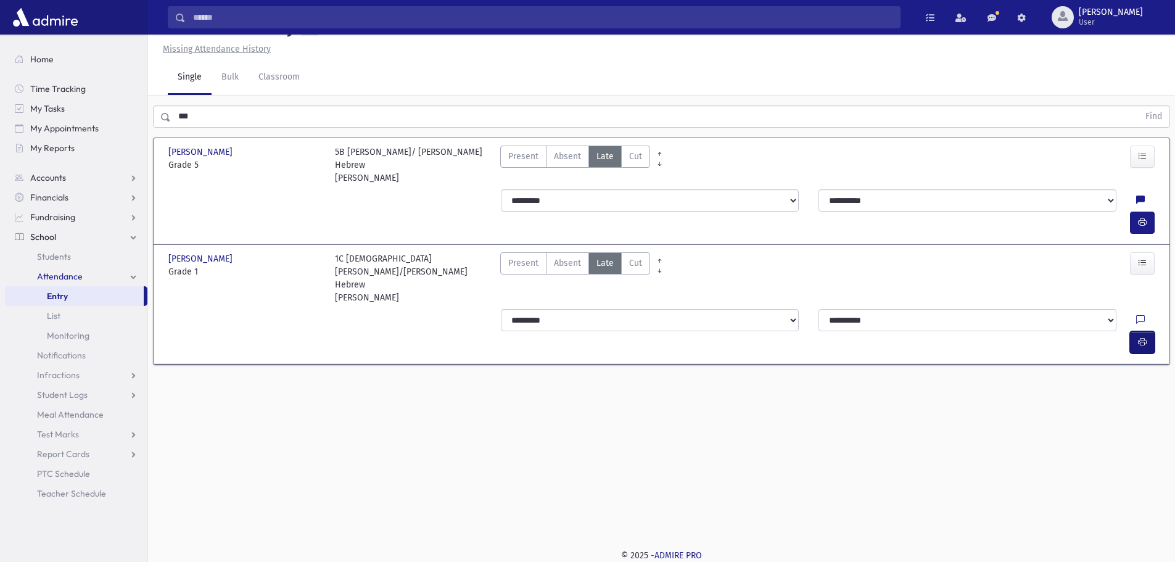
click at [1133, 331] on button "button" at bounding box center [1142, 342] width 25 height 22
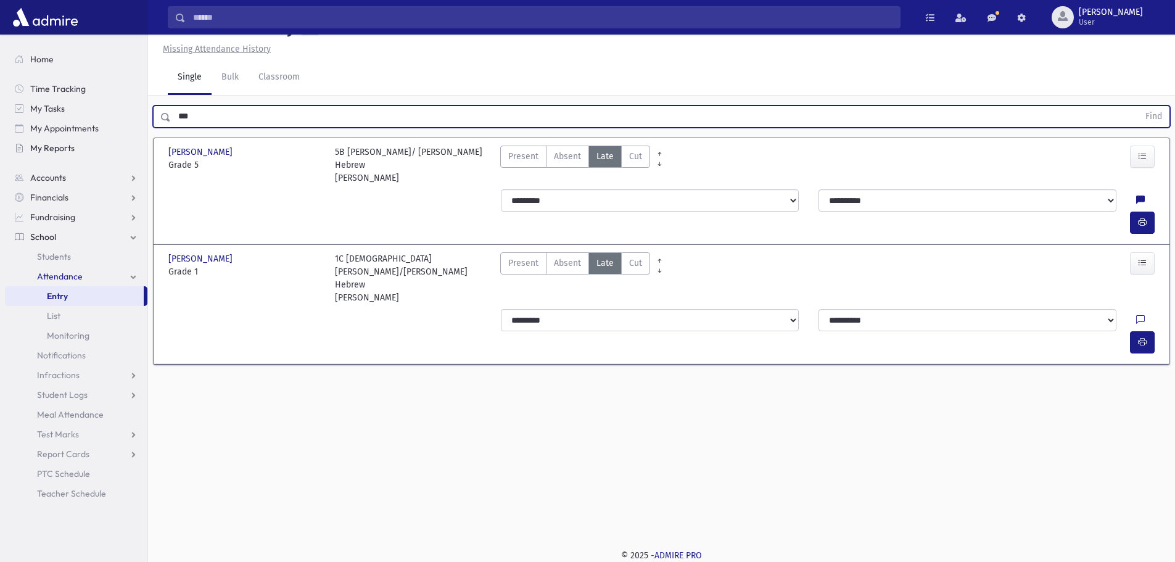
drag, startPoint x: 240, startPoint y: 115, endPoint x: 68, endPoint y: 157, distance: 177.0
click at [68, 157] on div "Search Results All Accounts" at bounding box center [587, 267] width 1175 height 590
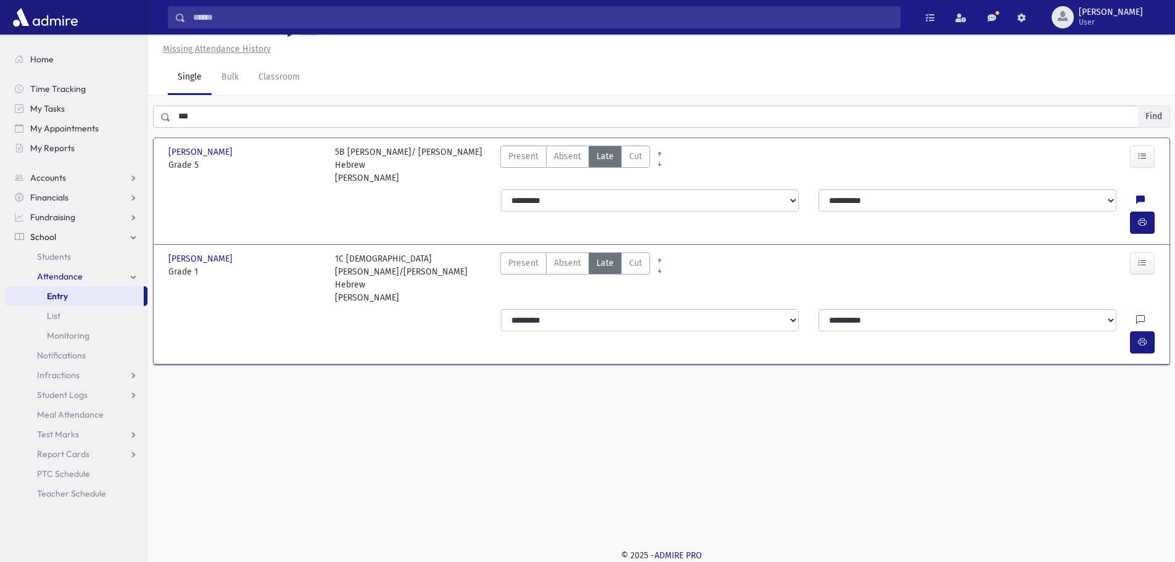
click at [1149, 112] on button "Find" at bounding box center [1153, 116] width 31 height 21
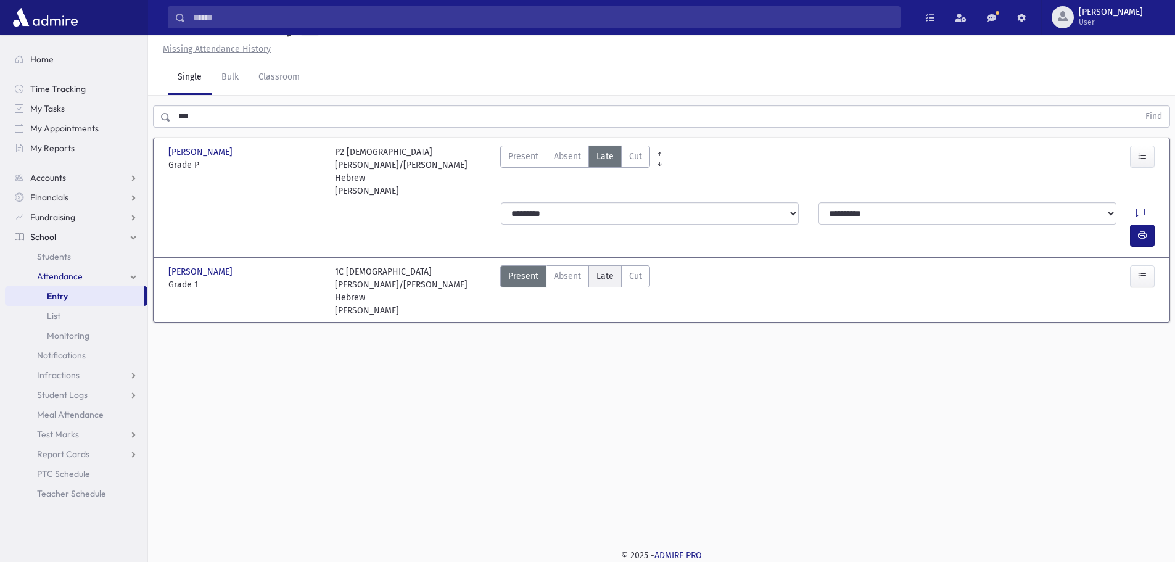
click at [607, 270] on span "Late" at bounding box center [604, 276] width 17 height 13
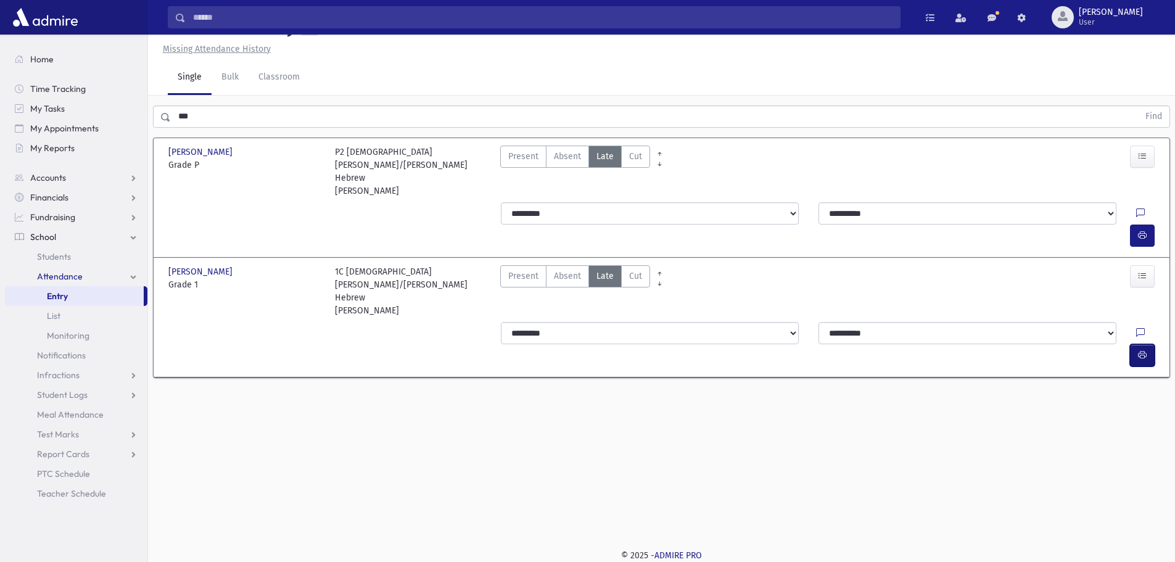
click at [1138, 350] on icon "button" at bounding box center [1142, 355] width 9 height 10
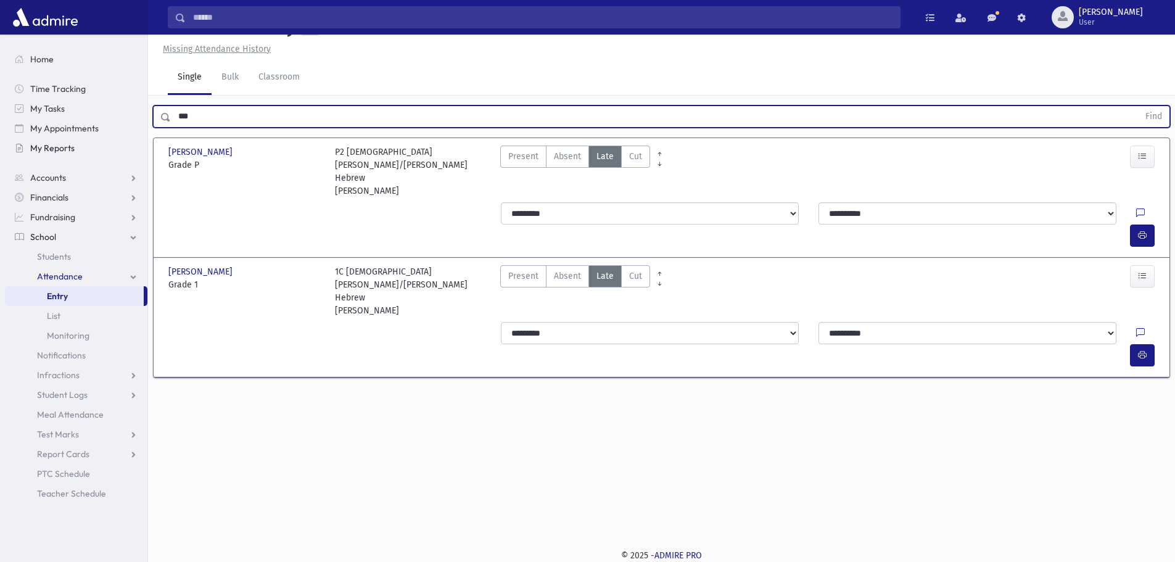
drag, startPoint x: 271, startPoint y: 115, endPoint x: 134, endPoint y: 144, distance: 139.8
click at [134, 144] on div "Search Results All Accounts" at bounding box center [587, 267] width 1175 height 590
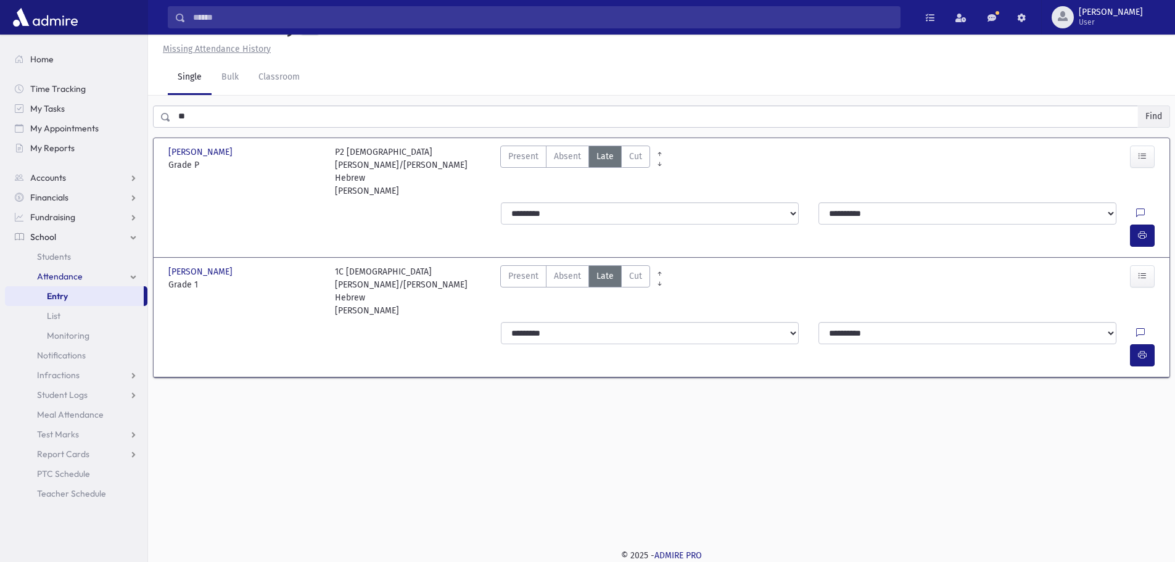
click at [1160, 115] on button "Find" at bounding box center [1153, 116] width 31 height 21
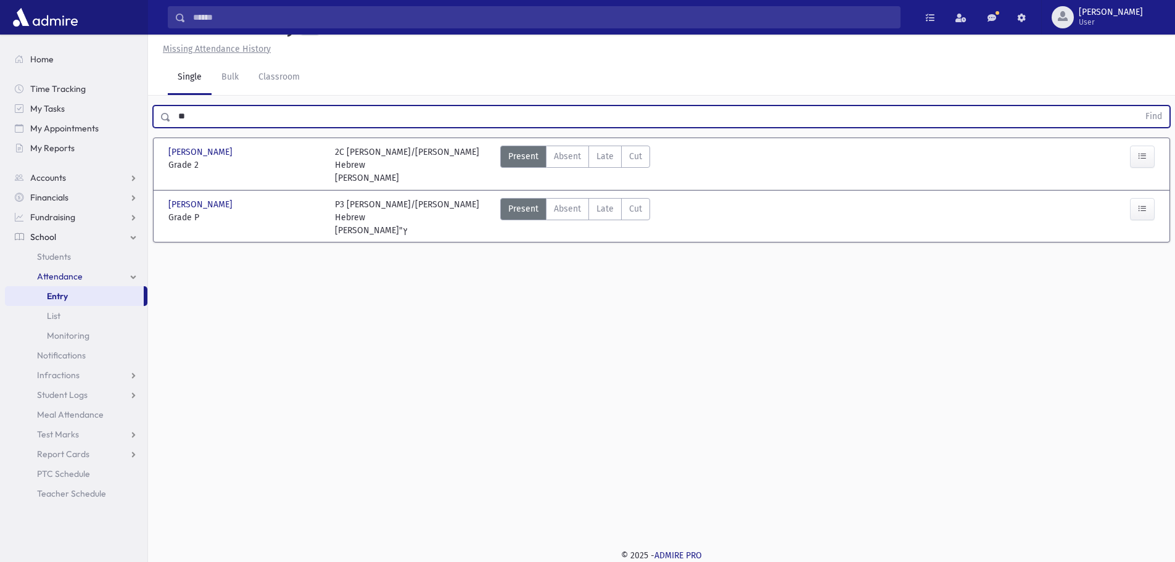
drag, startPoint x: 189, startPoint y: 114, endPoint x: 172, endPoint y: 115, distance: 16.7
click at [172, 115] on input "**" at bounding box center [655, 116] width 968 height 22
type input "**"
click at [1138, 106] on button "Find" at bounding box center [1153, 116] width 31 height 21
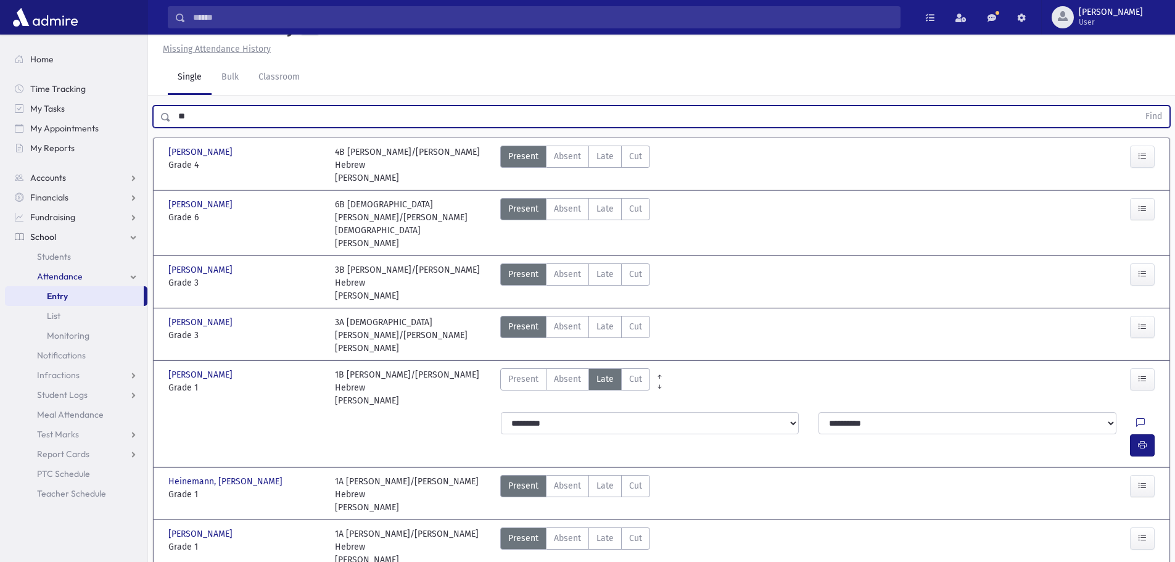
drag, startPoint x: 196, startPoint y: 147, endPoint x: 150, endPoint y: 152, distance: 46.5
click at [153, 128] on div "** Find" at bounding box center [661, 116] width 1017 height 22
click at [1138, 106] on button "Find" at bounding box center [1153, 116] width 31 height 21
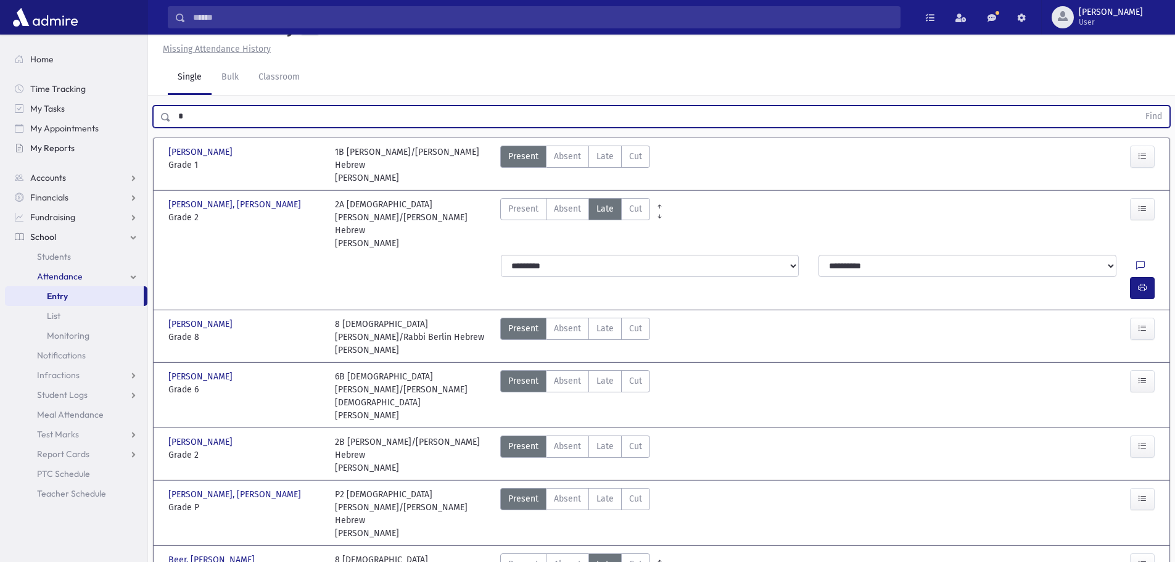
drag, startPoint x: 181, startPoint y: 144, endPoint x: 147, endPoint y: 154, distance: 36.1
click at [191, 128] on input "*" at bounding box center [655, 116] width 968 height 22
click at [1138, 106] on button "Find" at bounding box center [1153, 116] width 31 height 21
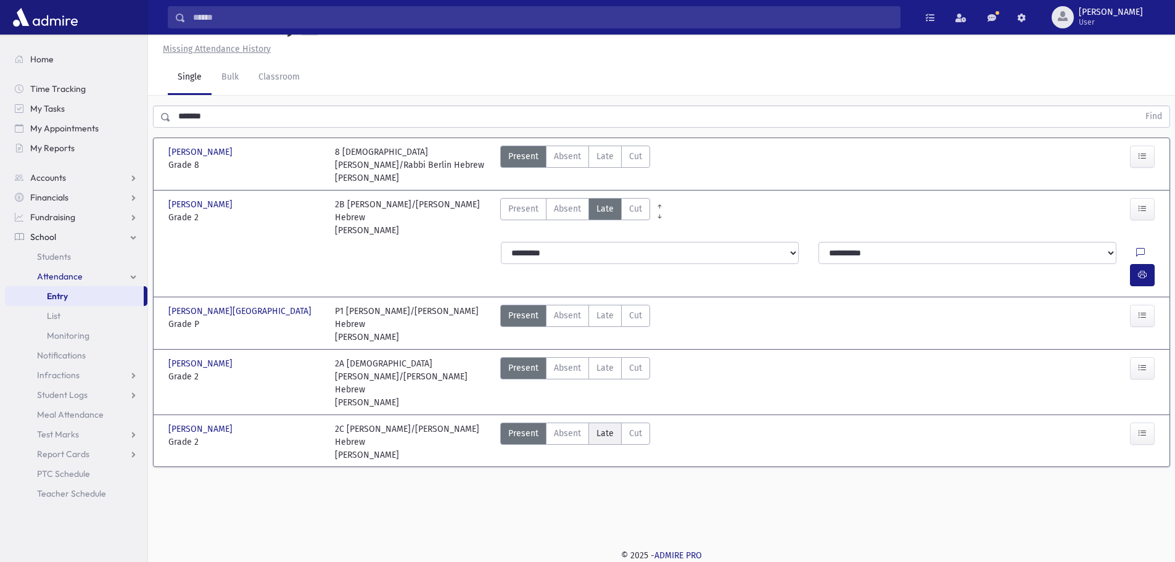
click at [605, 427] on span "Late" at bounding box center [604, 433] width 17 height 13
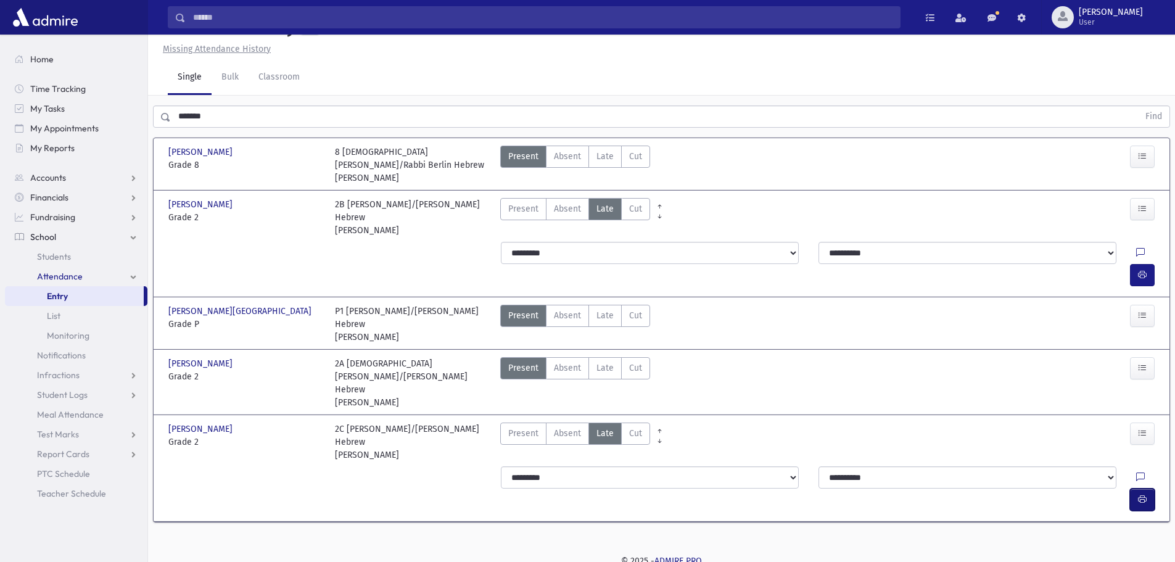
click at [1138, 494] on icon "button" at bounding box center [1142, 499] width 9 height 10
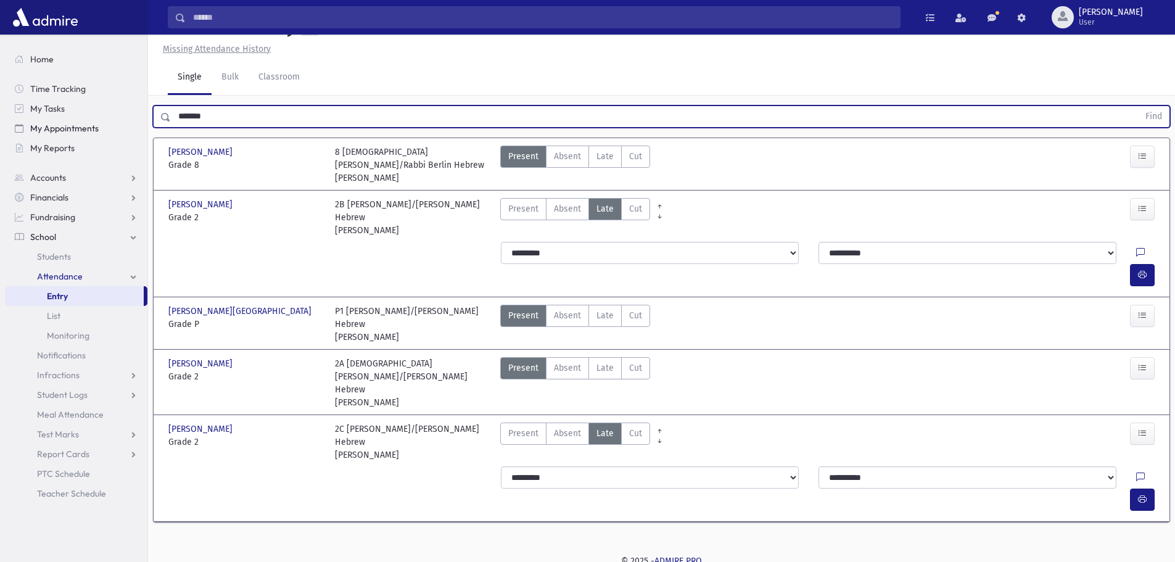
drag, startPoint x: 220, startPoint y: 138, endPoint x: 118, endPoint y: 134, distance: 101.2
click at [118, 134] on div "Search Results All Accounts" at bounding box center [587, 269] width 1175 height 595
click at [1138, 106] on button "Find" at bounding box center [1153, 116] width 31 height 21
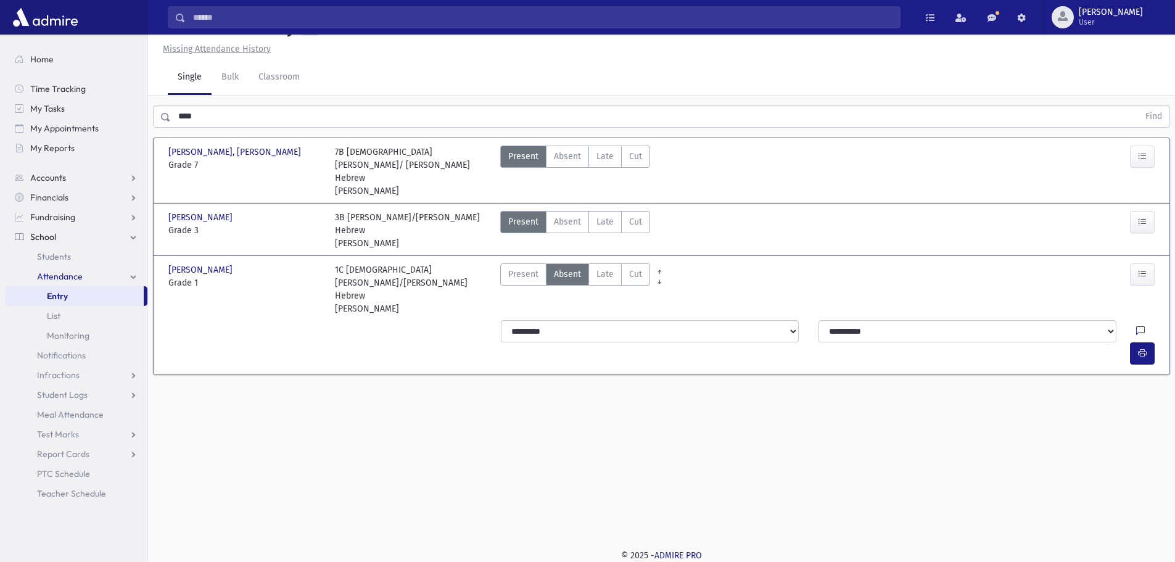
drag, startPoint x: 603, startPoint y: 277, endPoint x: 650, endPoint y: 281, distance: 47.0
click at [605, 277] on span "Late" at bounding box center [604, 274] width 17 height 13
click at [1149, 342] on button "button" at bounding box center [1142, 353] width 25 height 22
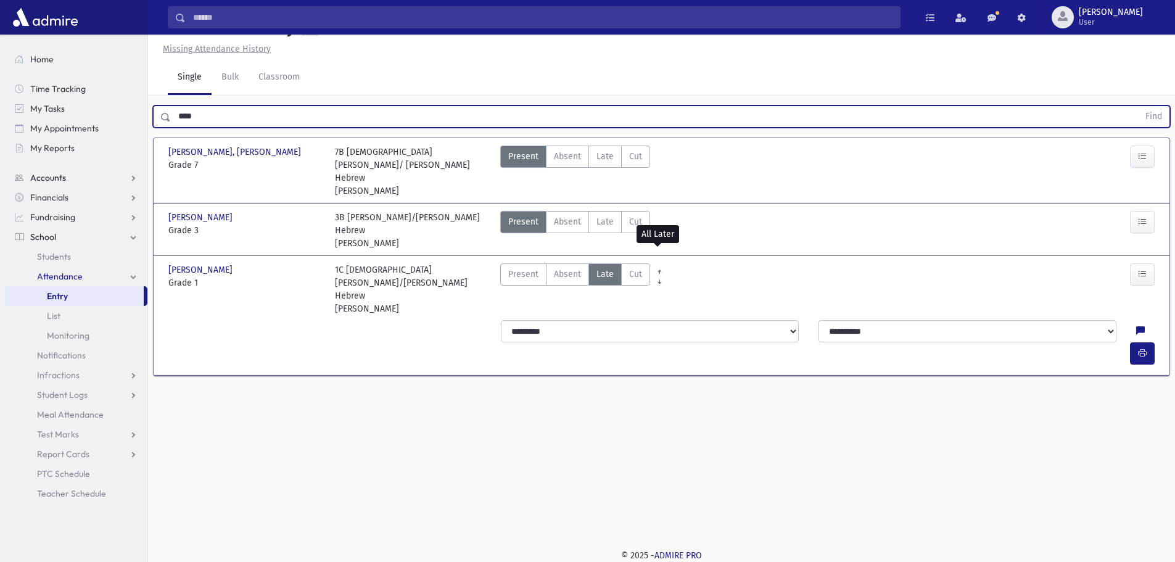
drag, startPoint x: 103, startPoint y: 158, endPoint x: 78, endPoint y: 170, distance: 27.9
click at [78, 170] on div "Search Results All Accounts" at bounding box center [587, 267] width 1175 height 590
click at [1138, 106] on button "Find" at bounding box center [1153, 116] width 31 height 21
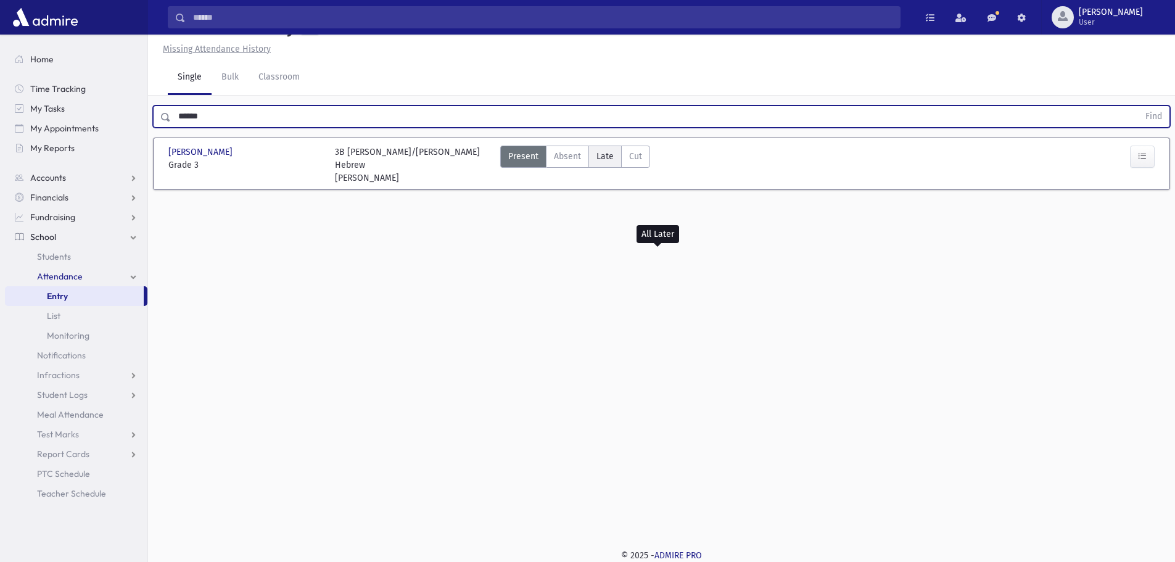
drag, startPoint x: 598, startPoint y: 183, endPoint x: 607, endPoint y: 184, distance: 8.7
click at [607, 163] on span "Late" at bounding box center [604, 156] width 17 height 13
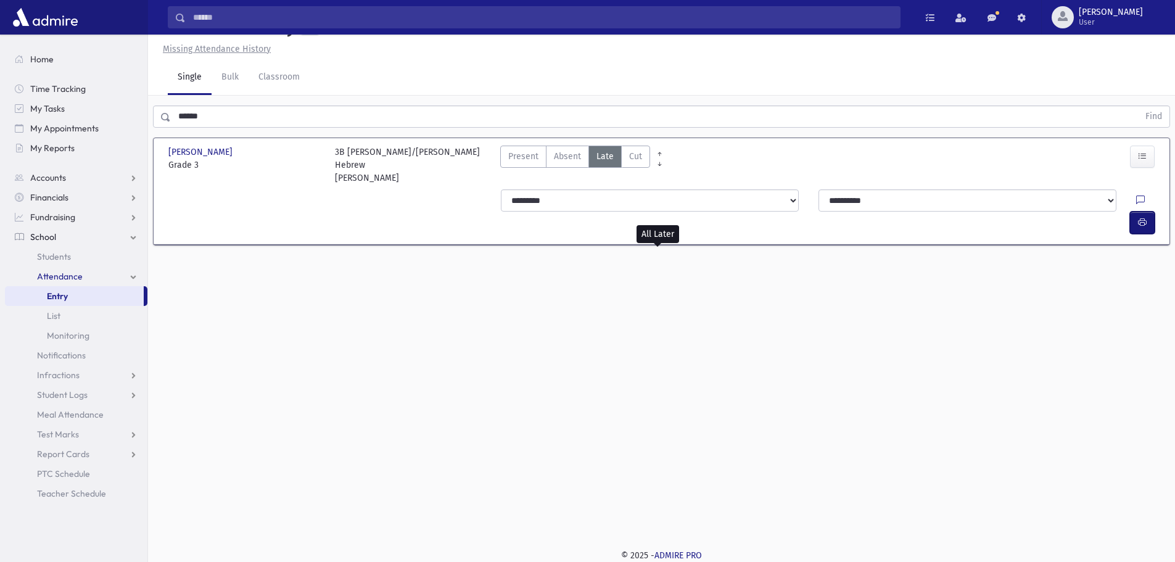
click at [1145, 223] on icon "button" at bounding box center [1142, 222] width 9 height 10
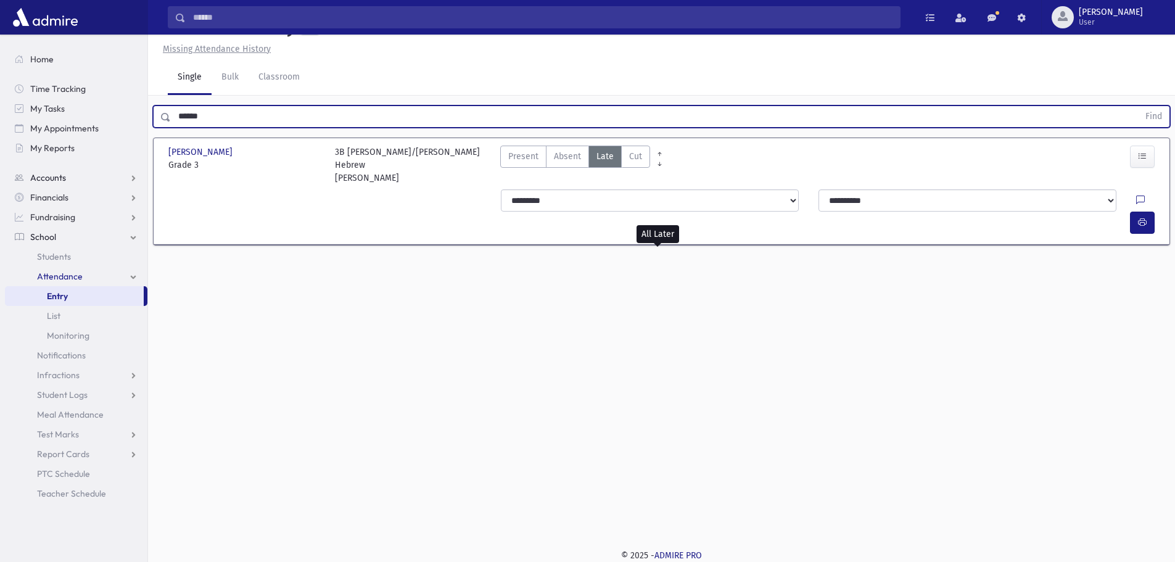
drag, startPoint x: 287, startPoint y: 138, endPoint x: 94, endPoint y: 176, distance: 196.7
click at [94, 176] on div "Search Results All Accounts" at bounding box center [587, 267] width 1175 height 590
click at [1138, 106] on button "Find" at bounding box center [1153, 116] width 31 height 21
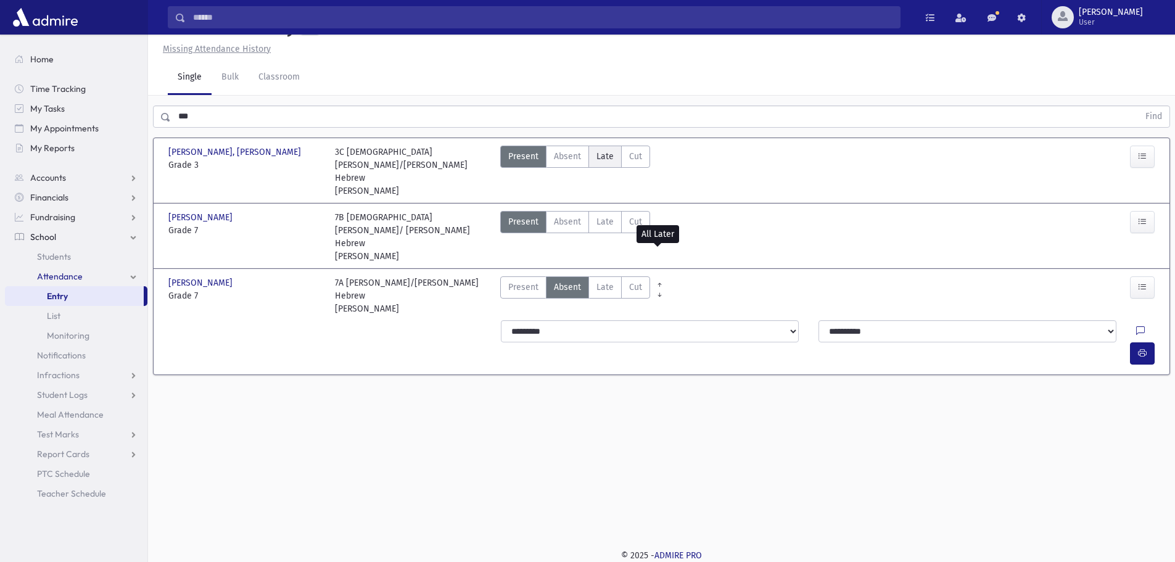
click at [606, 163] on span "Late" at bounding box center [604, 156] width 17 height 13
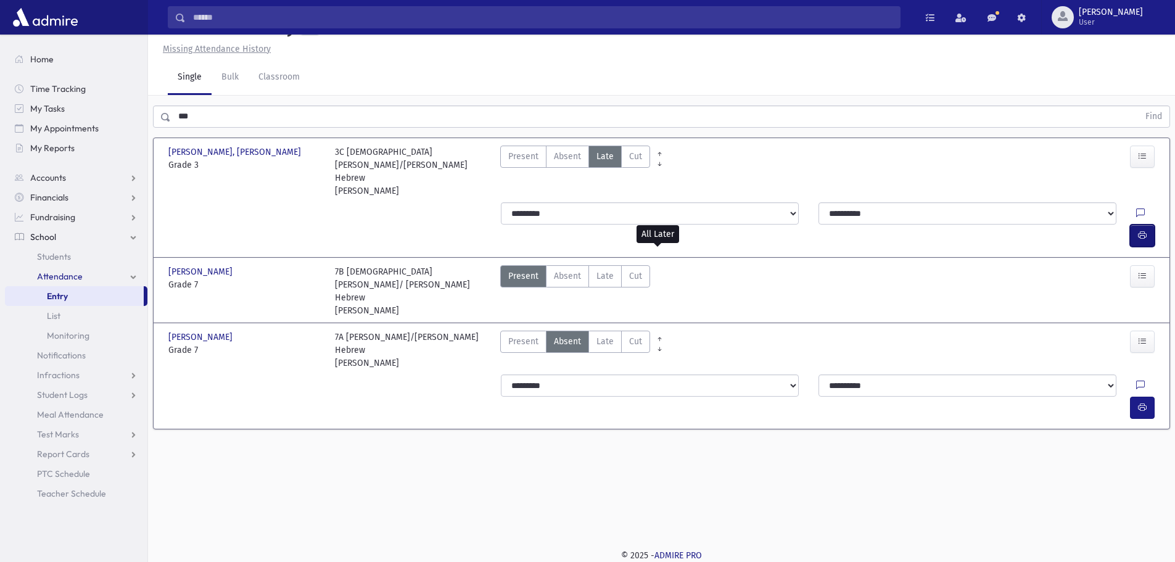
click at [1147, 229] on button "button" at bounding box center [1142, 236] width 25 height 22
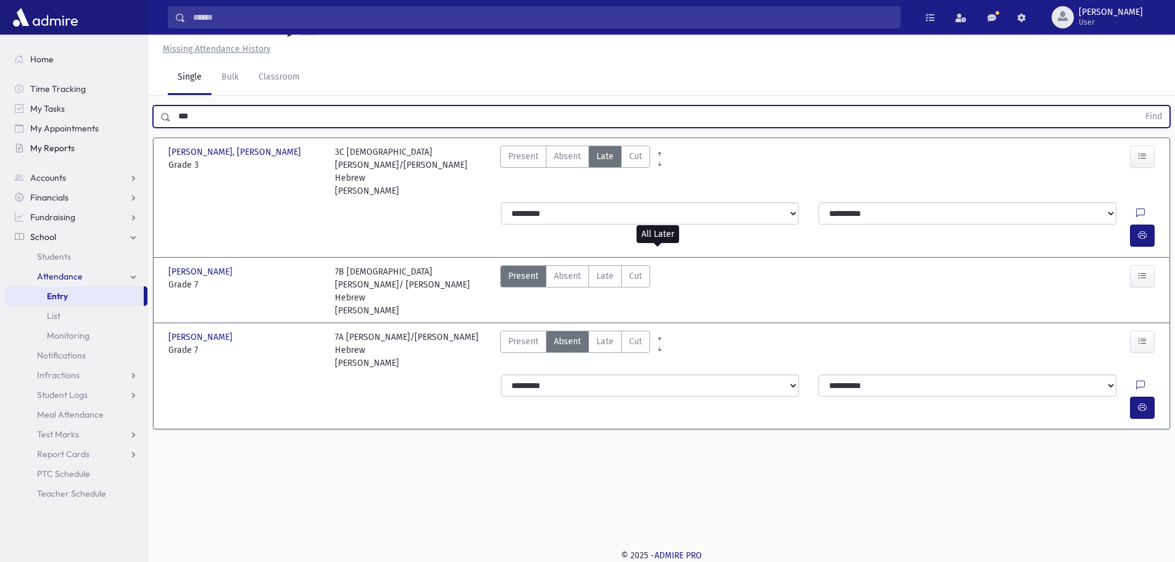
drag, startPoint x: 207, startPoint y: 139, endPoint x: 130, endPoint y: 181, distance: 87.2
click at [119, 157] on div "Search Results All Accounts" at bounding box center [587, 267] width 1175 height 590
click at [1138, 106] on button "Find" at bounding box center [1153, 116] width 31 height 21
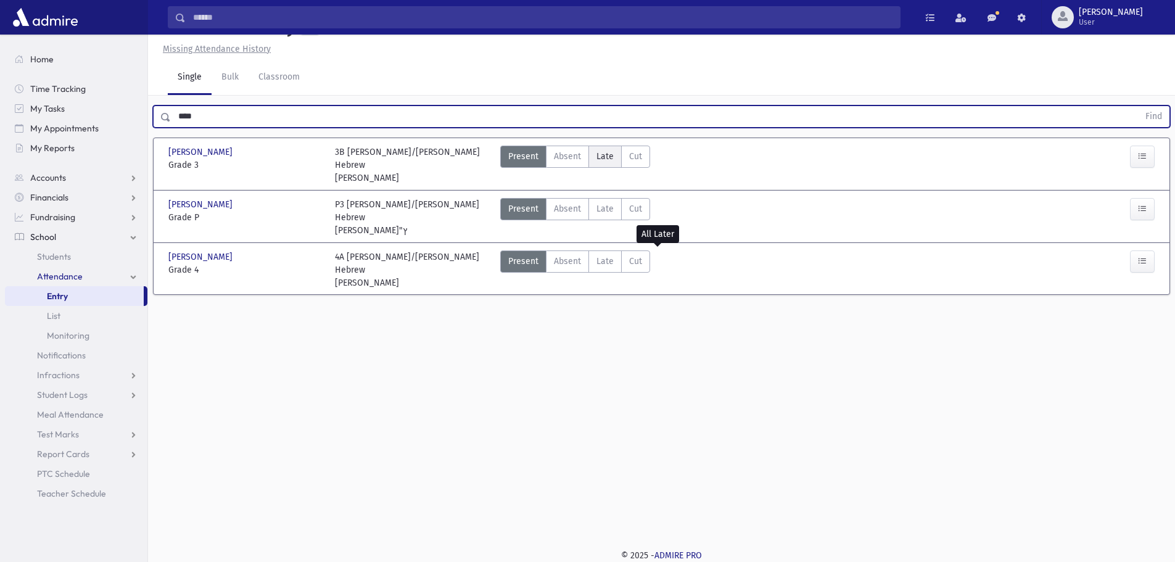
click at [601, 163] on span "Late" at bounding box center [604, 156] width 17 height 13
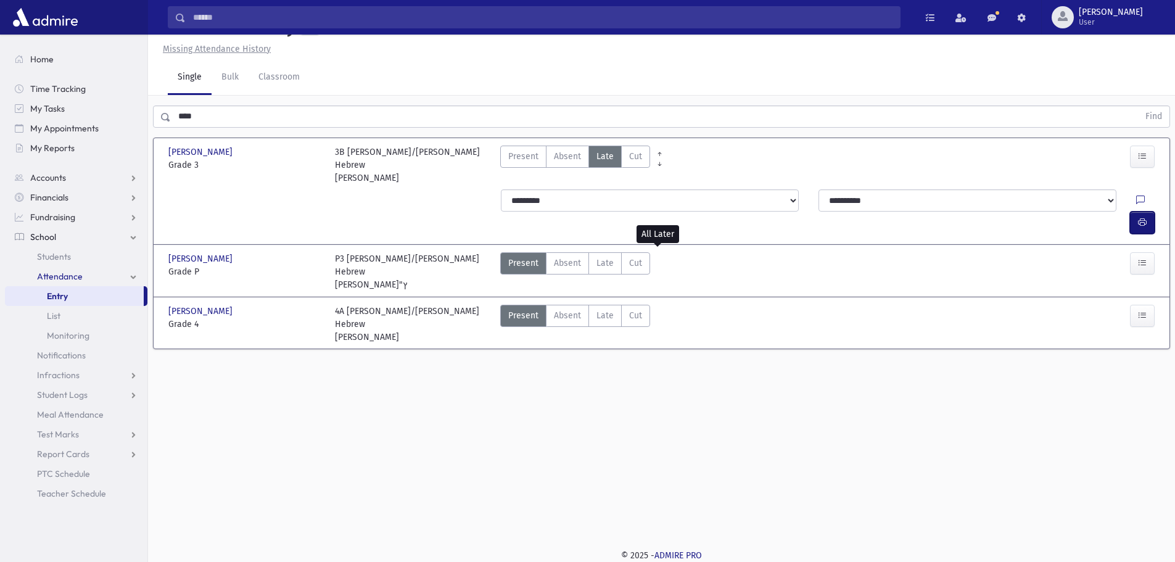
click at [1138, 228] on icon "button" at bounding box center [1142, 222] width 9 height 10
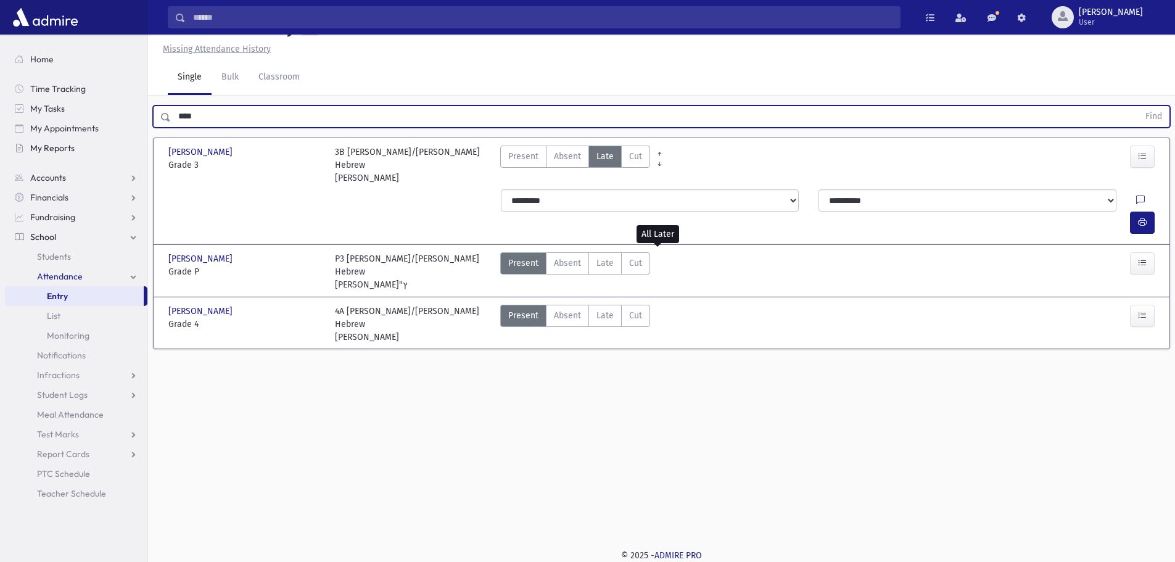
drag, startPoint x: 163, startPoint y: 140, endPoint x: 144, endPoint y: 148, distance: 21.3
click at [144, 148] on div "Search Results All Accounts" at bounding box center [587, 267] width 1175 height 590
type input "***"
click at [1138, 106] on button "Find" at bounding box center [1153, 116] width 31 height 21
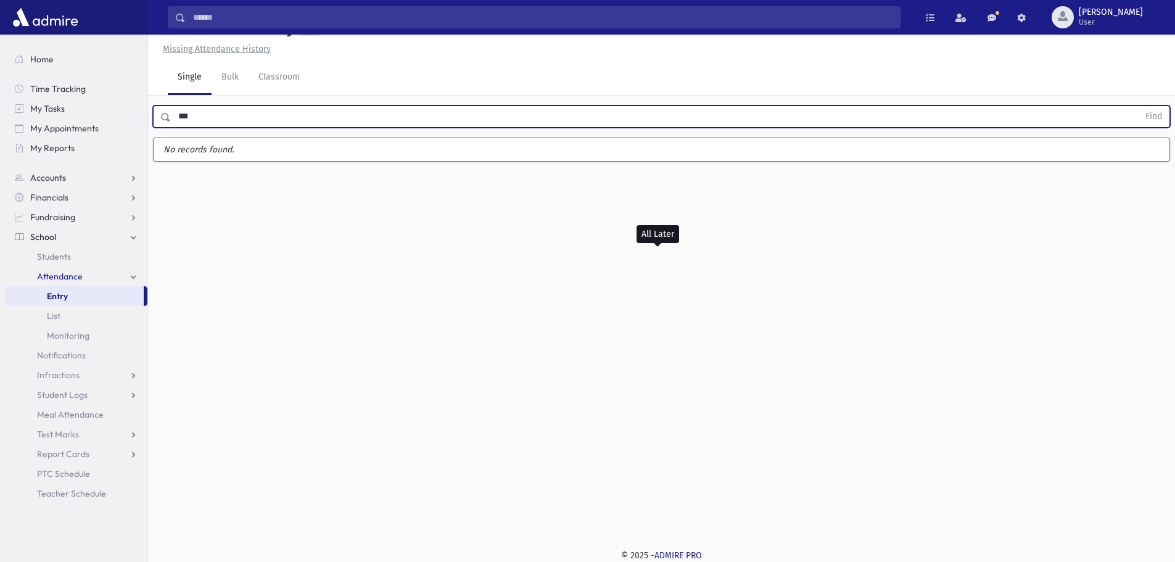
drag, startPoint x: 211, startPoint y: 138, endPoint x: 167, endPoint y: 144, distance: 44.3
click at [167, 128] on div "*** Find" at bounding box center [661, 116] width 1017 height 22
click at [1138, 106] on button "Find" at bounding box center [1153, 116] width 31 height 21
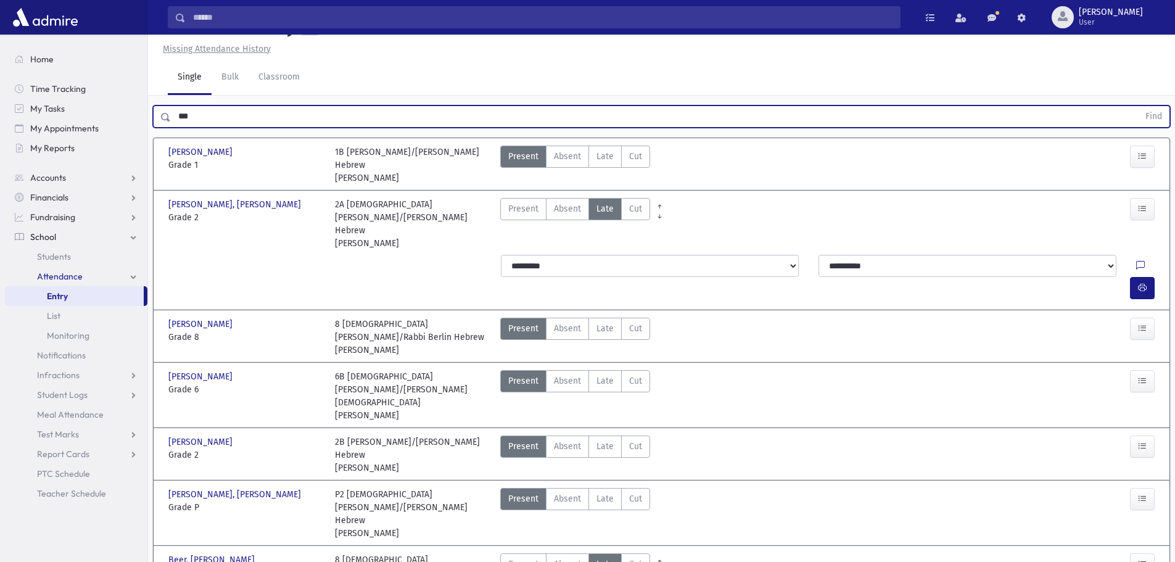
type input "***"
click at [1138, 106] on button "Find" at bounding box center [1153, 116] width 31 height 21
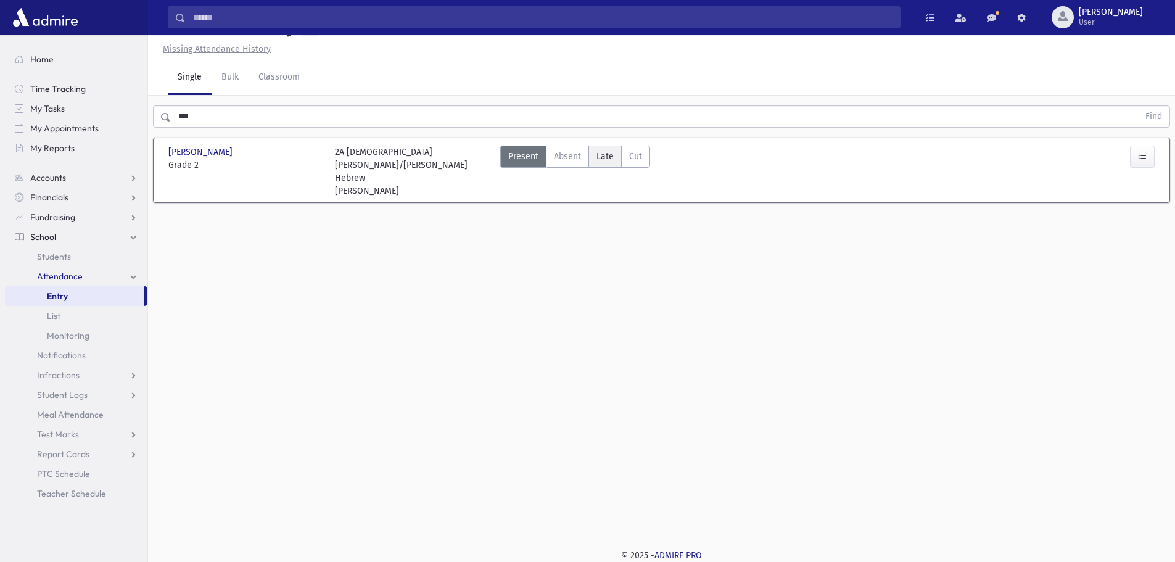
click at [596, 163] on span "Late" at bounding box center [604, 156] width 17 height 13
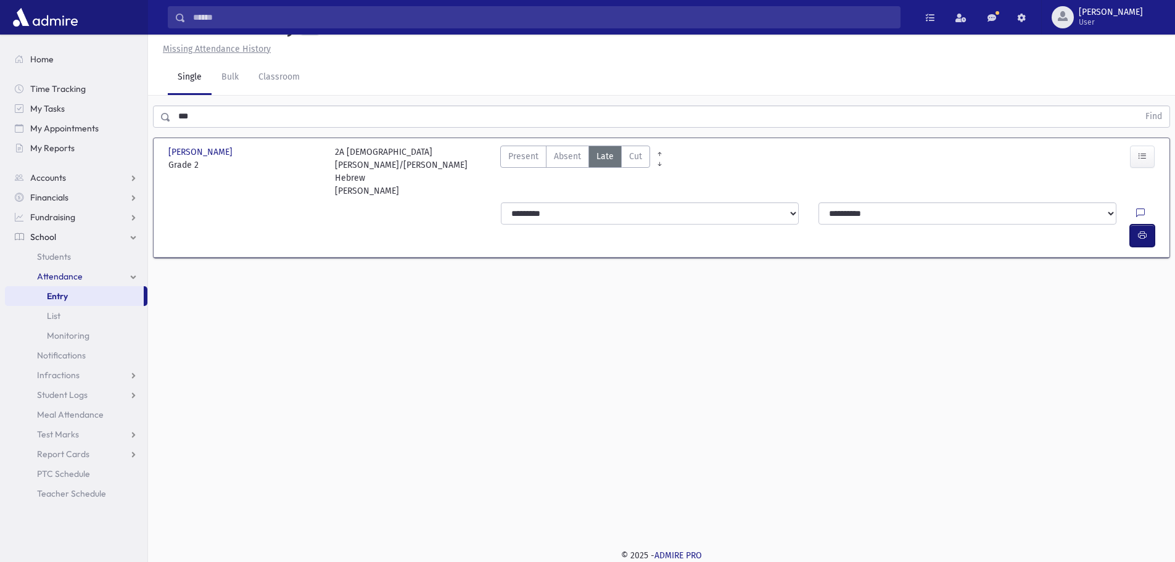
click at [1142, 230] on icon "button" at bounding box center [1142, 235] width 9 height 10
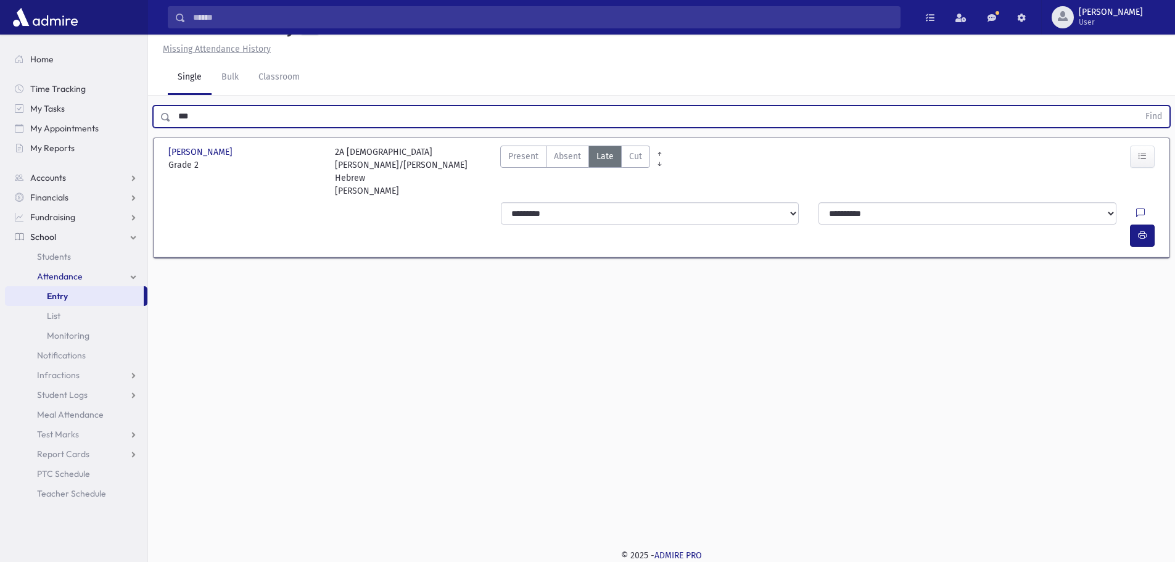
drag, startPoint x: 223, startPoint y: 141, endPoint x: 159, endPoint y: 158, distance: 66.4
click at [159, 133] on div "*** Find" at bounding box center [661, 114] width 1027 height 37
click at [577, 388] on div "Attendance Entry Missing Attendance History Single Bulk Classroom Find [PERSON_…" at bounding box center [661, 270] width 1027 height 527
click at [865, 128] on input "text" at bounding box center [655, 116] width 968 height 22
